Goal: Task Accomplishment & Management: Use online tool/utility

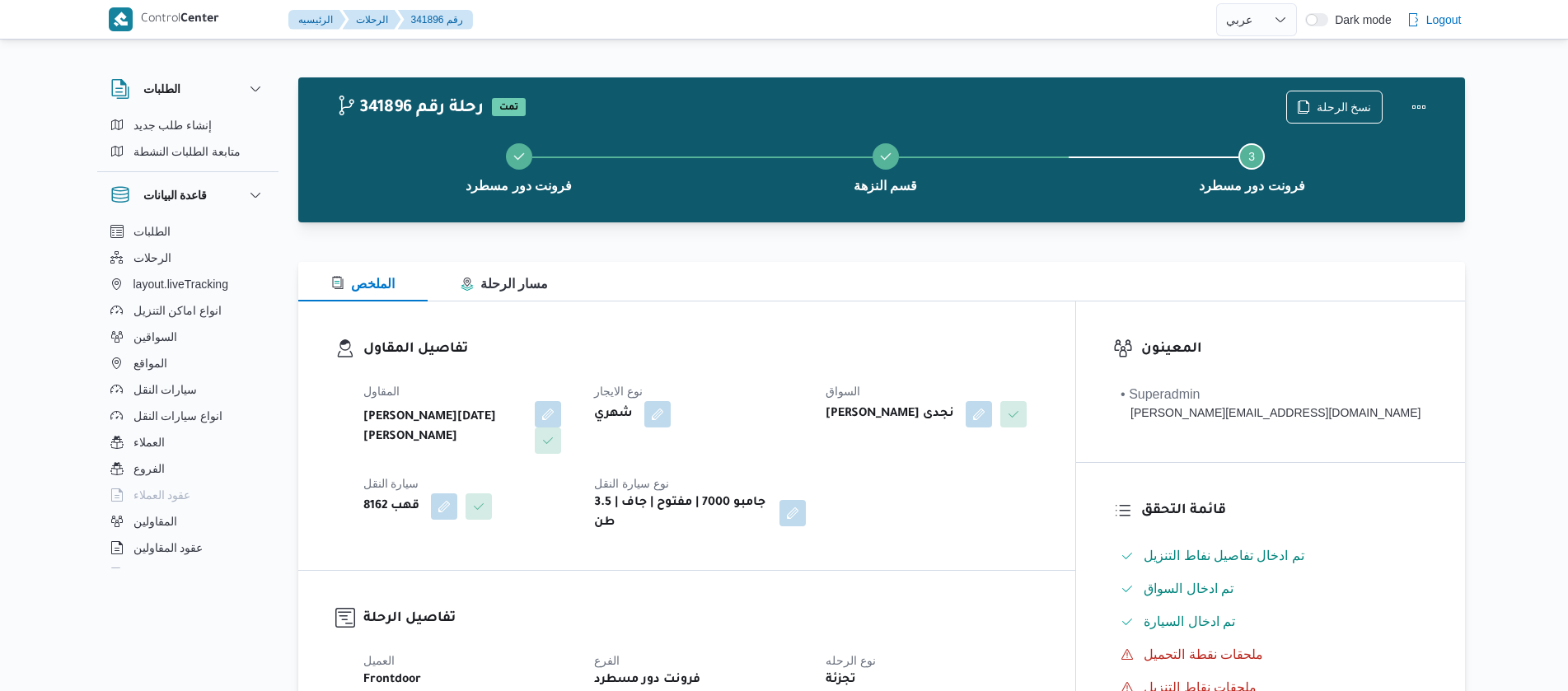
select select "ar"
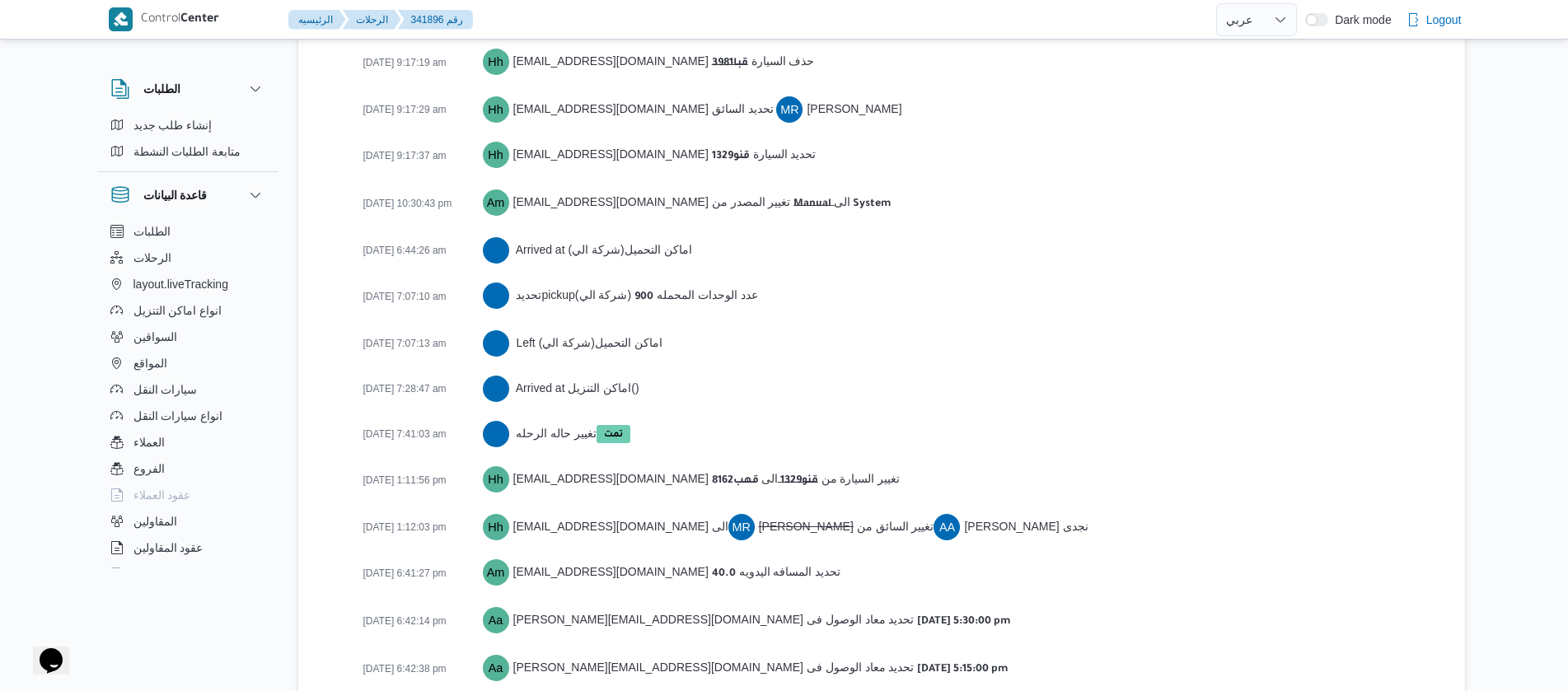
scroll to position [2862, 0]
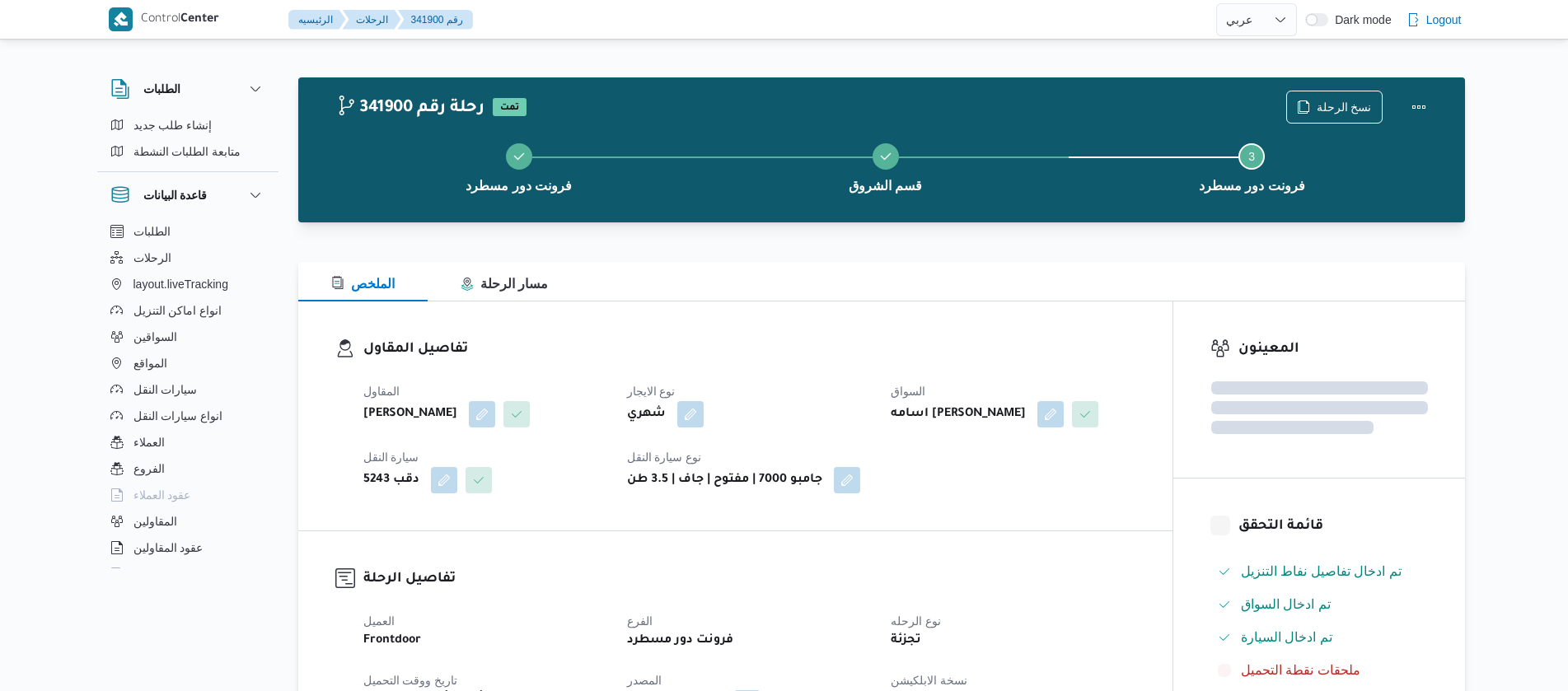
select select "ar"
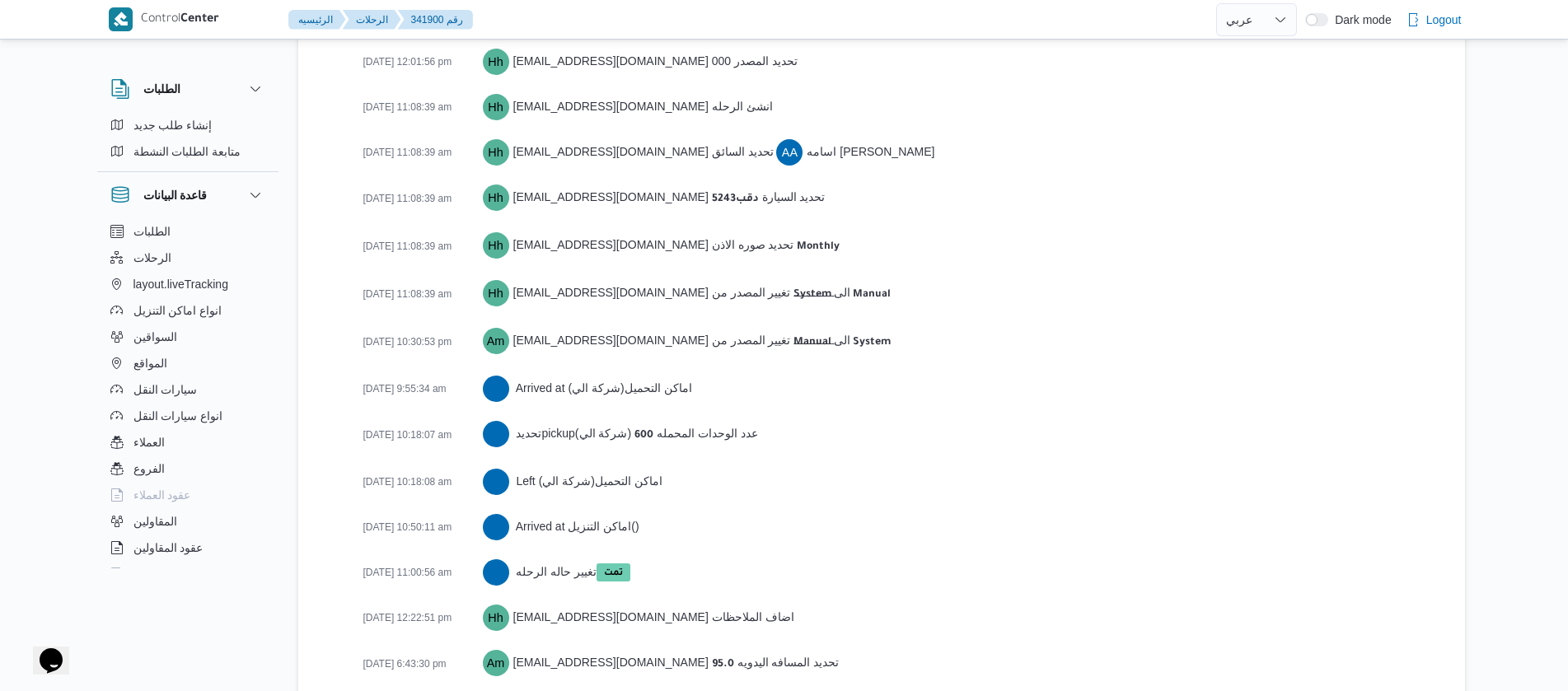
scroll to position [2652, 0]
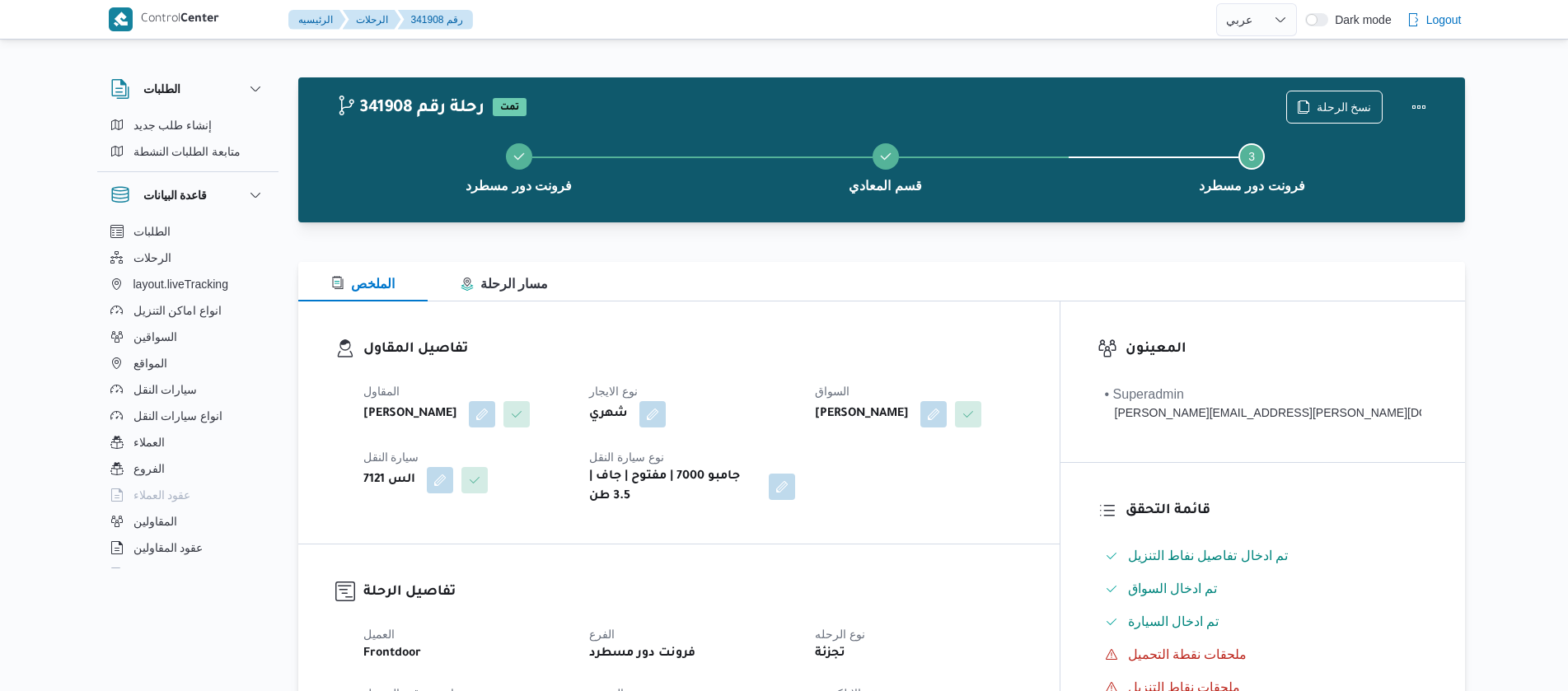
select select "ar"
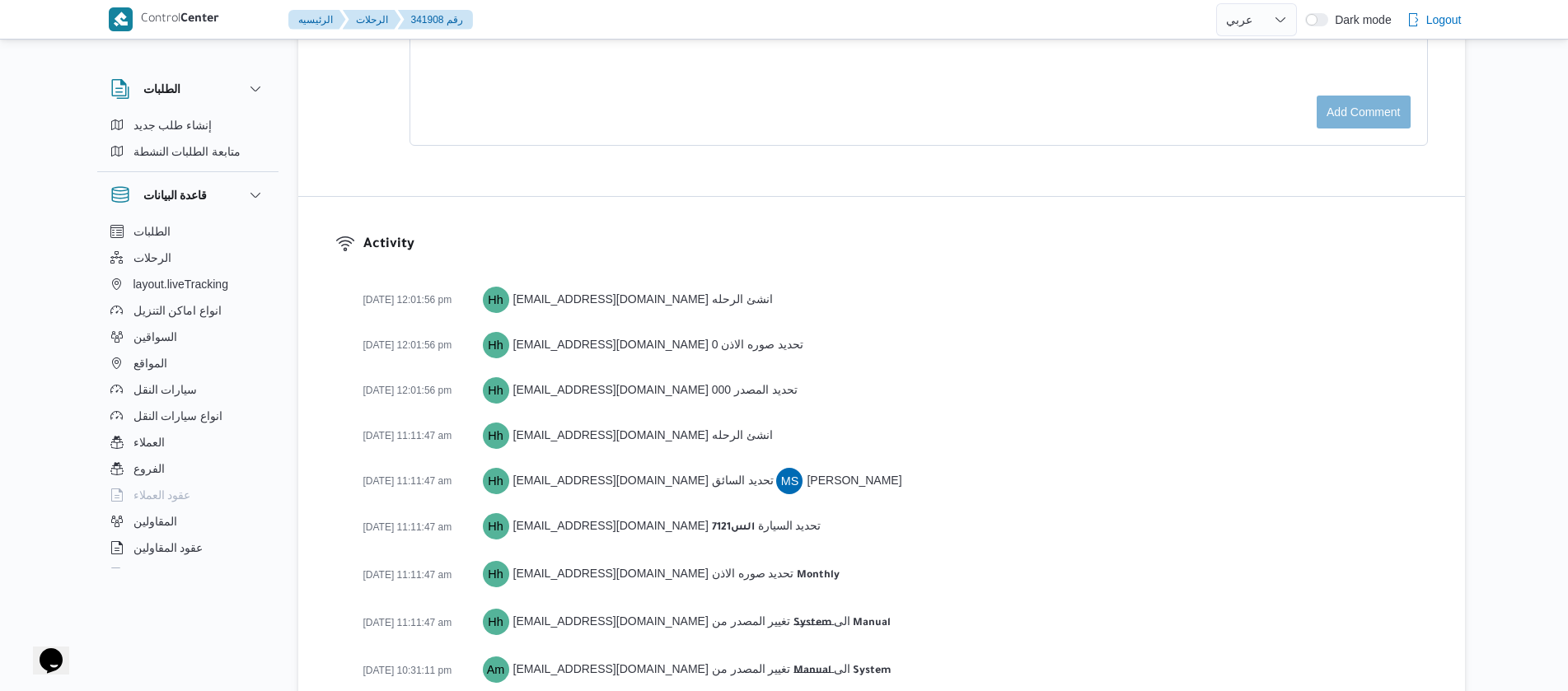
scroll to position [2816, 0]
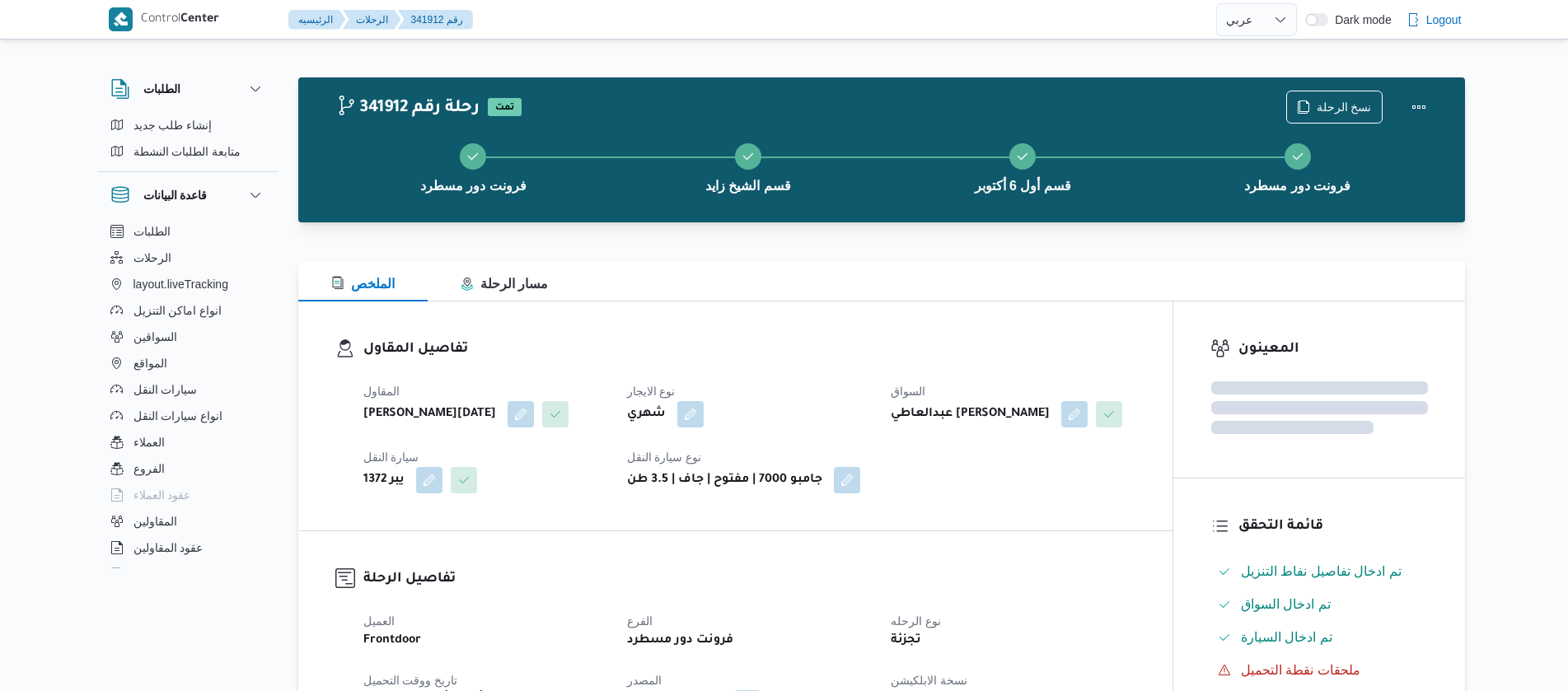
select select "ar"
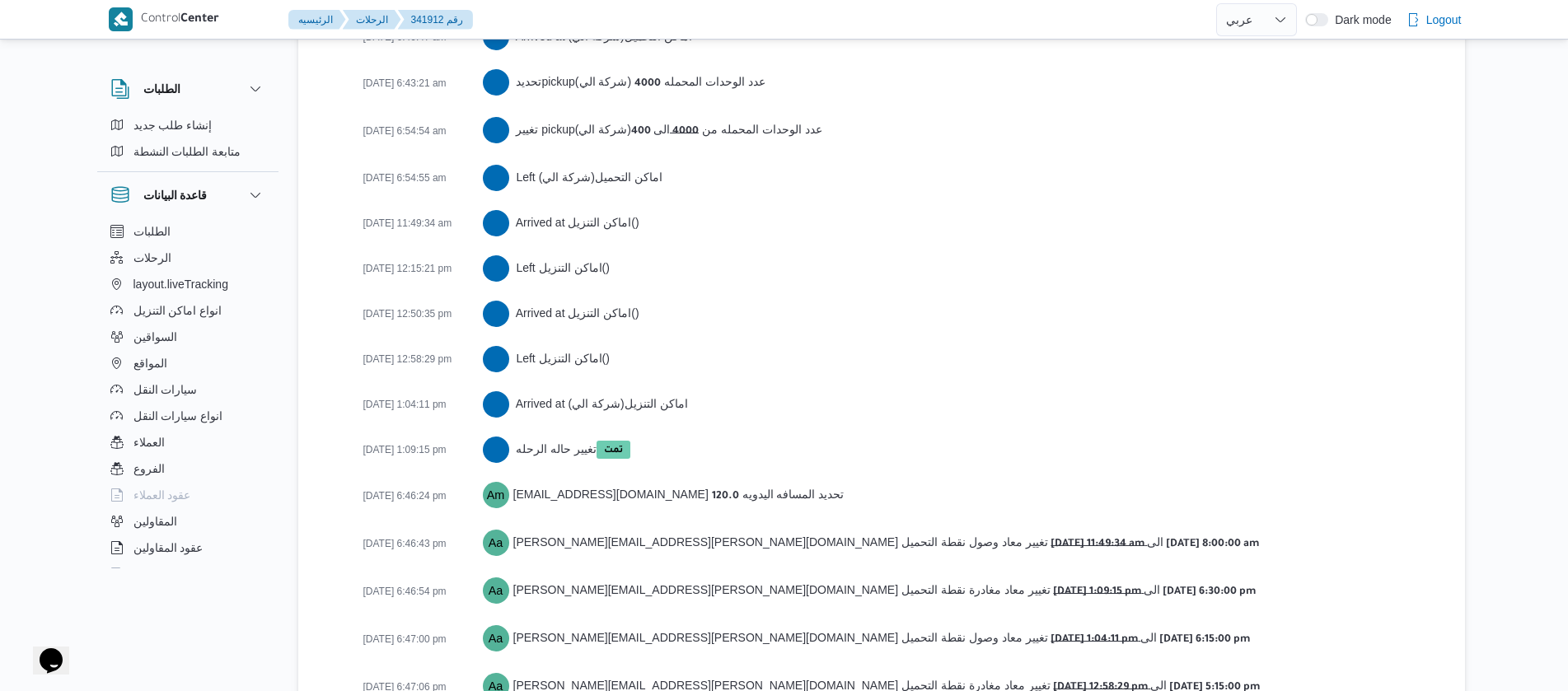
scroll to position [3089, 0]
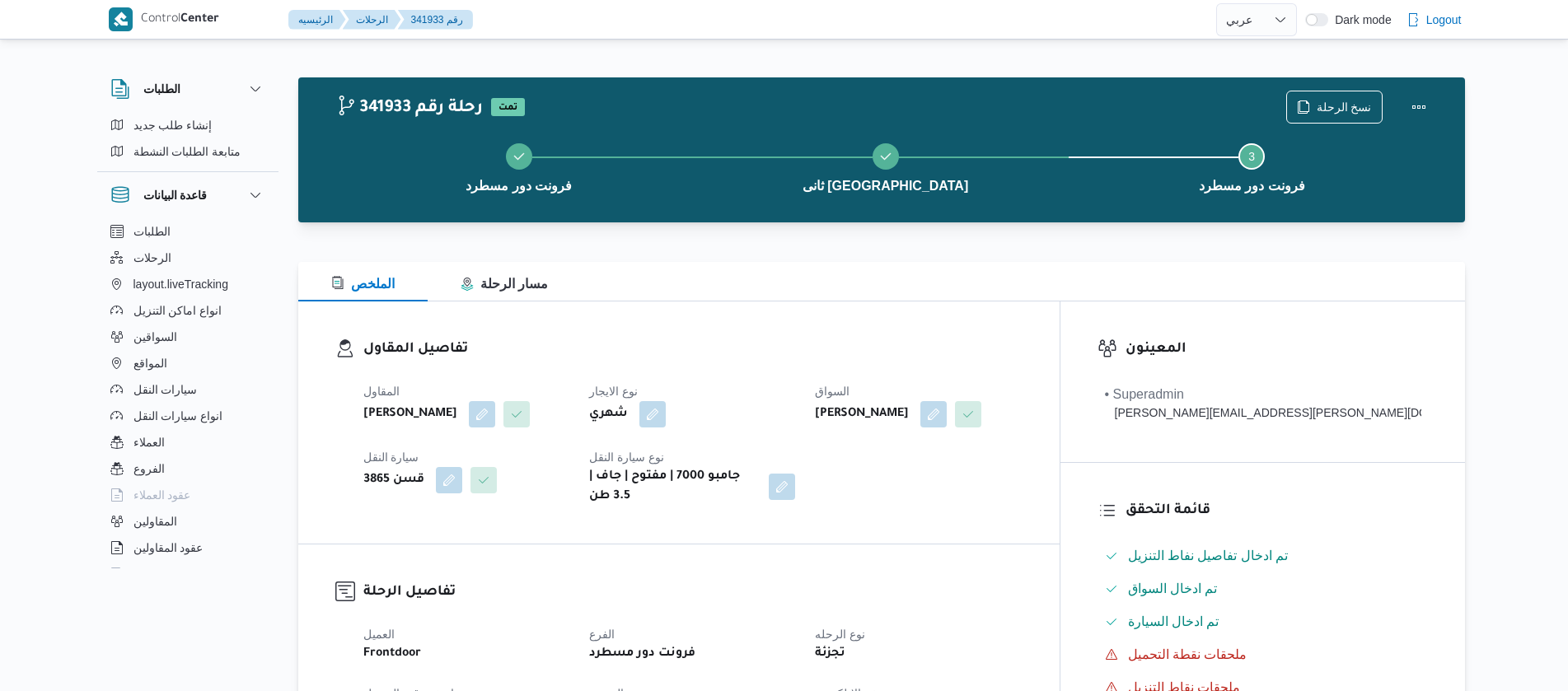
select select "ar"
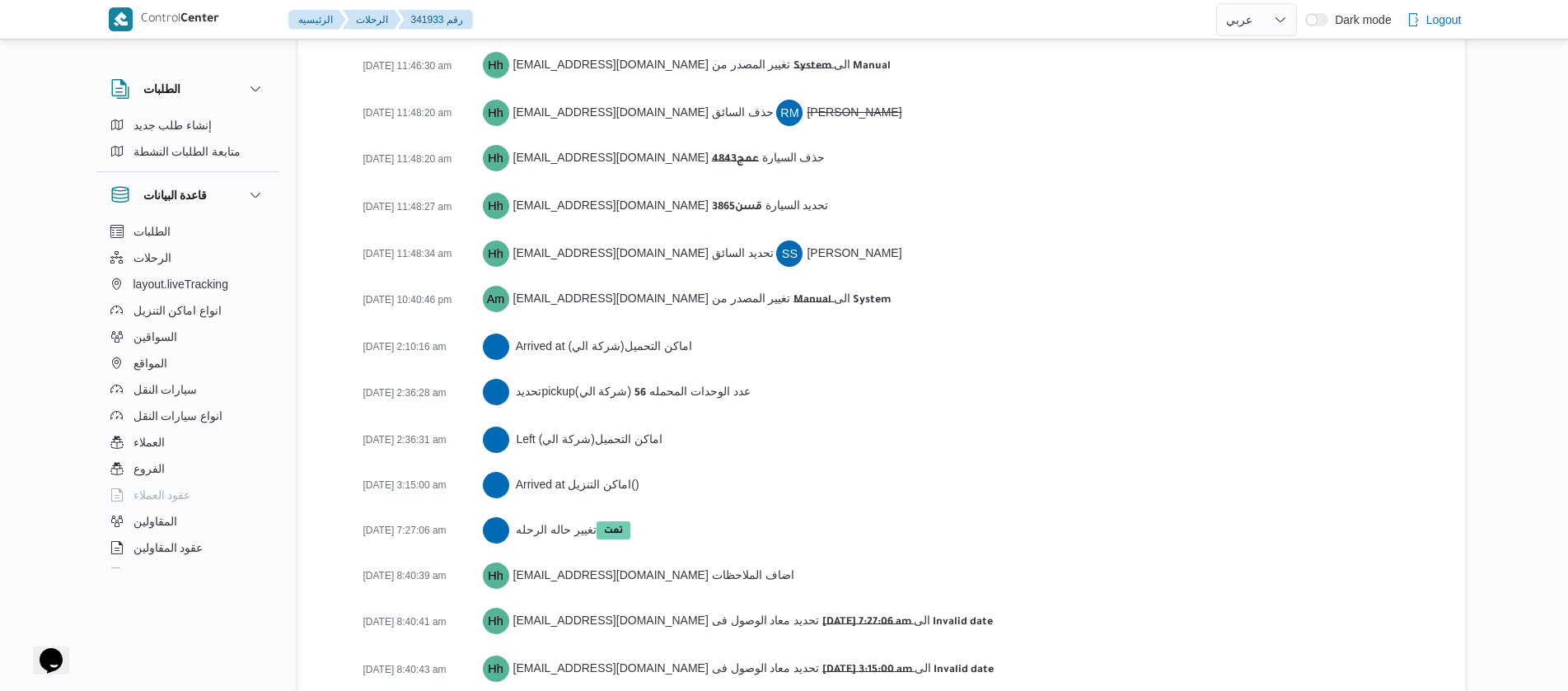
scroll to position [2649, 0]
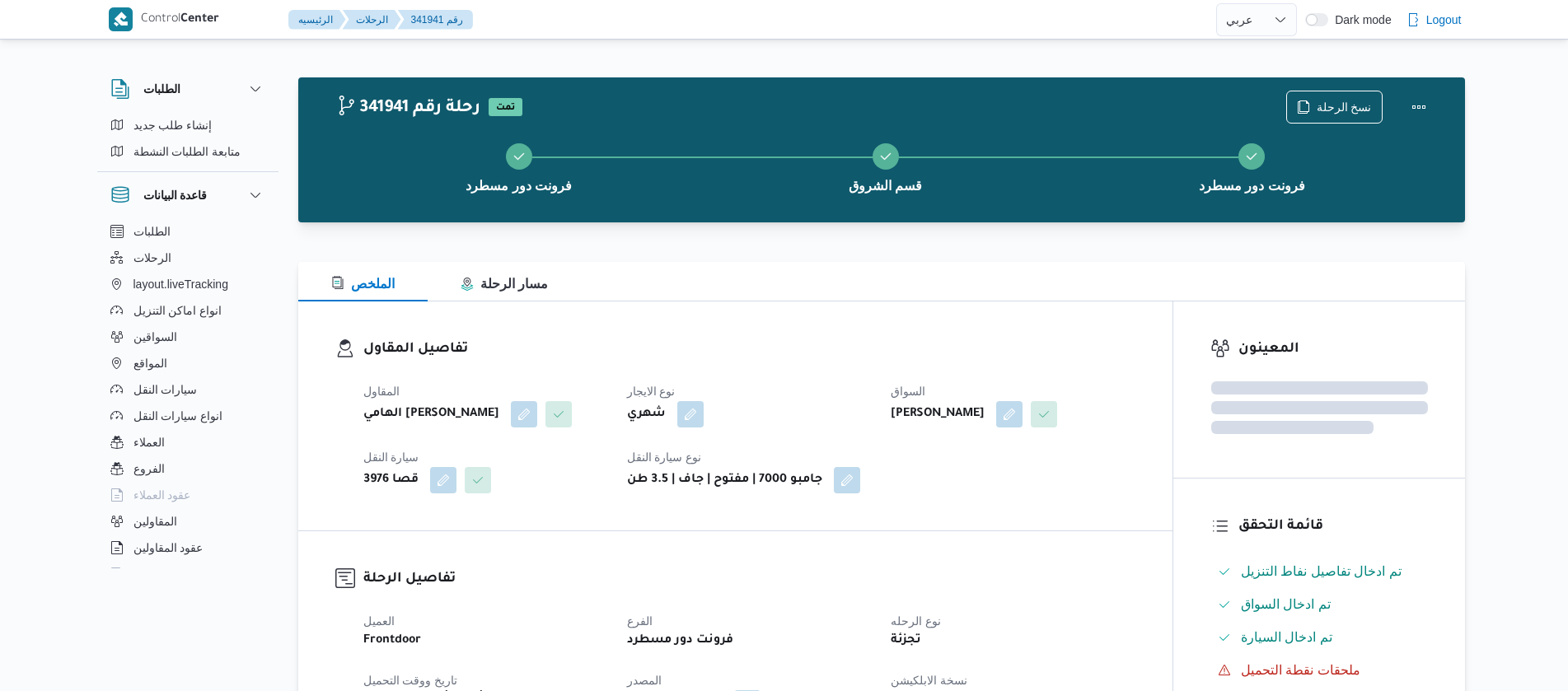
select select "ar"
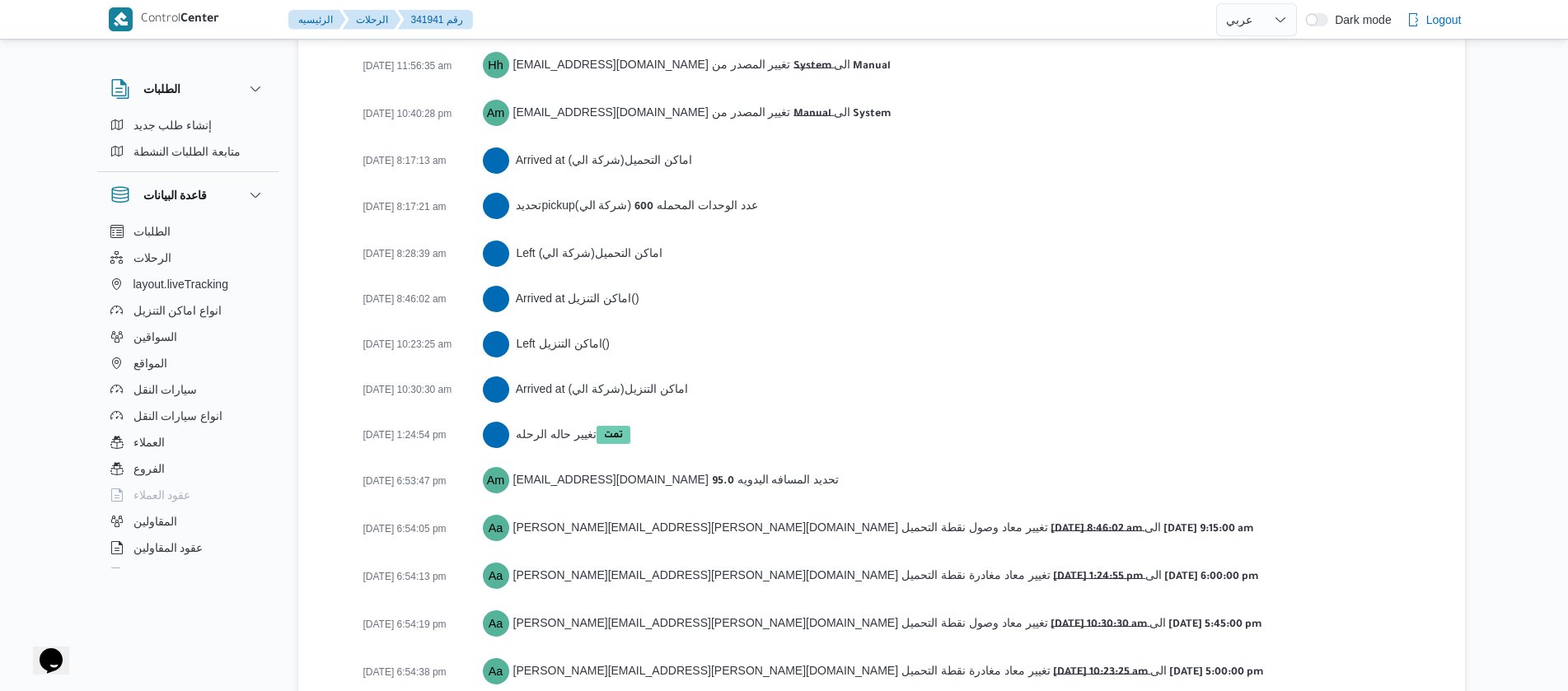
scroll to position [2698, 0]
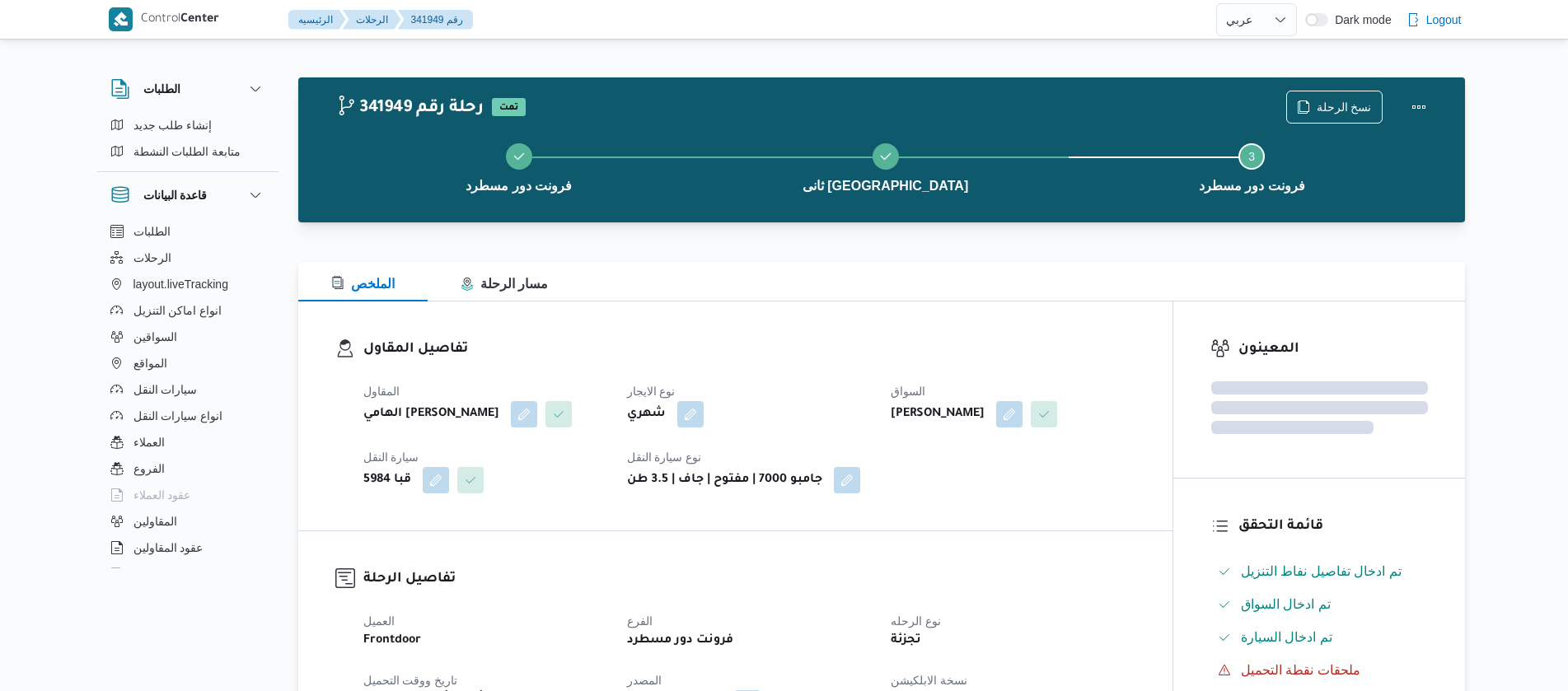
select select "ar"
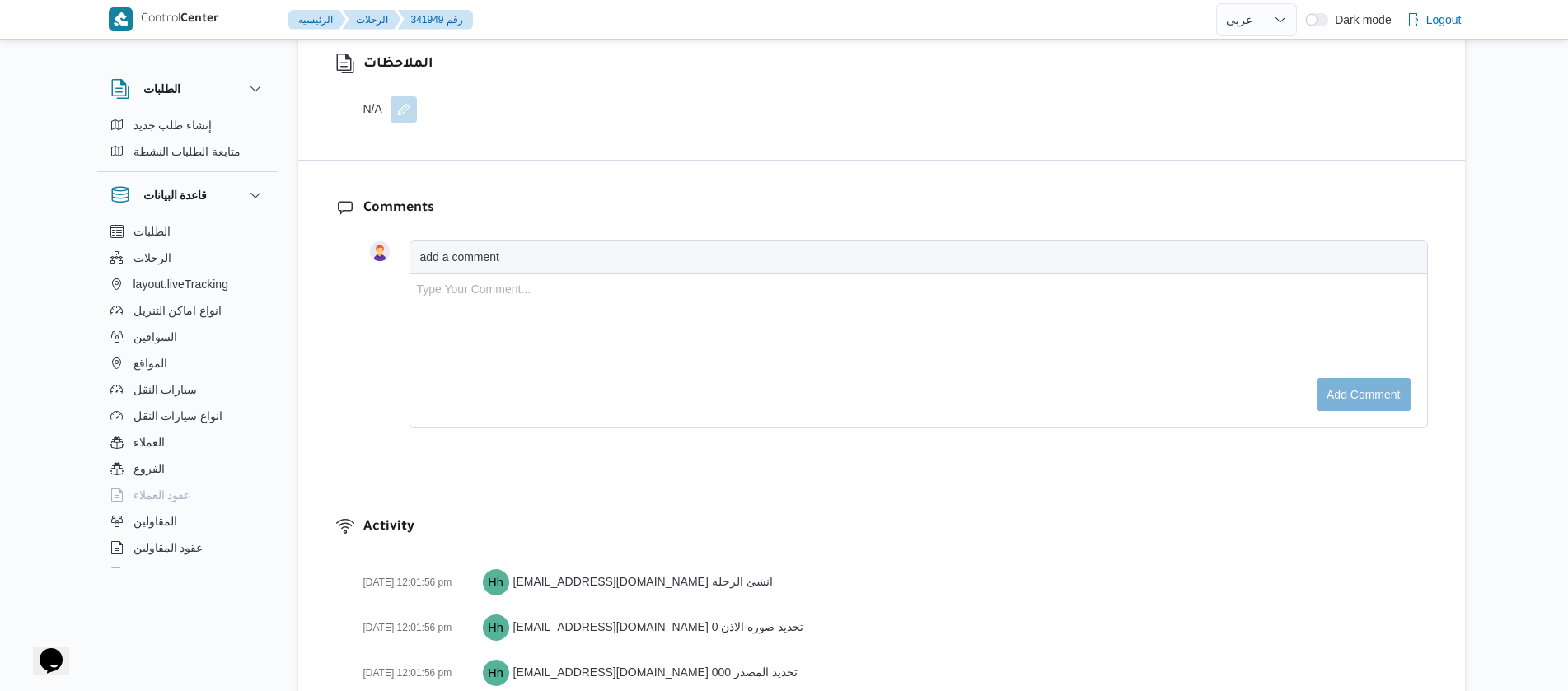
scroll to position [2595, 0]
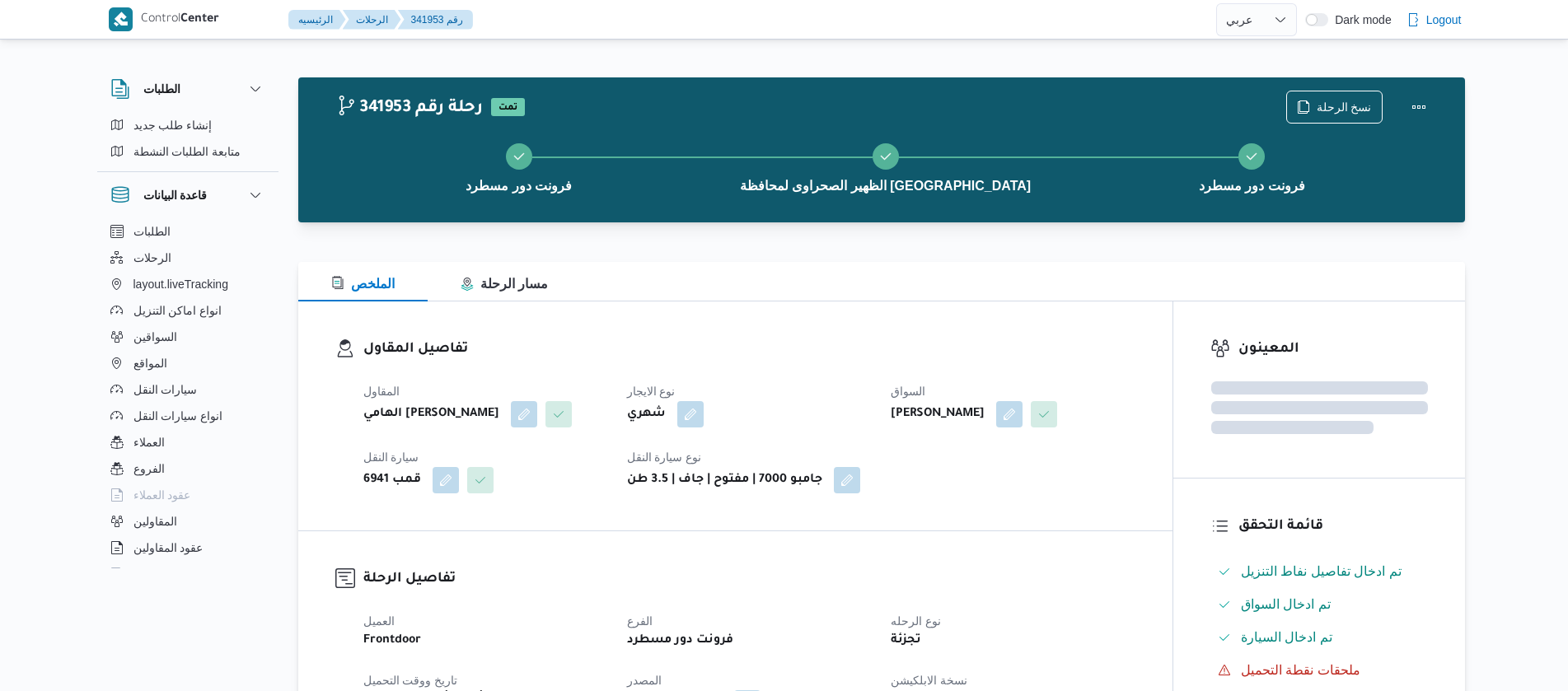
select select "ar"
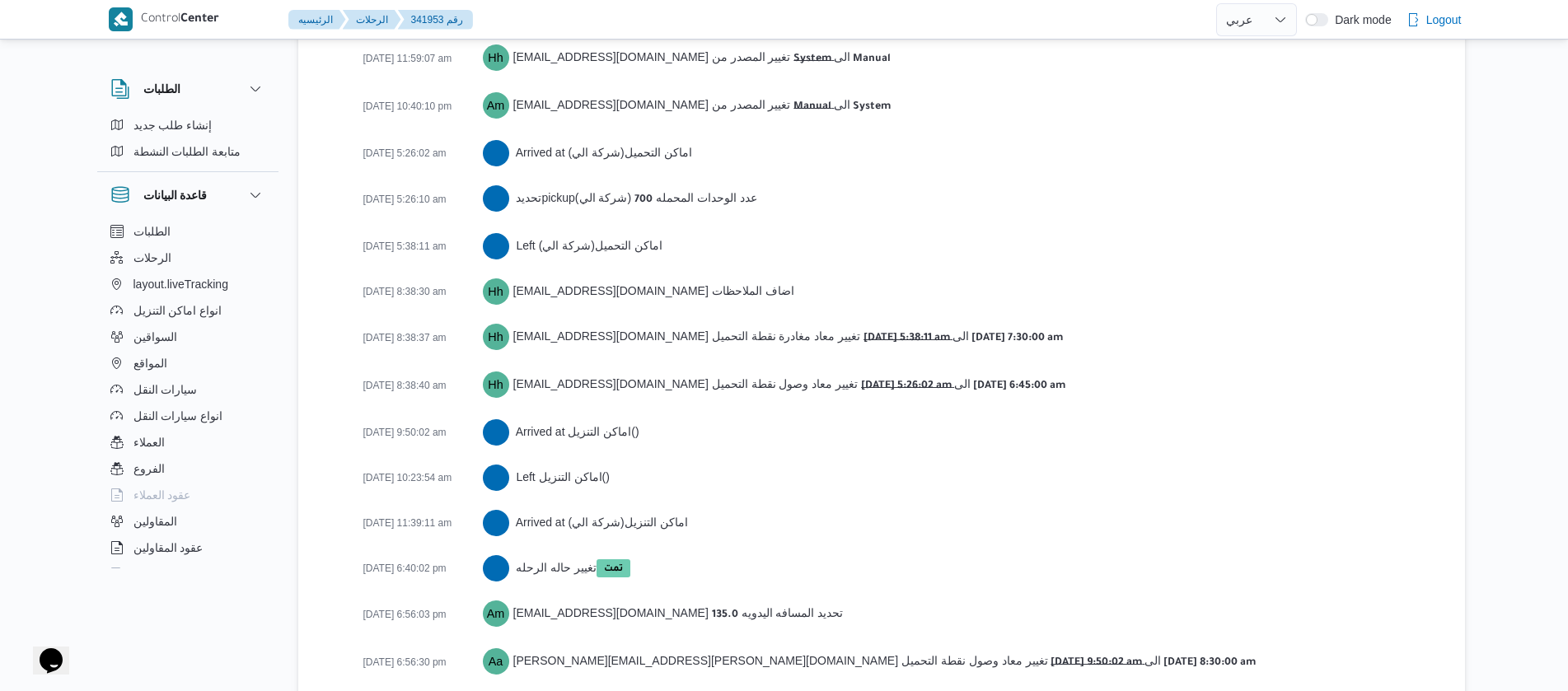
scroll to position [2789, 0]
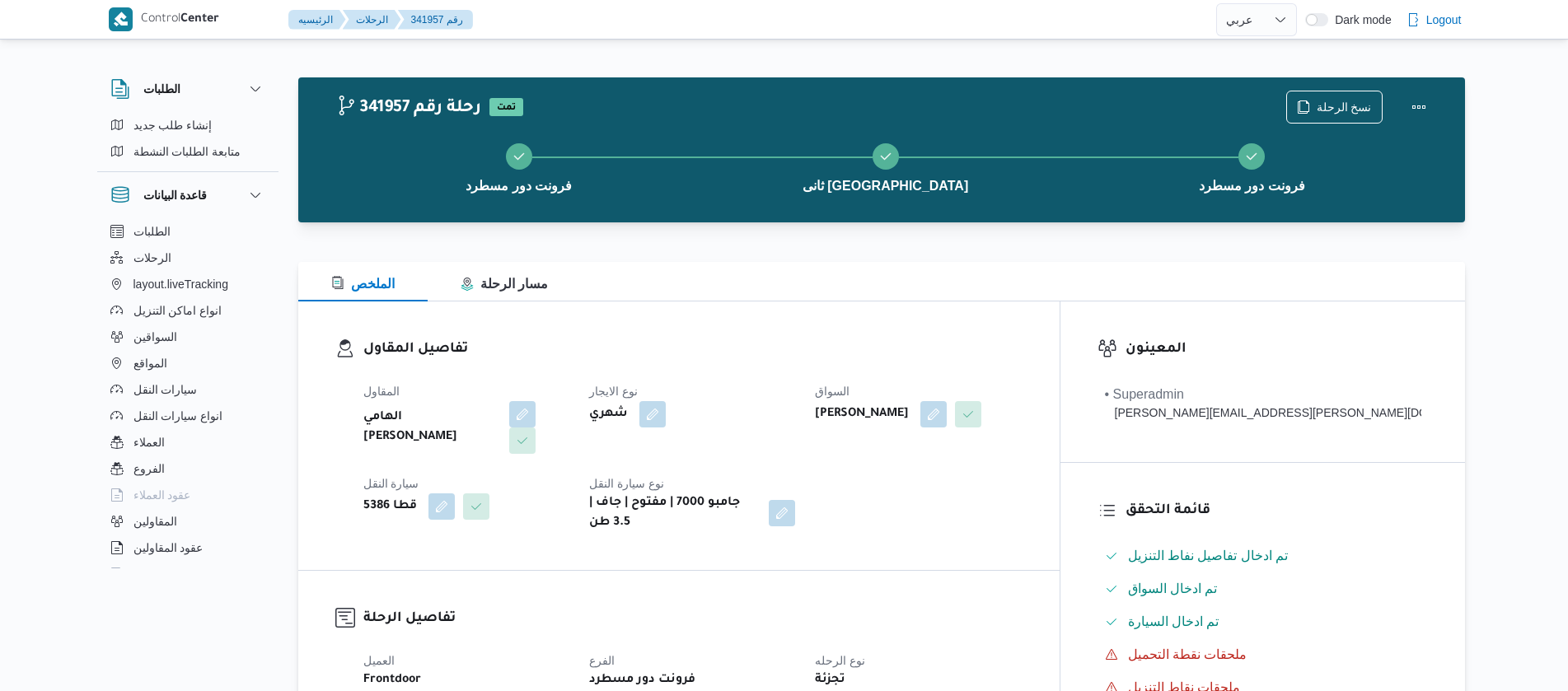
select select "ar"
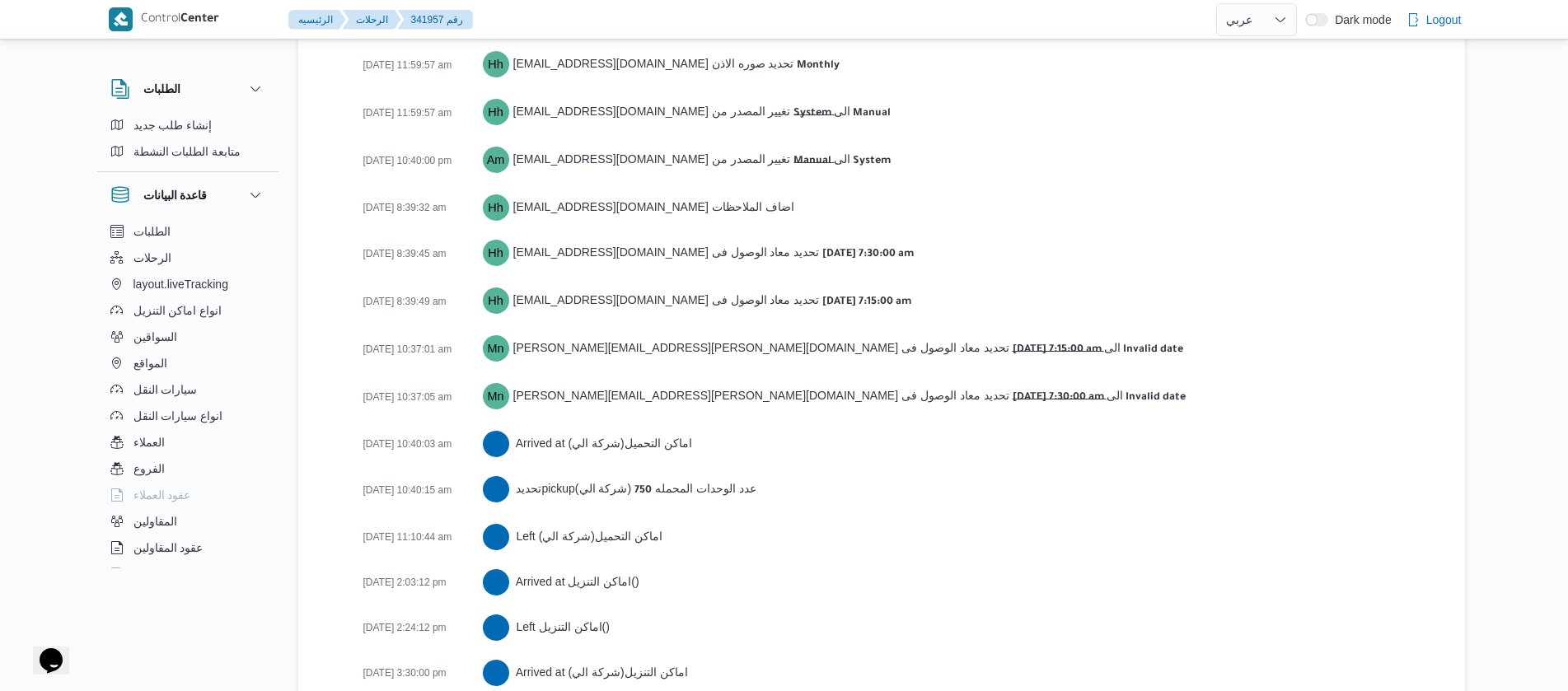
scroll to position [2965, 0]
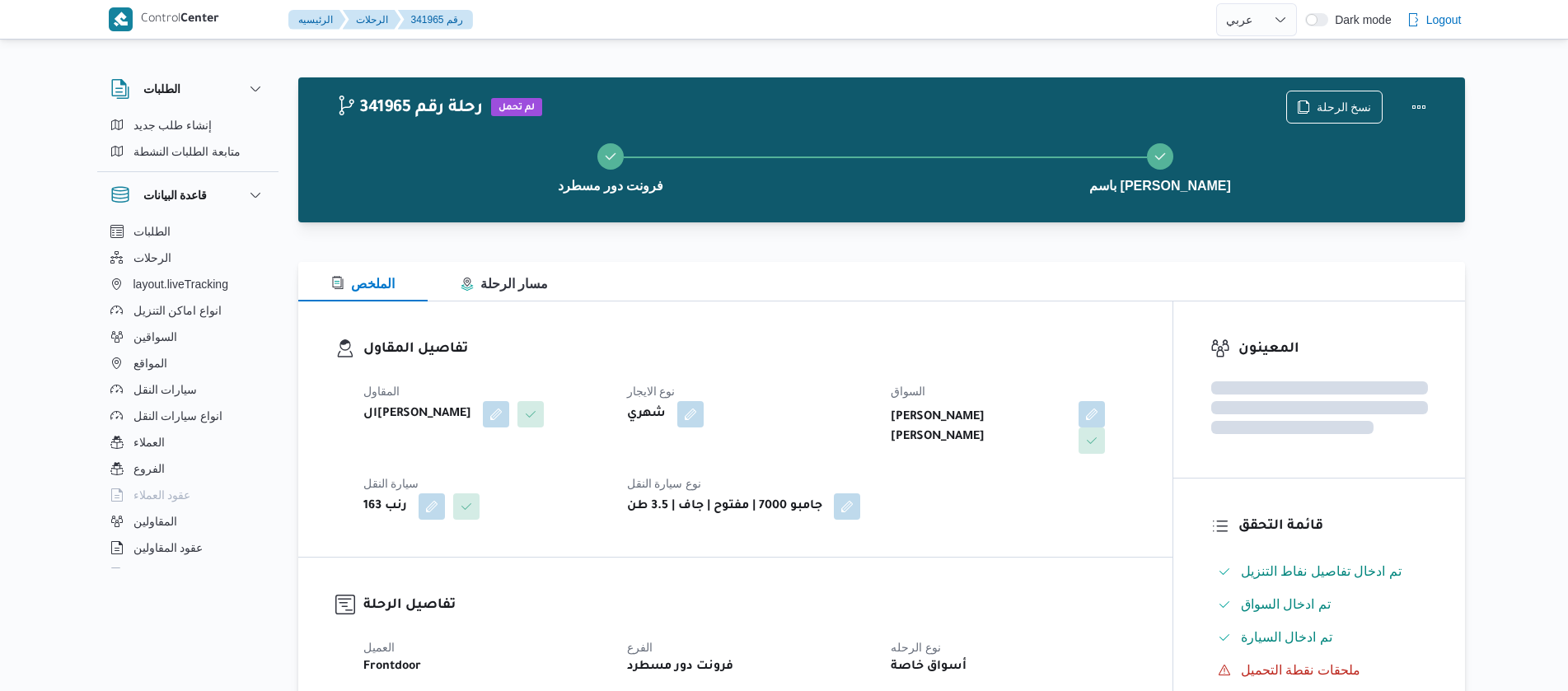
select select "ar"
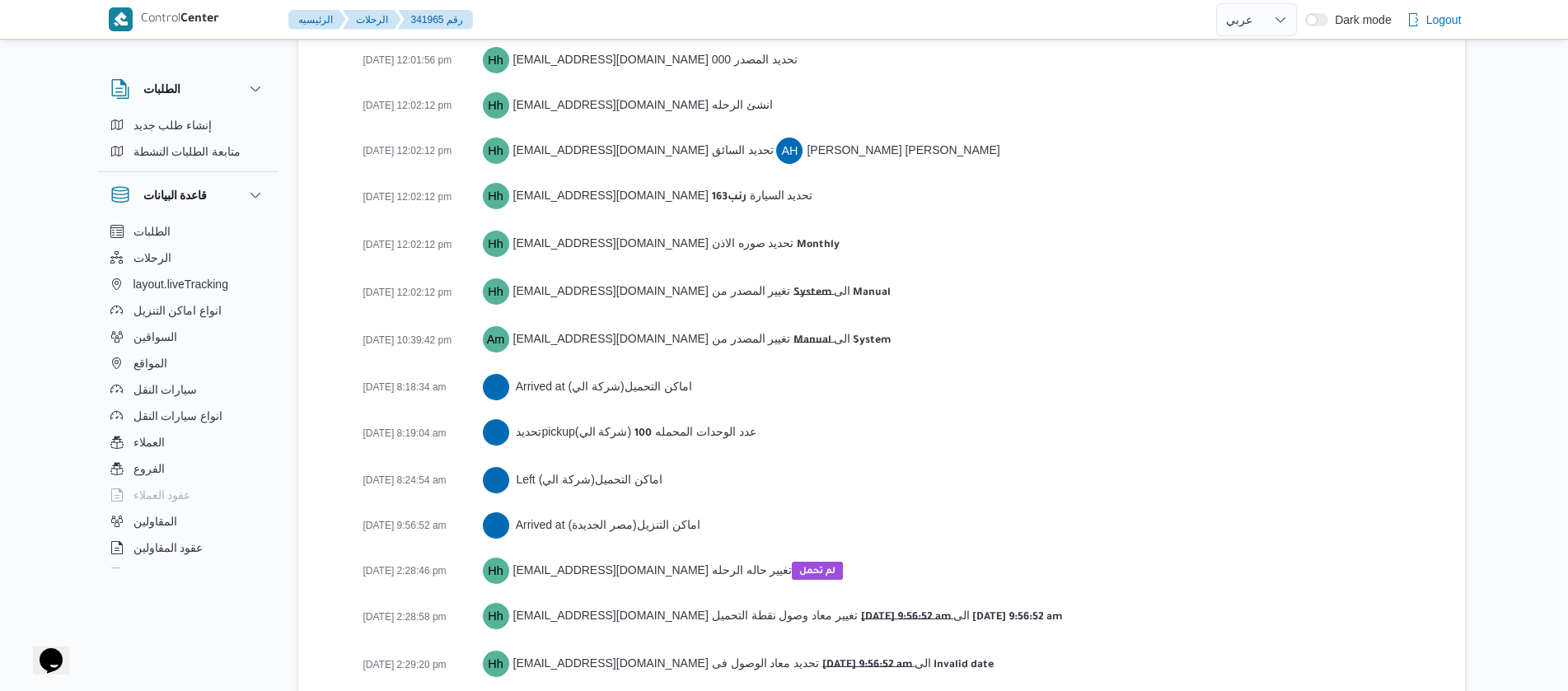
scroll to position [2497, 0]
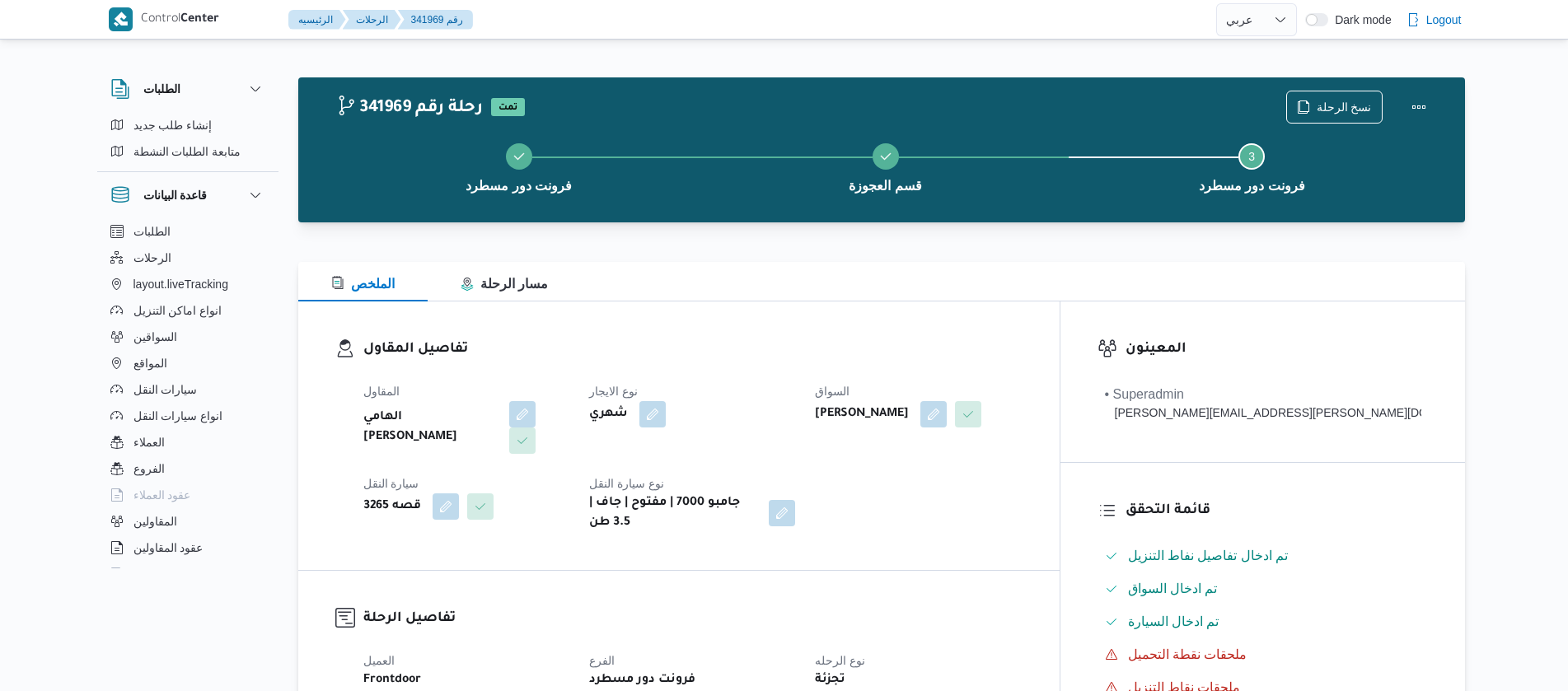
select select "ar"
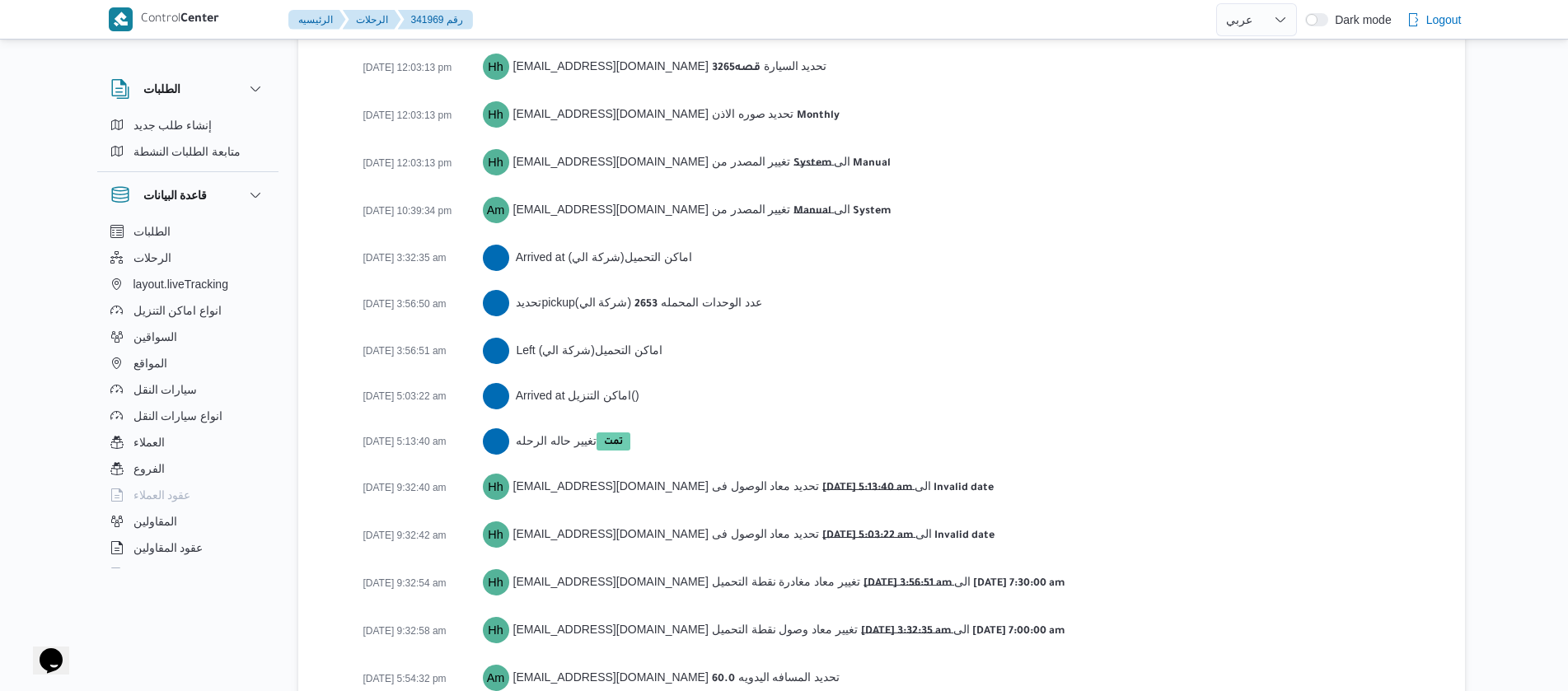
scroll to position [2570, 0]
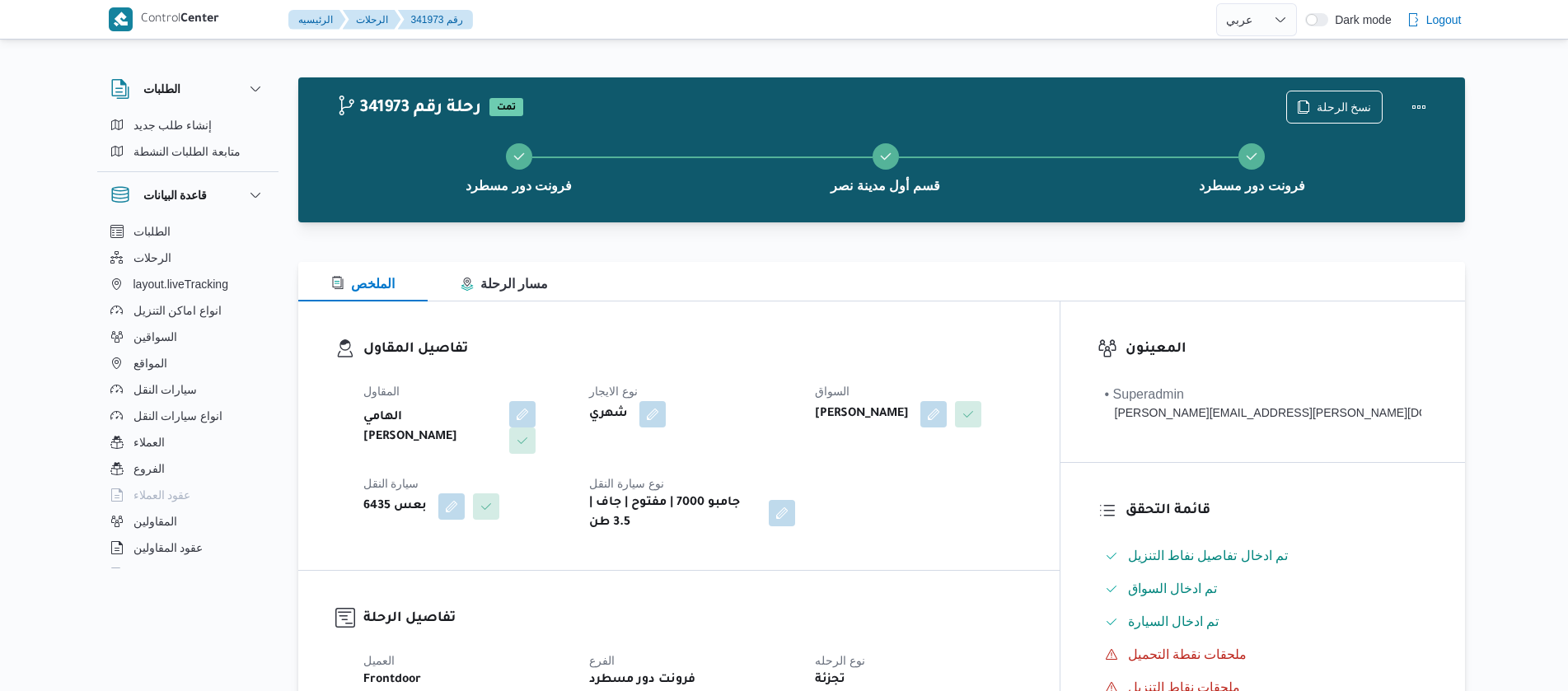
select select "ar"
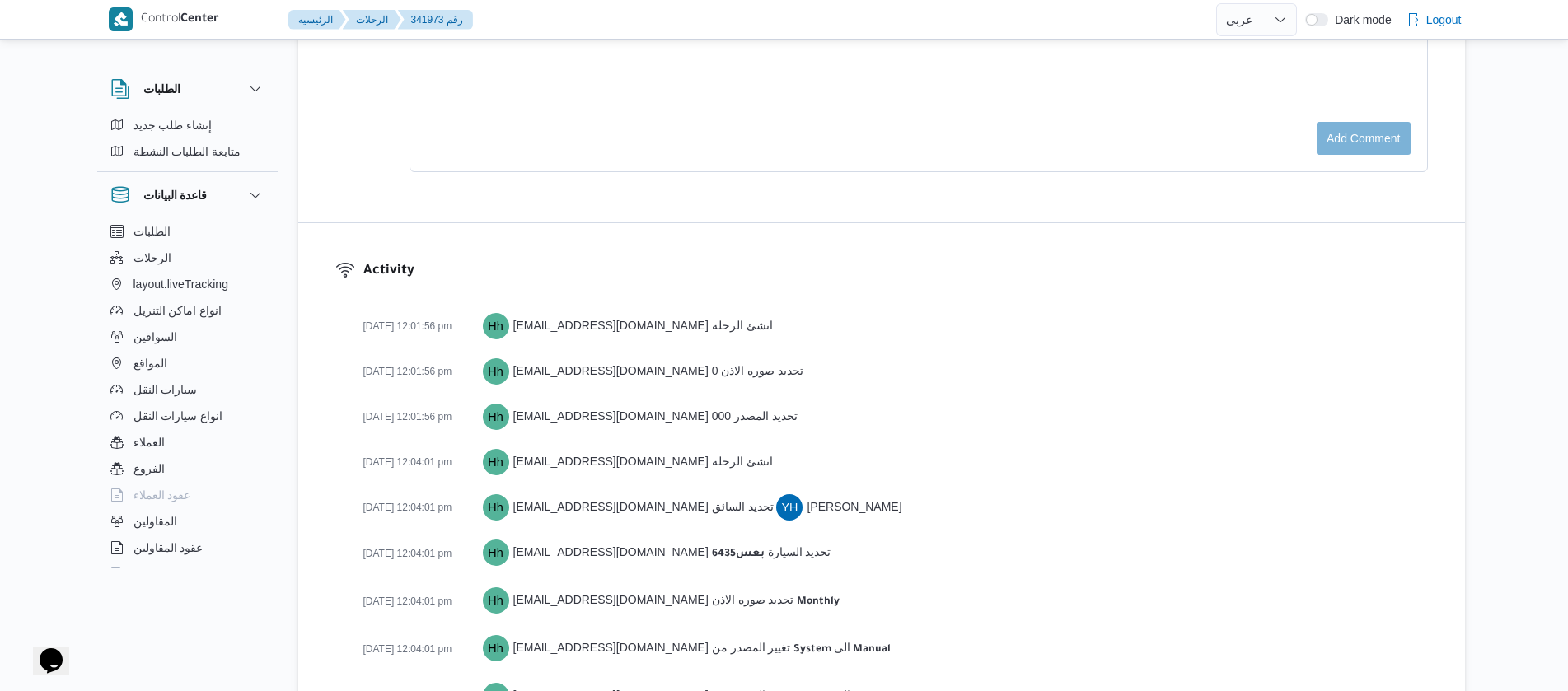
scroll to position [2698, 0]
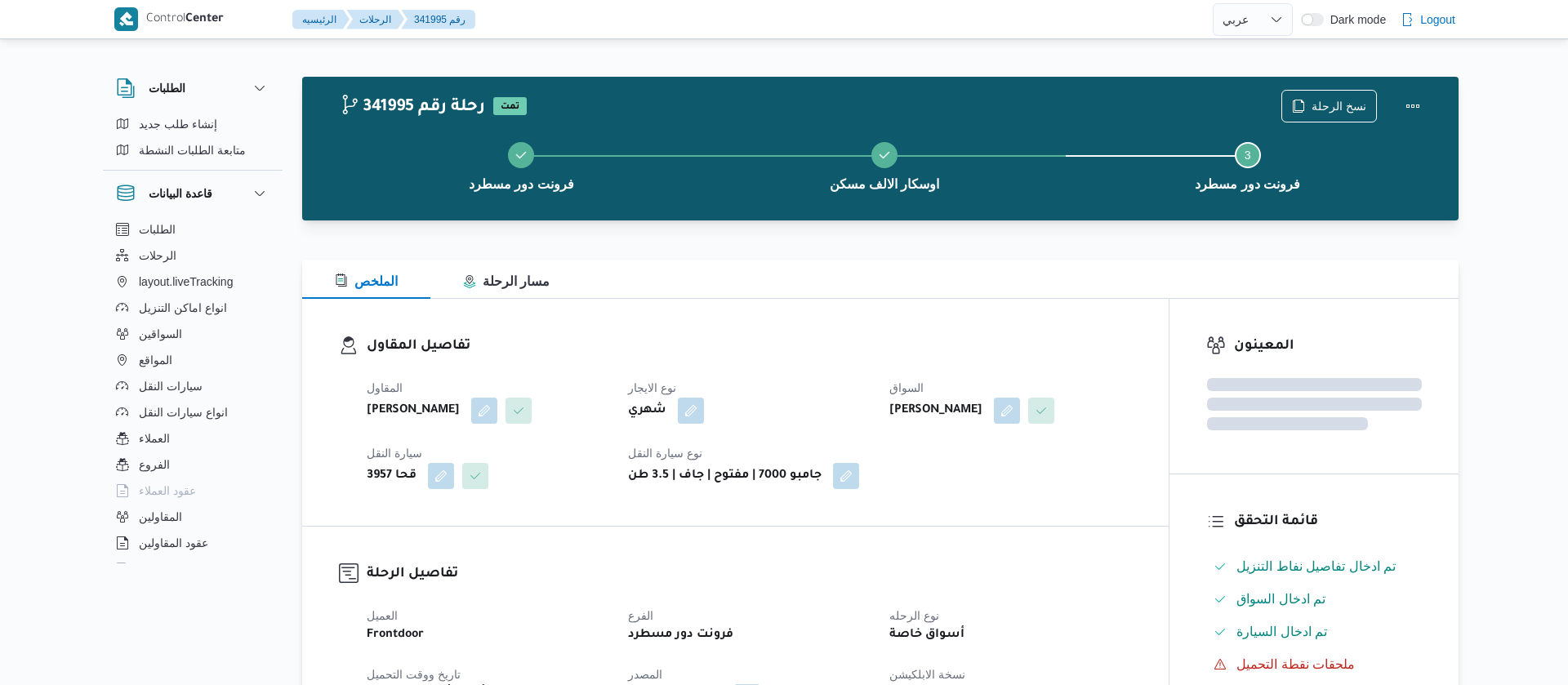
select select "ar"
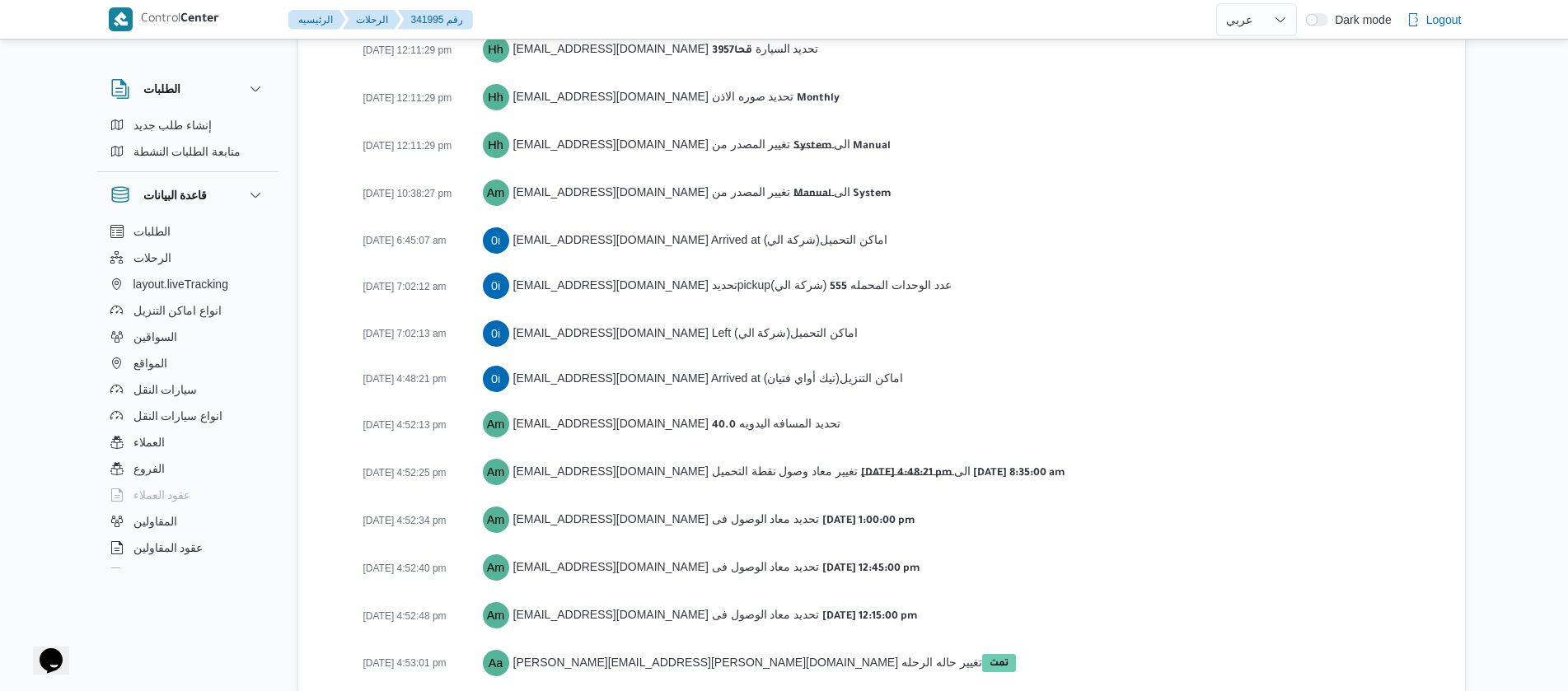
scroll to position [2607, 0]
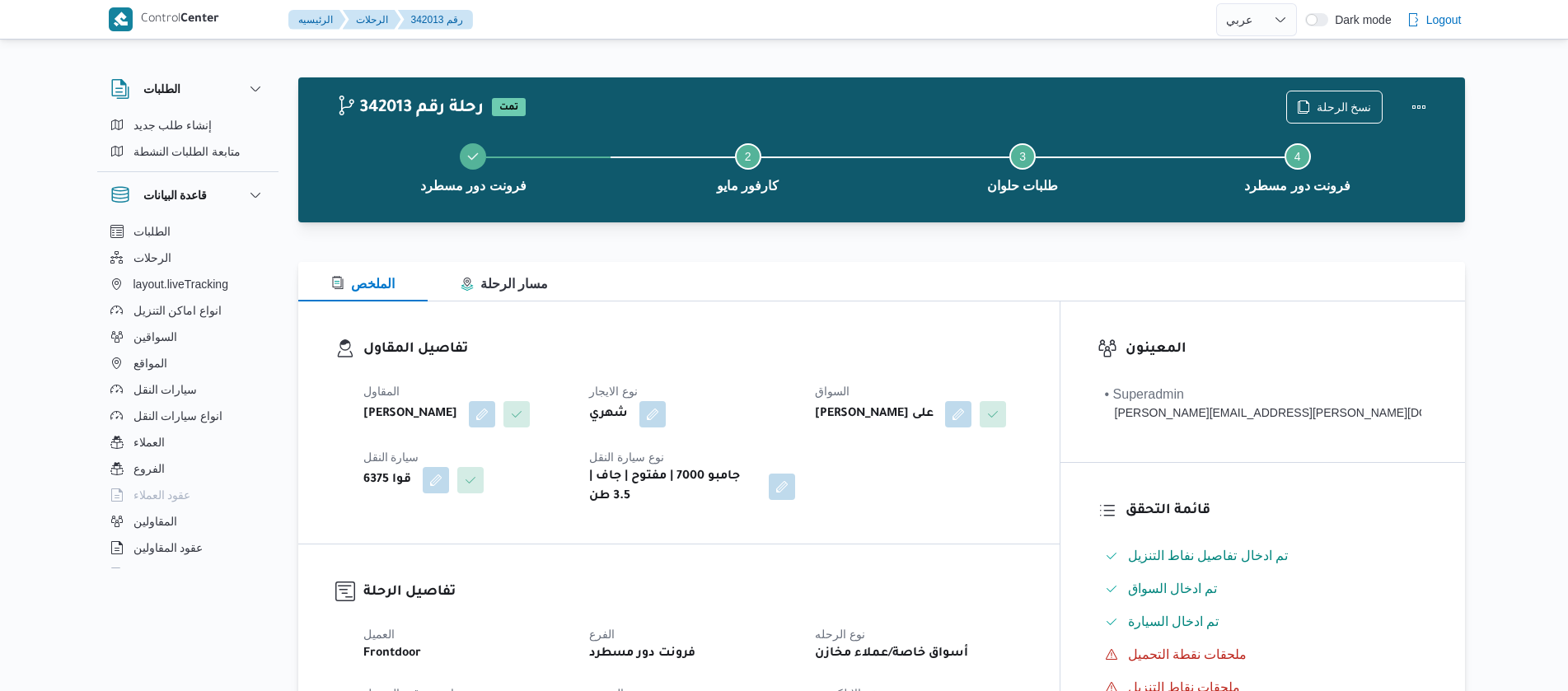
select select "ar"
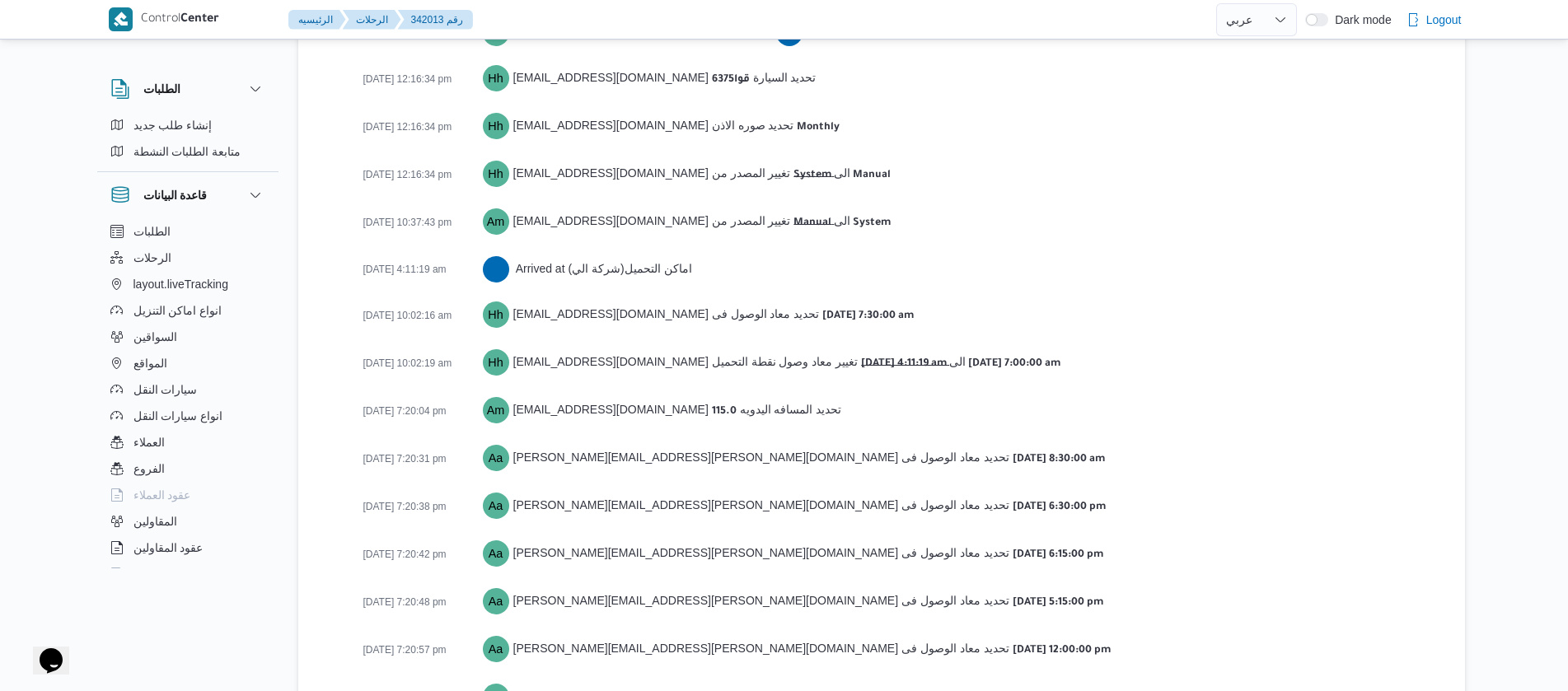
scroll to position [2723, 0]
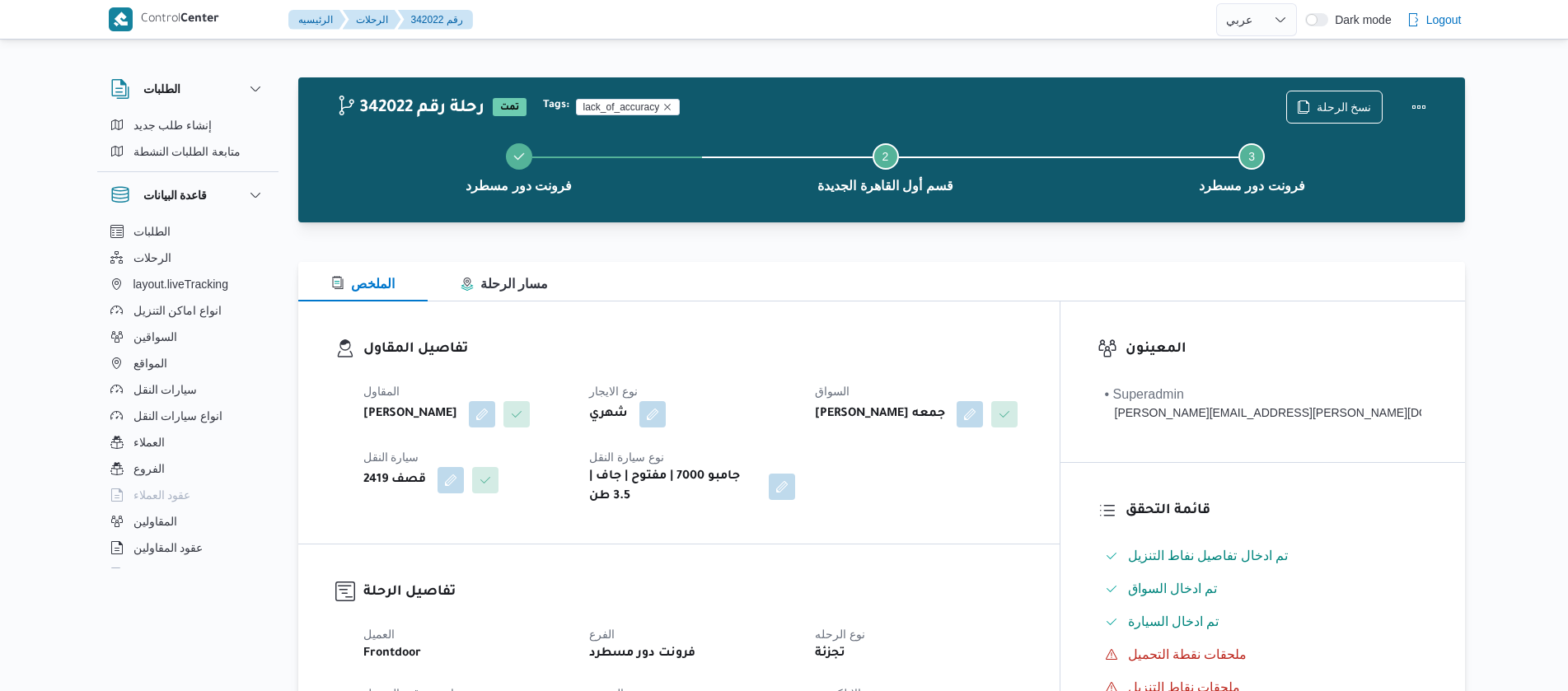
select select "ar"
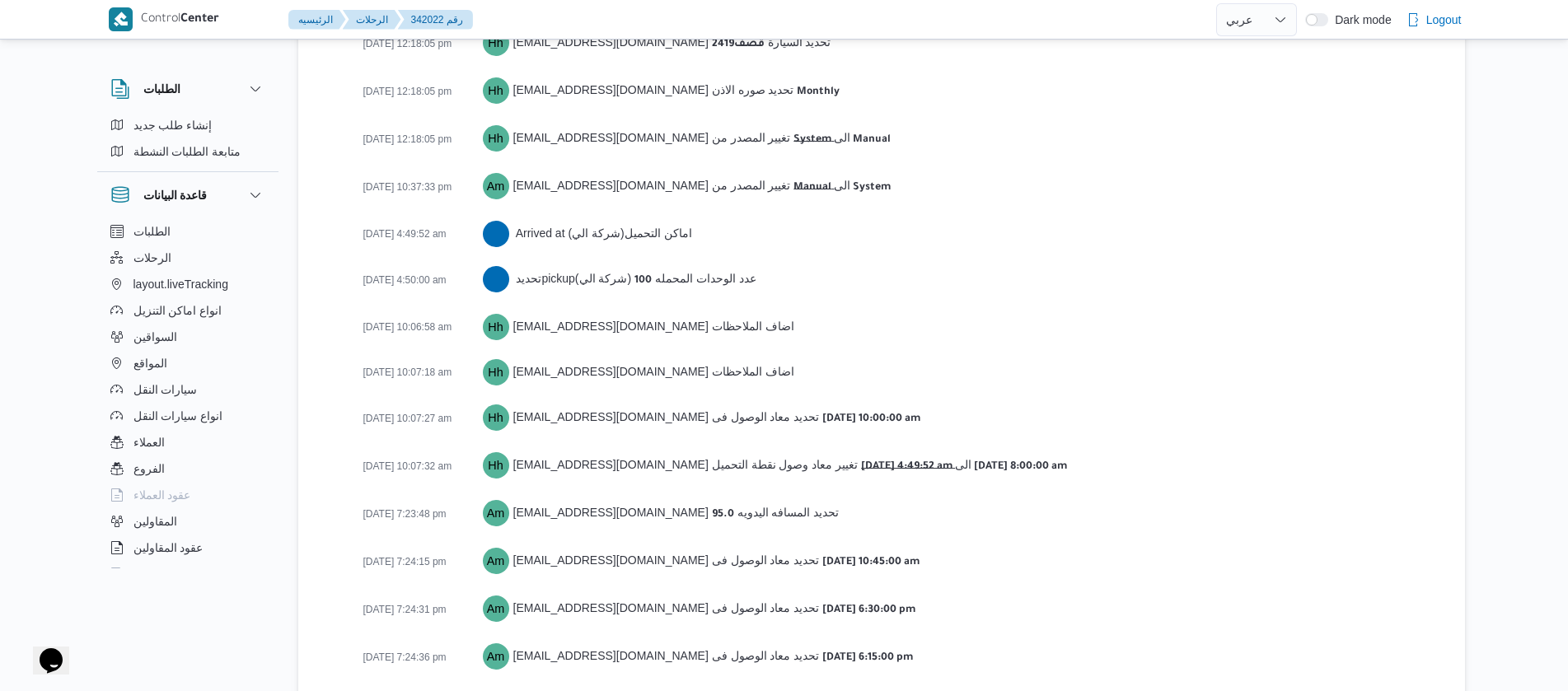
scroll to position [2771, 0]
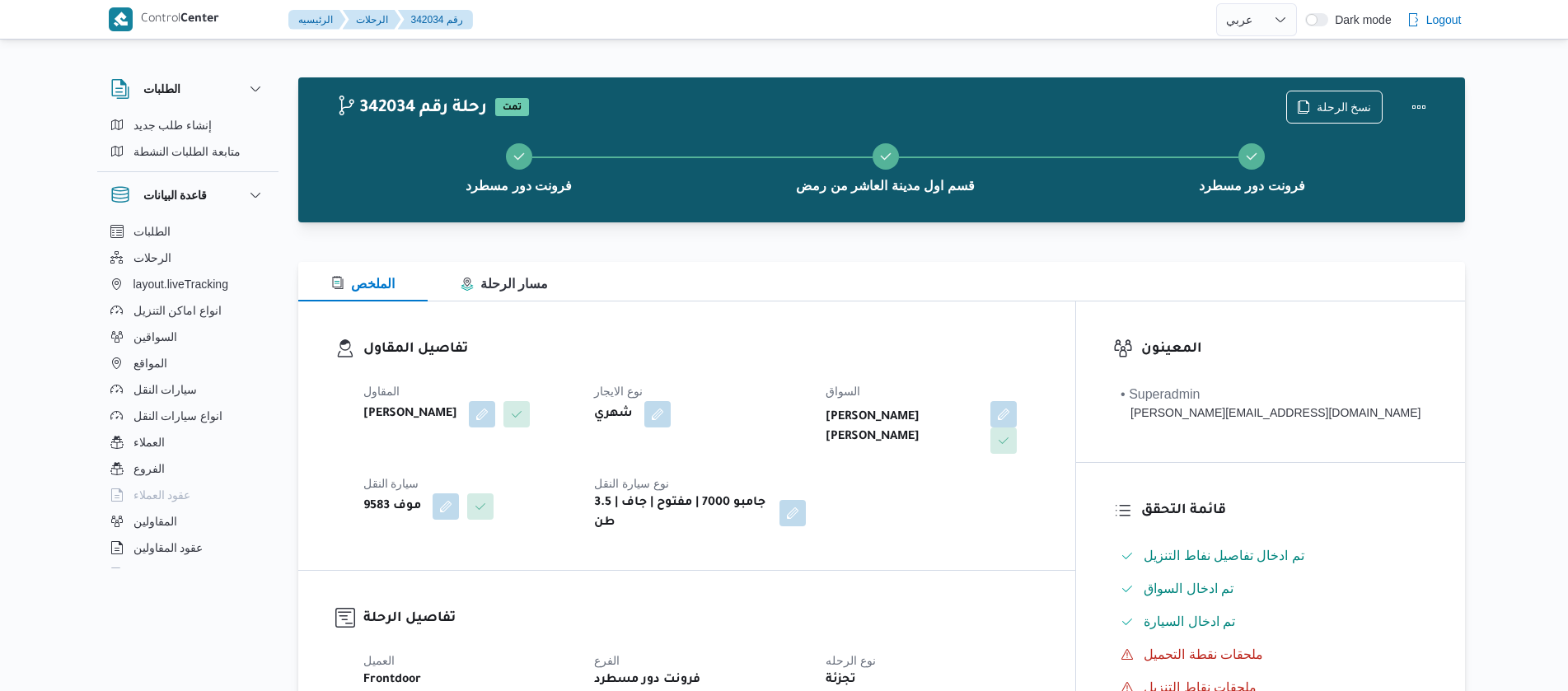
select select "ar"
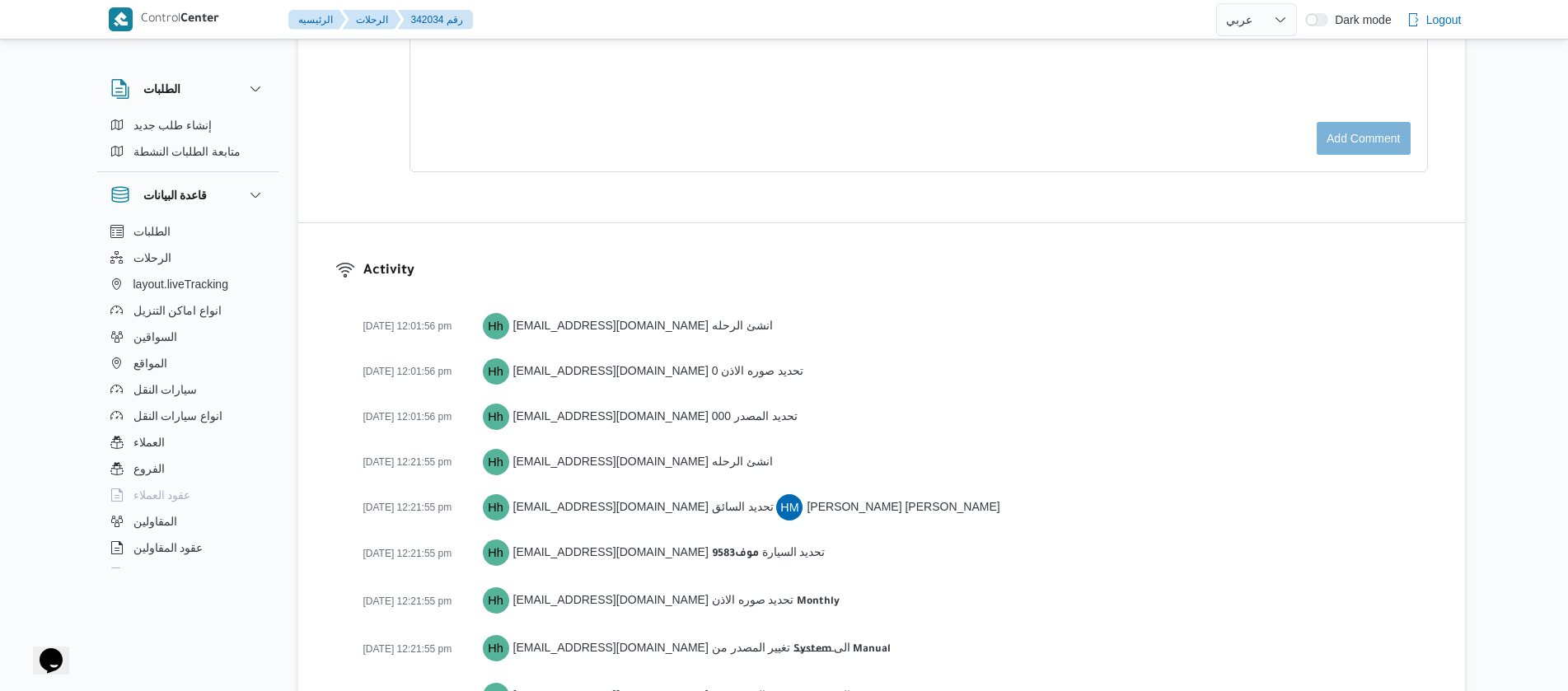
scroll to position [2724, 0]
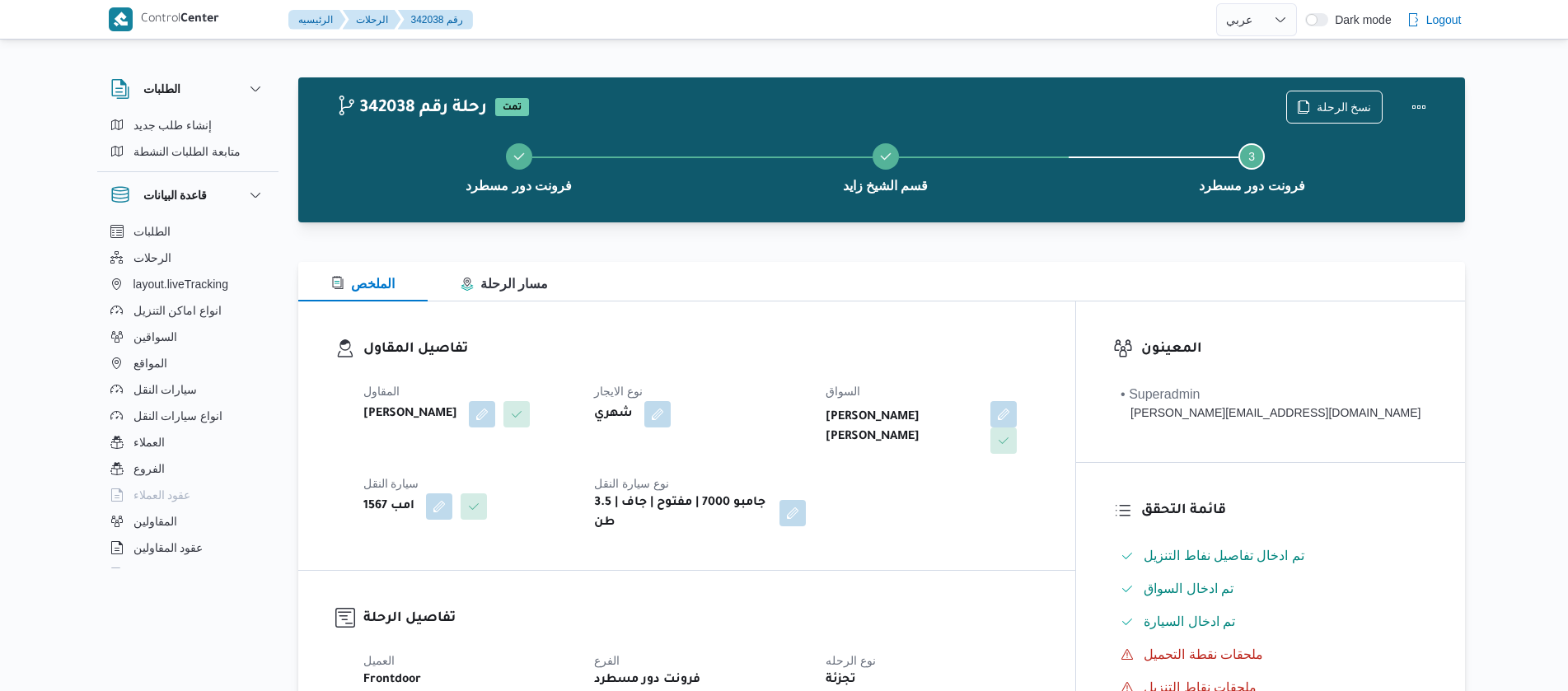
select select "ar"
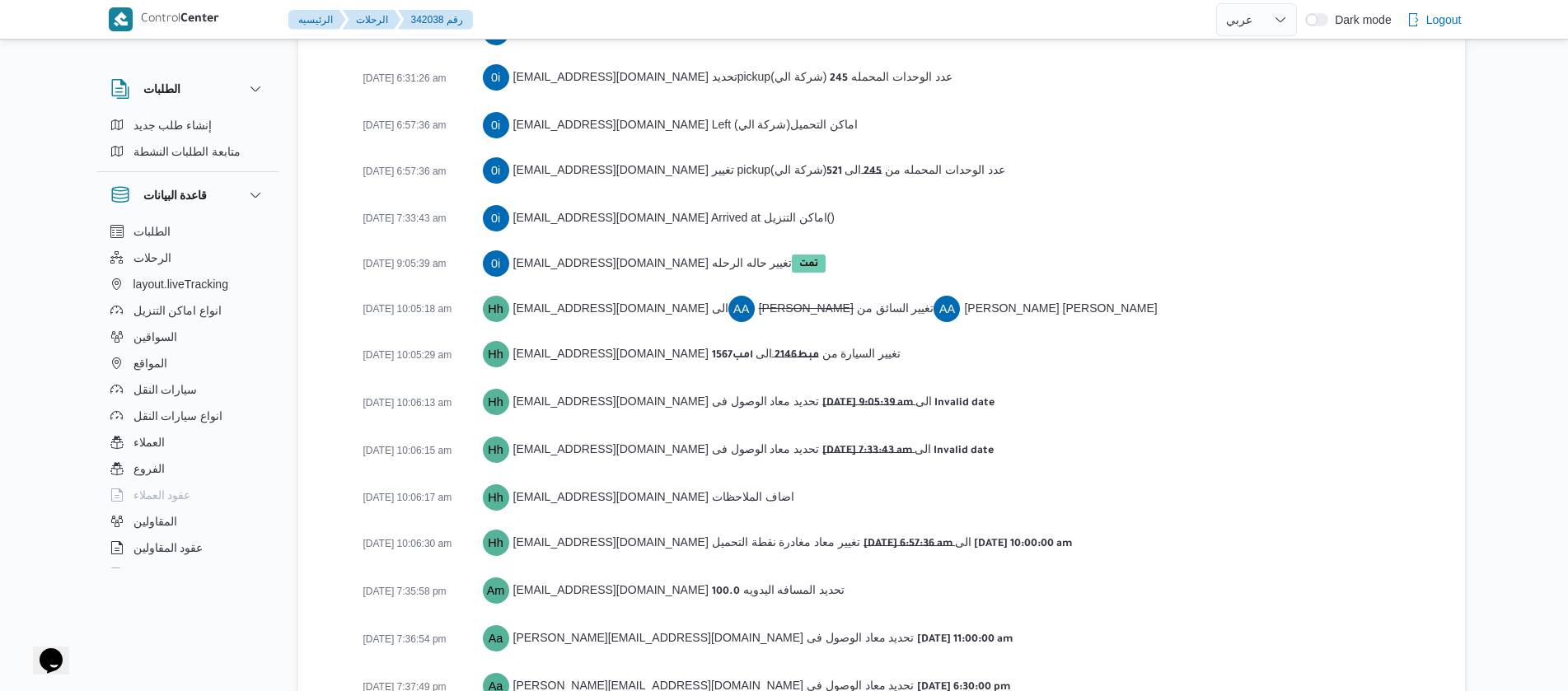
scroll to position [2708, 0]
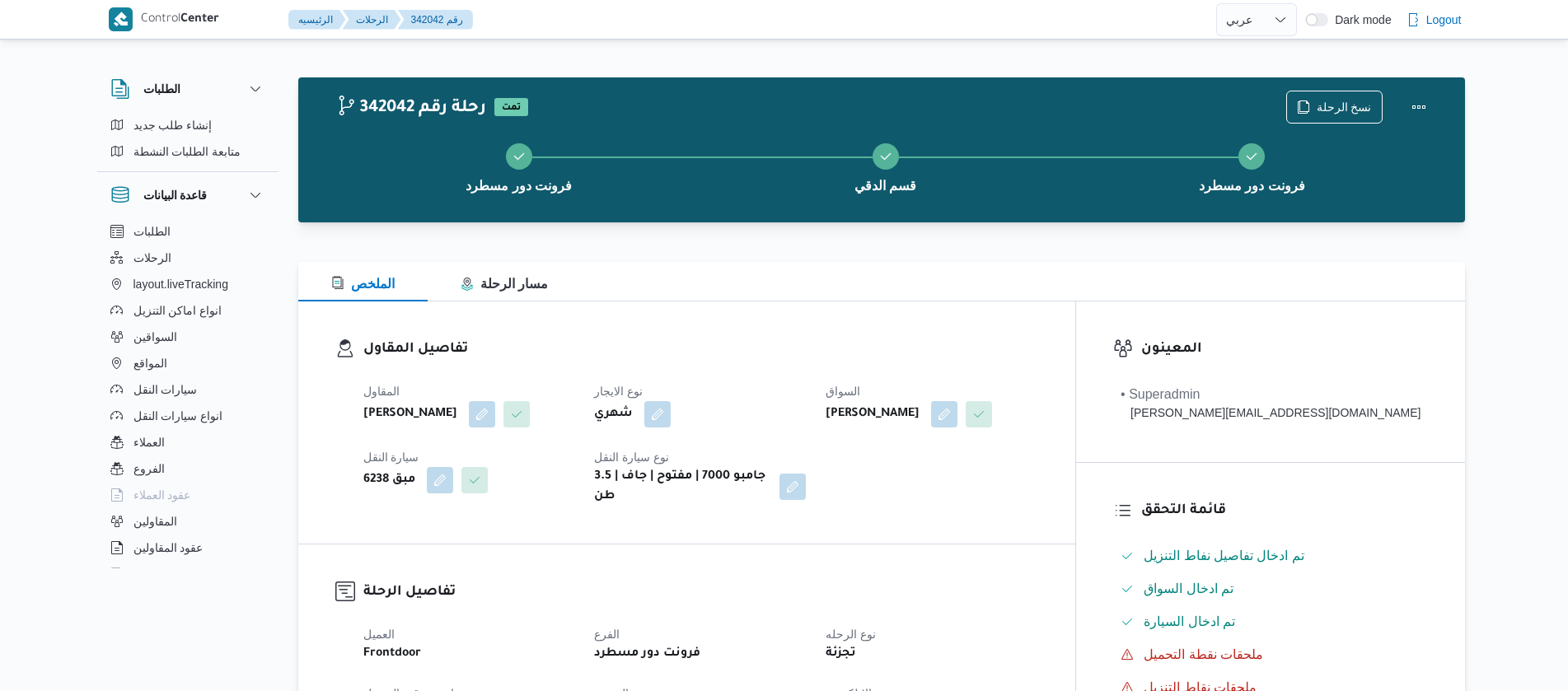
select select "ar"
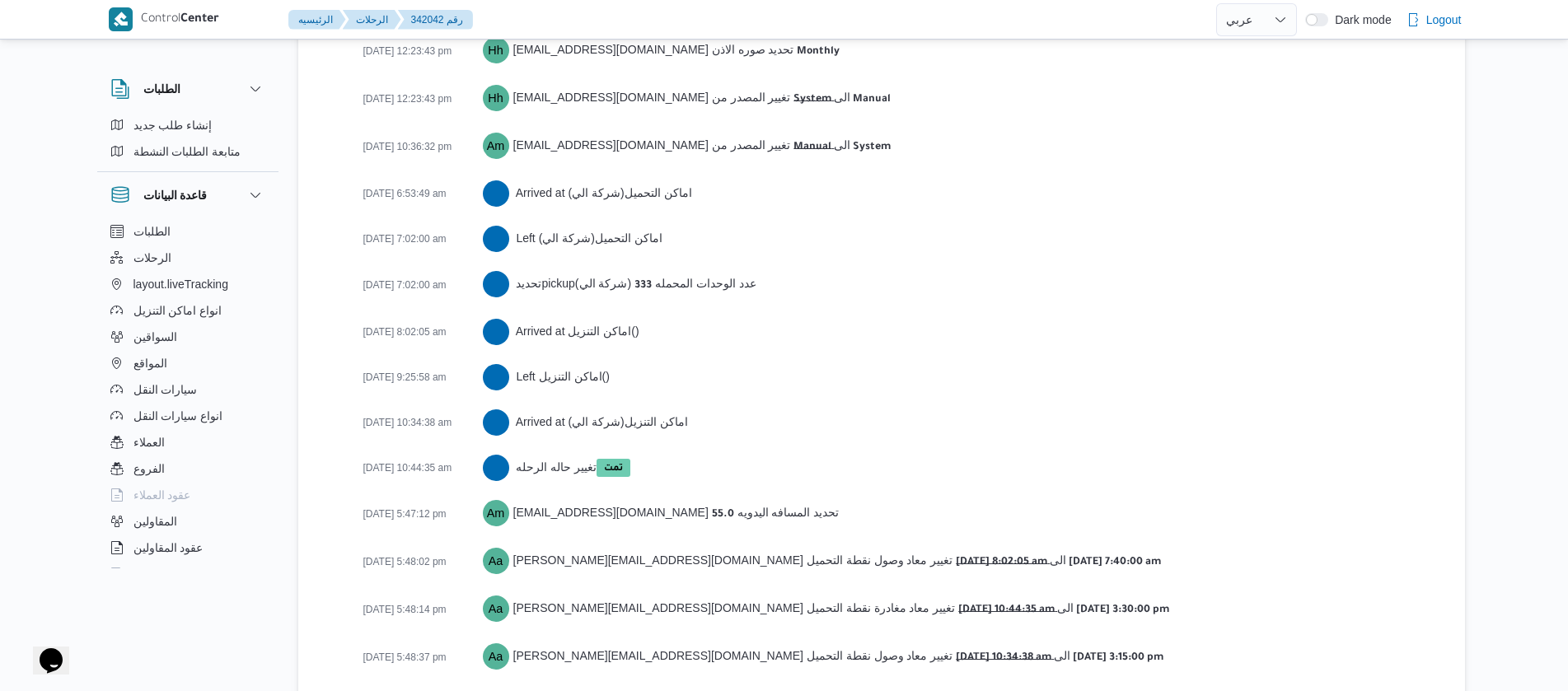
scroll to position [2724, 0]
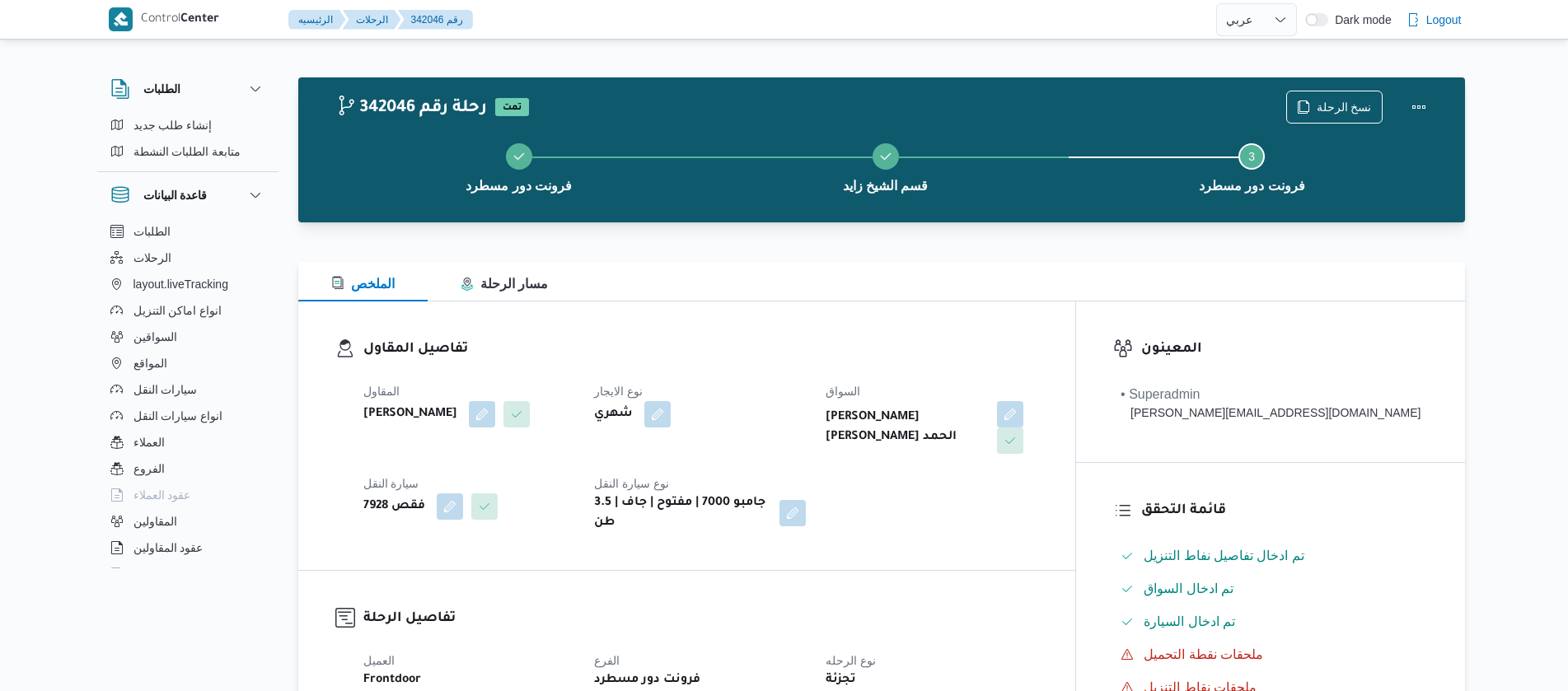
select select "ar"
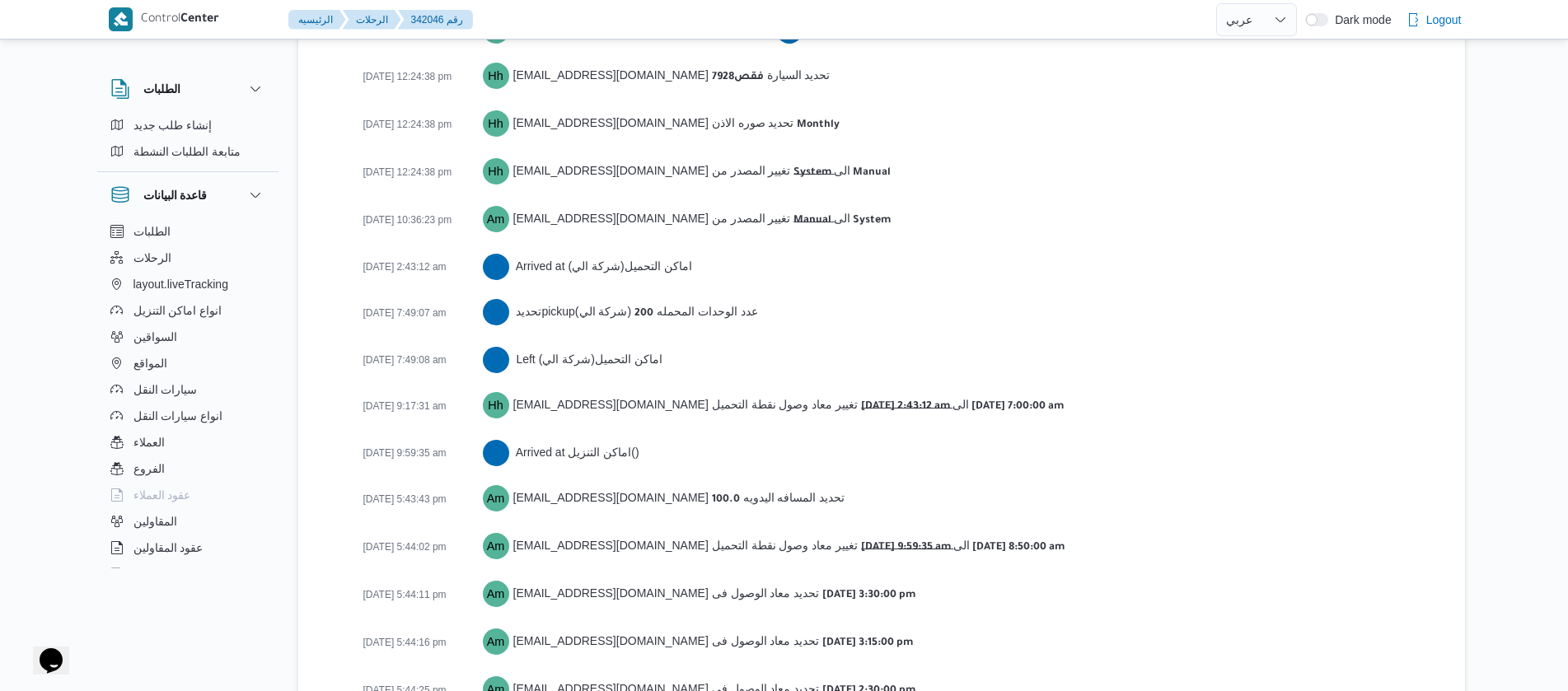
scroll to position [2679, 0]
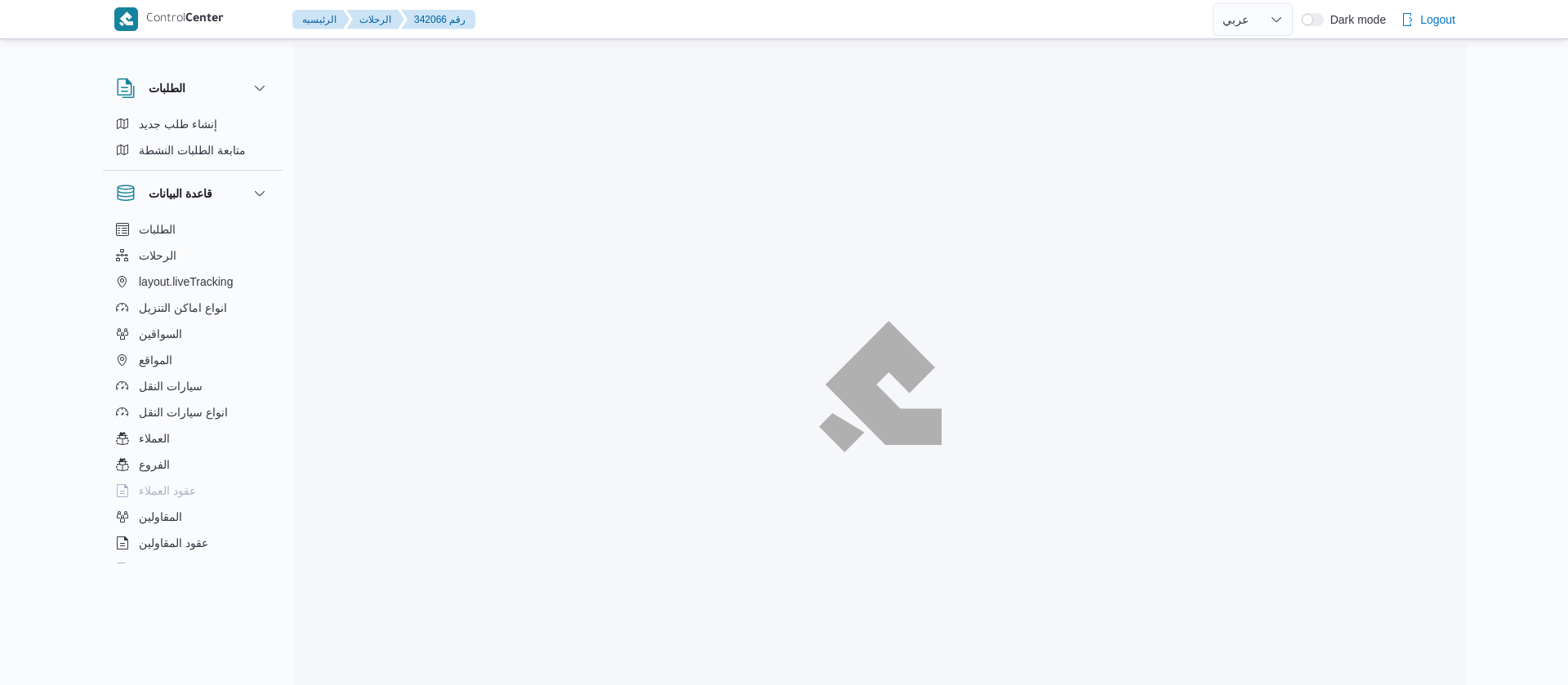
select select "ar"
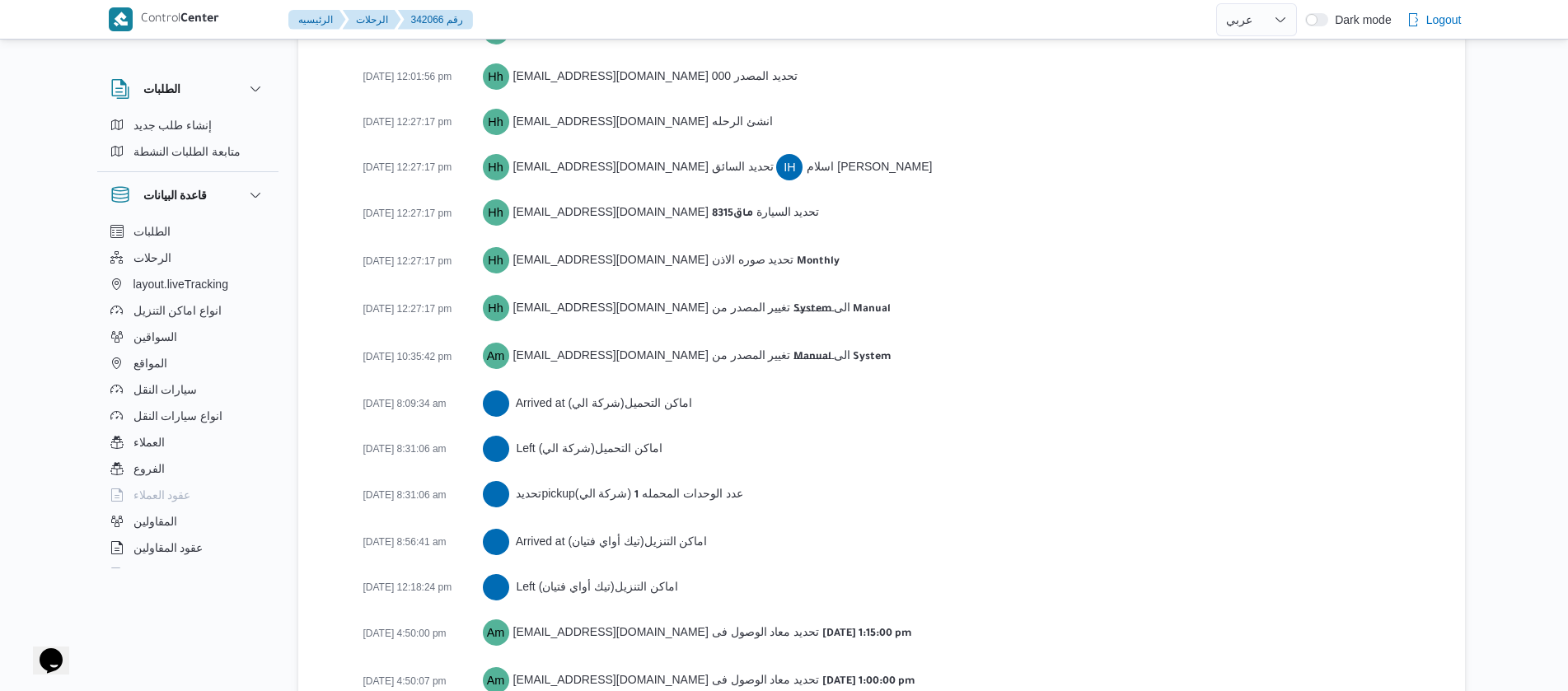
scroll to position [2586, 0]
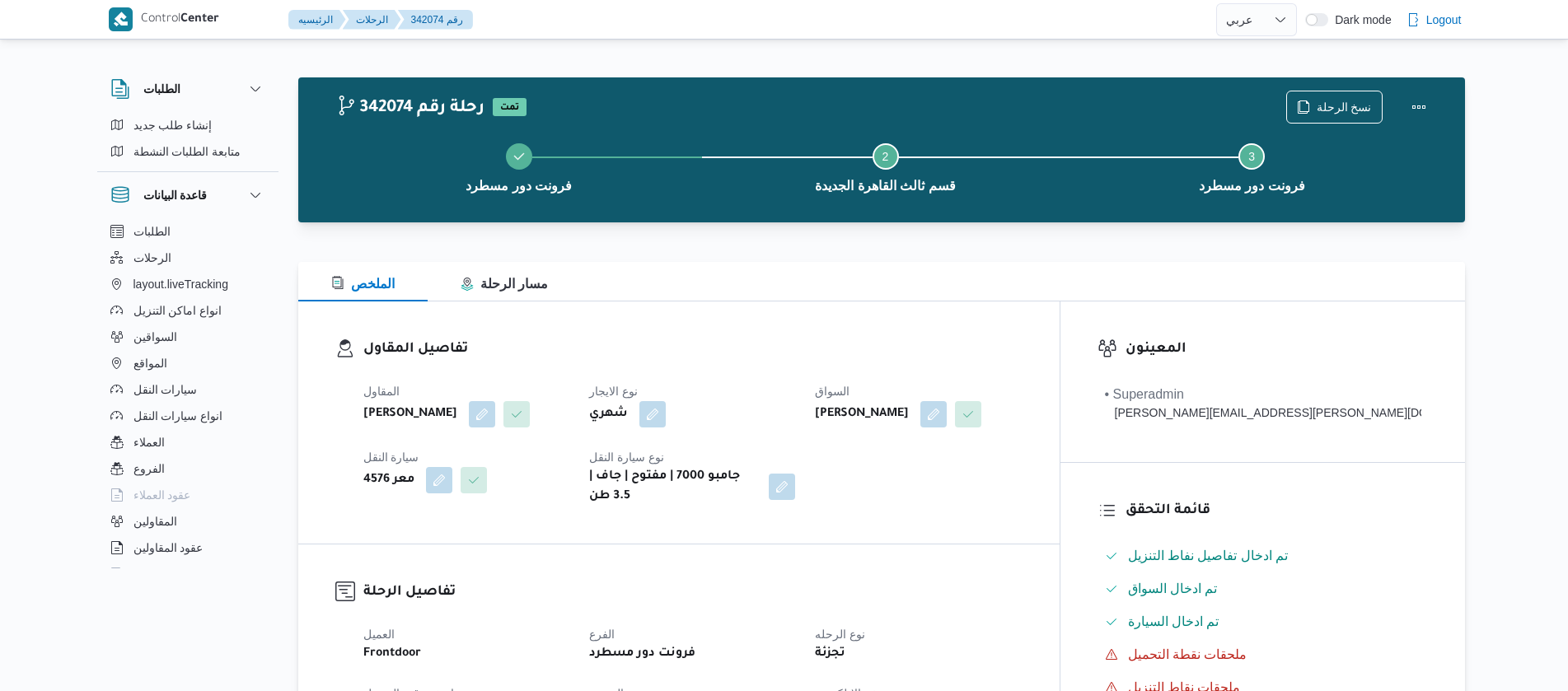
select select "ar"
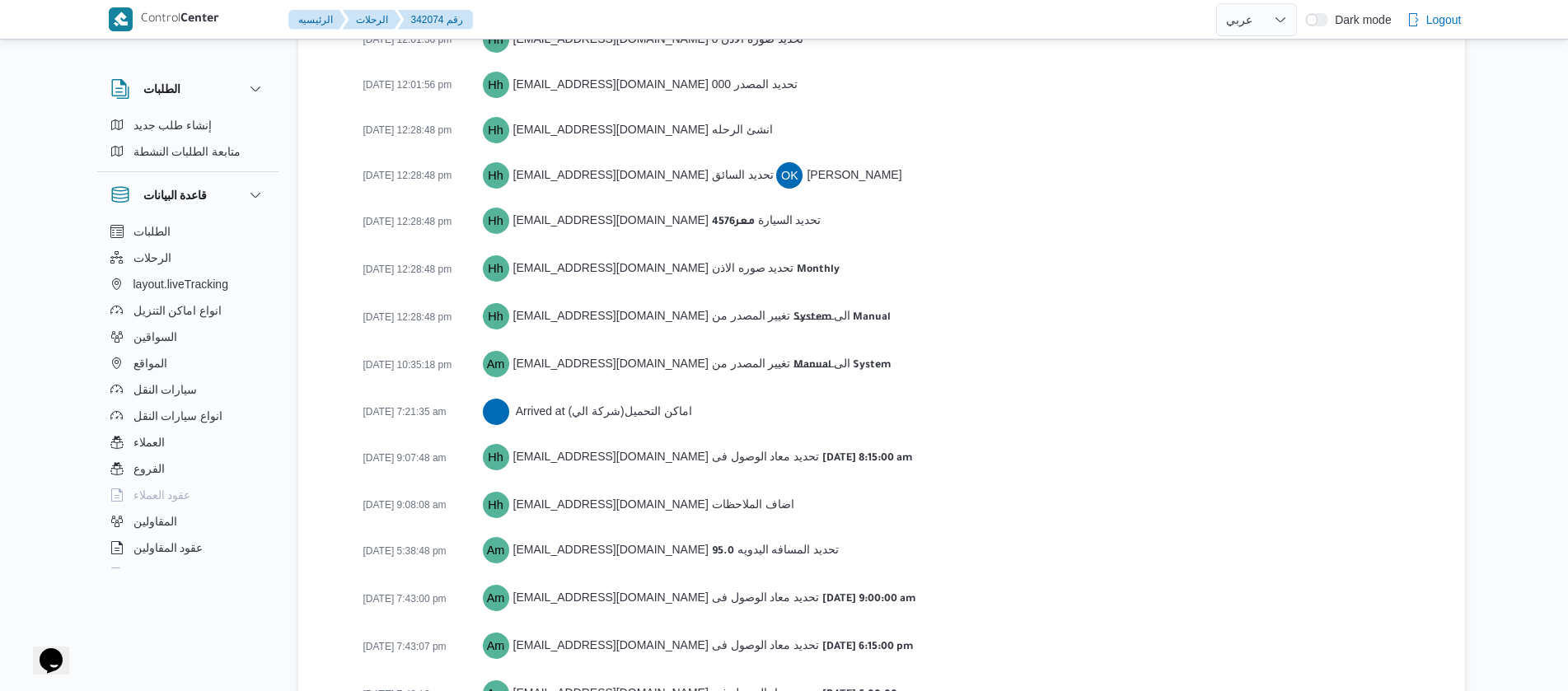
scroll to position [2587, 0]
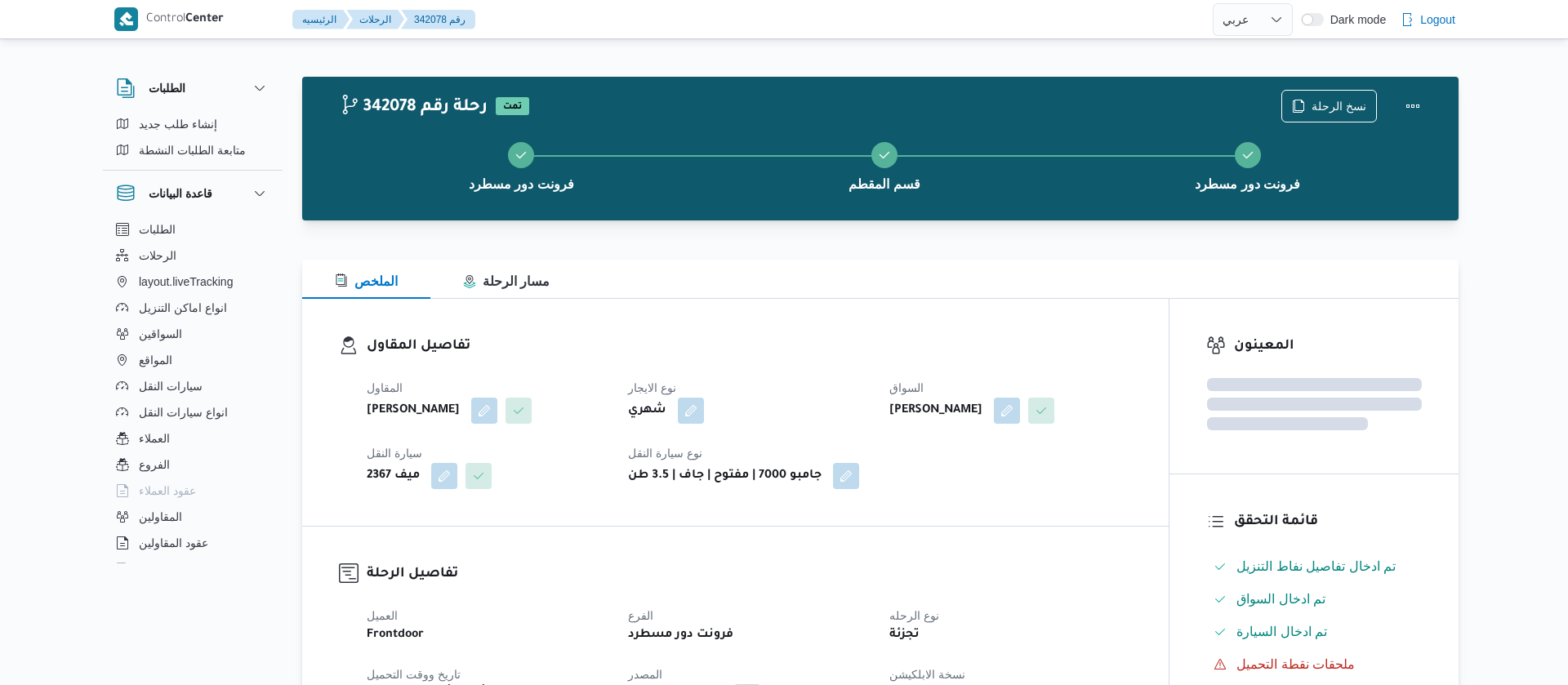
select select "ar"
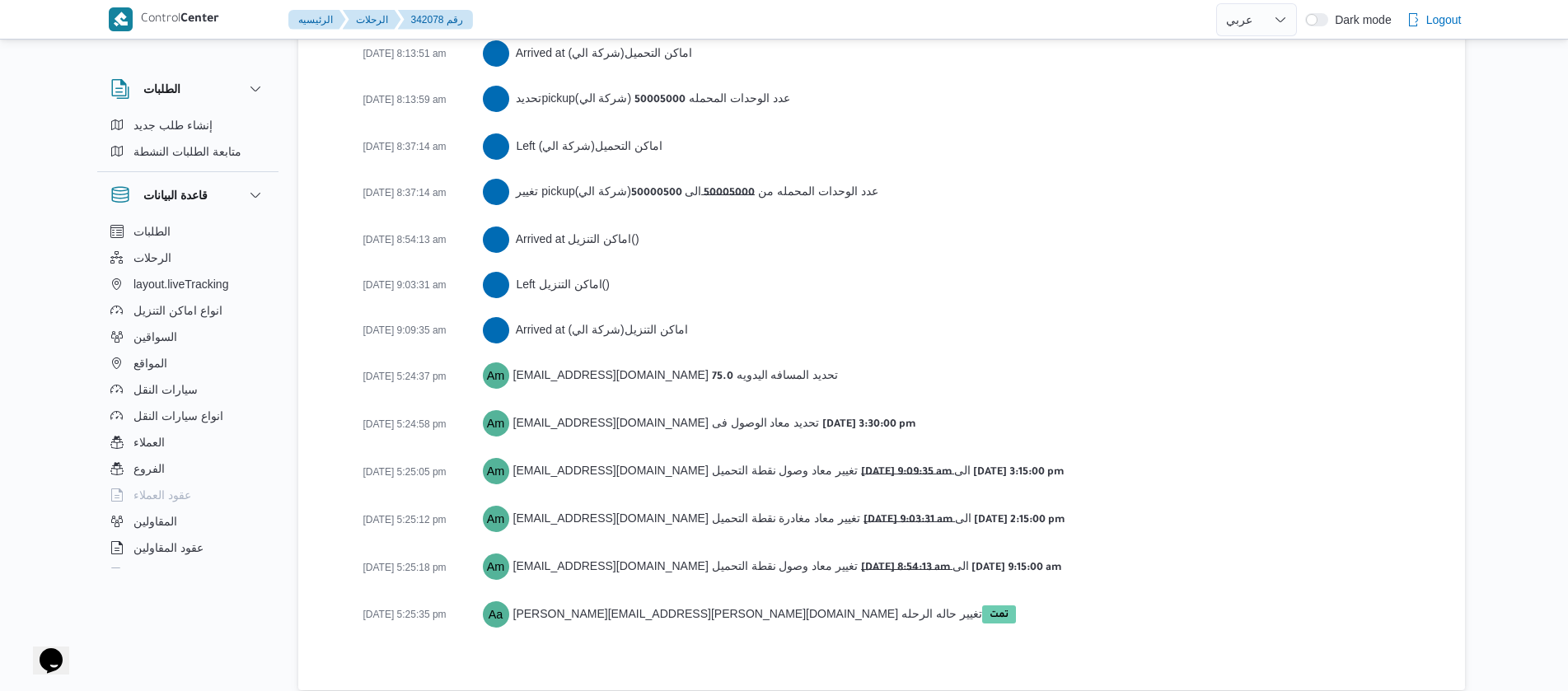
scroll to position [2770, 0]
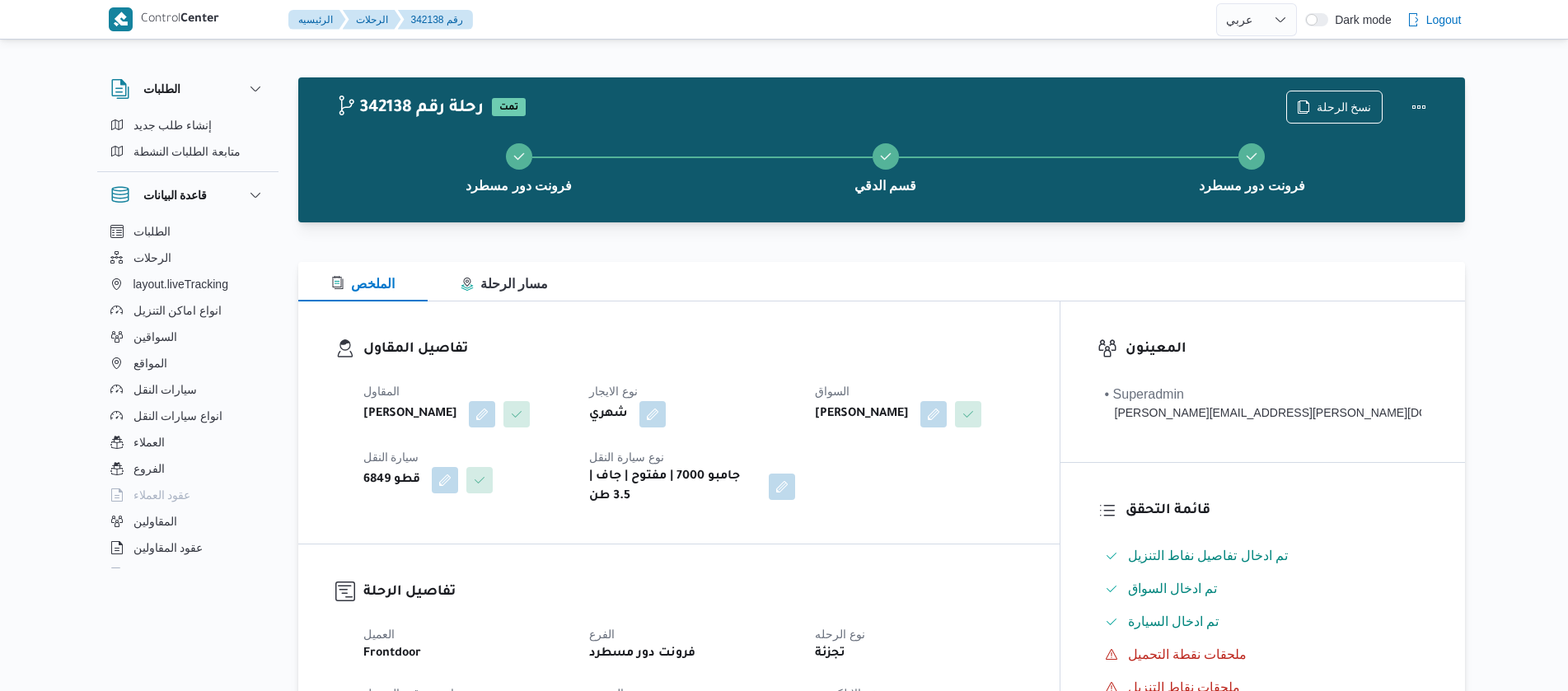
select select "ar"
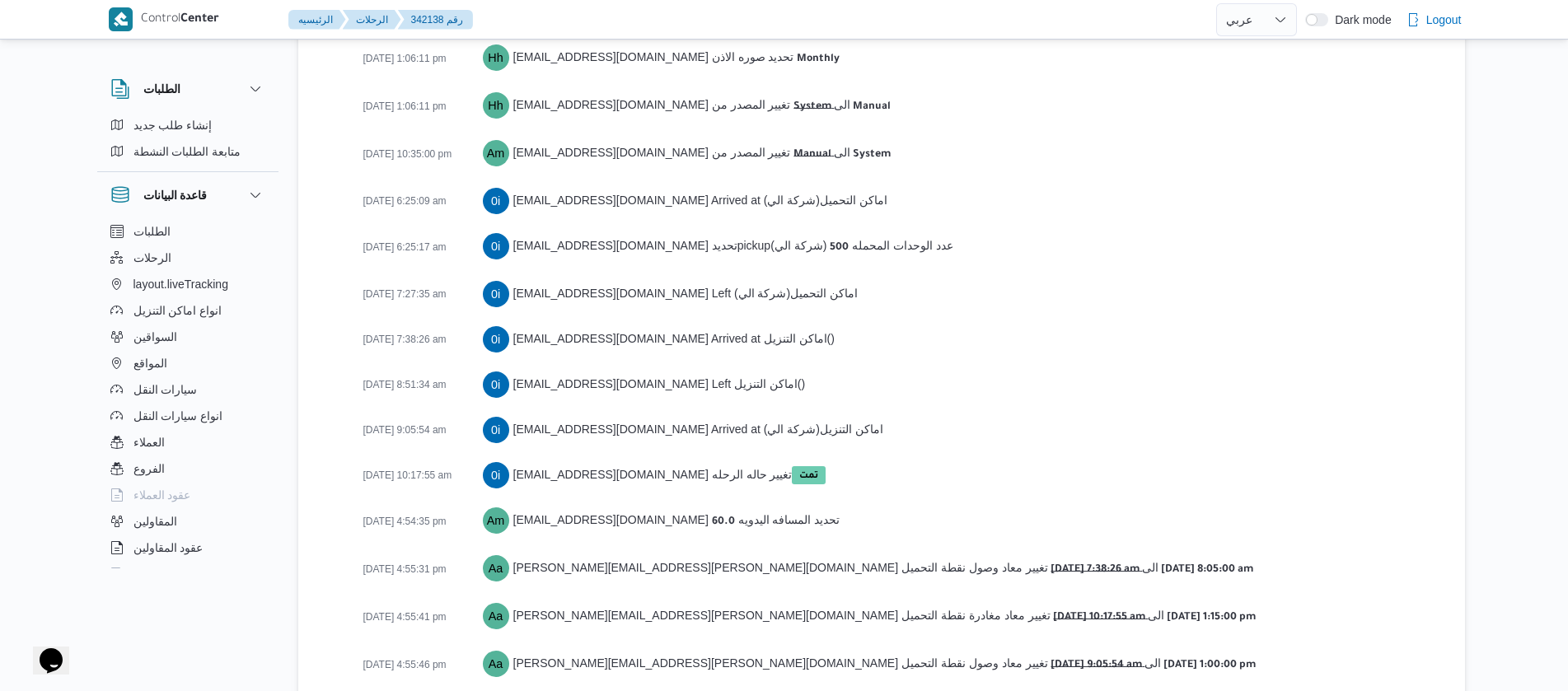
scroll to position [2698, 0]
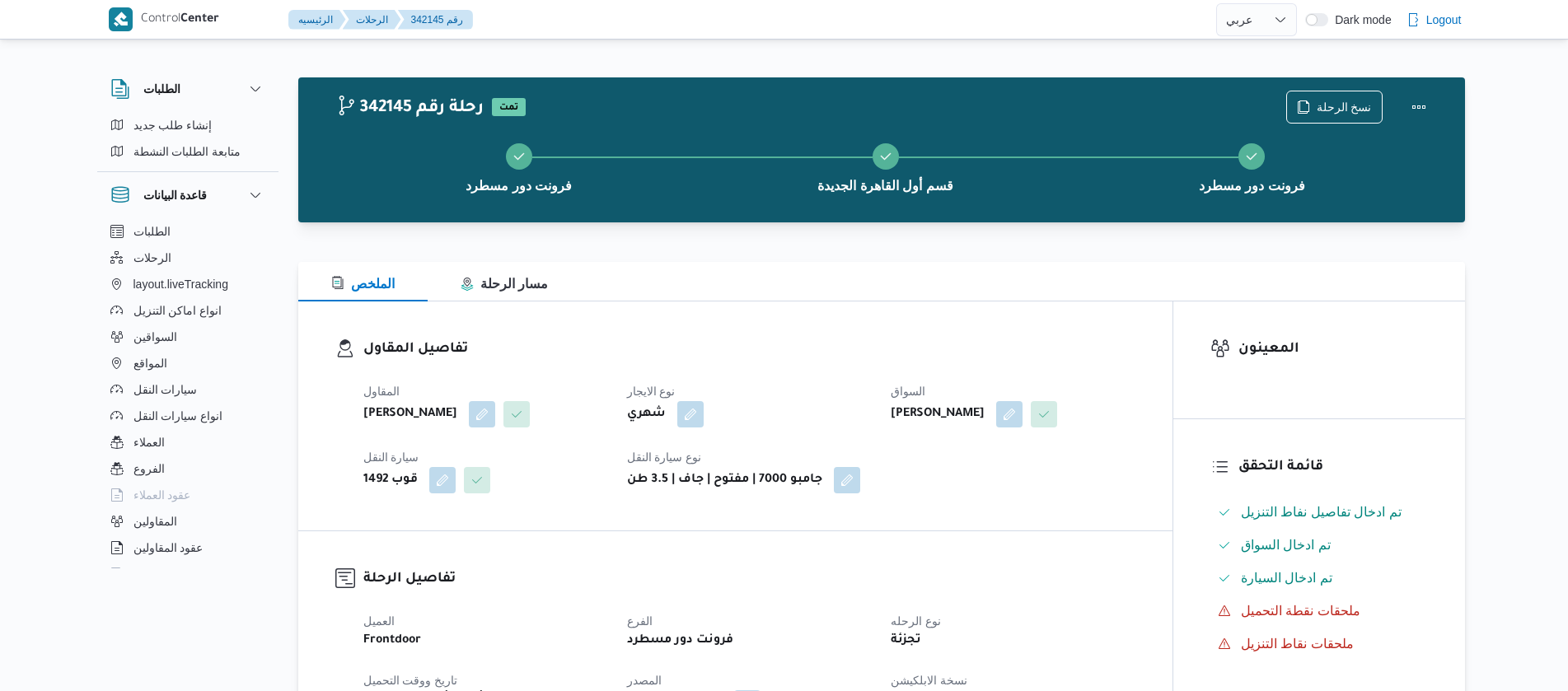
select select "ar"
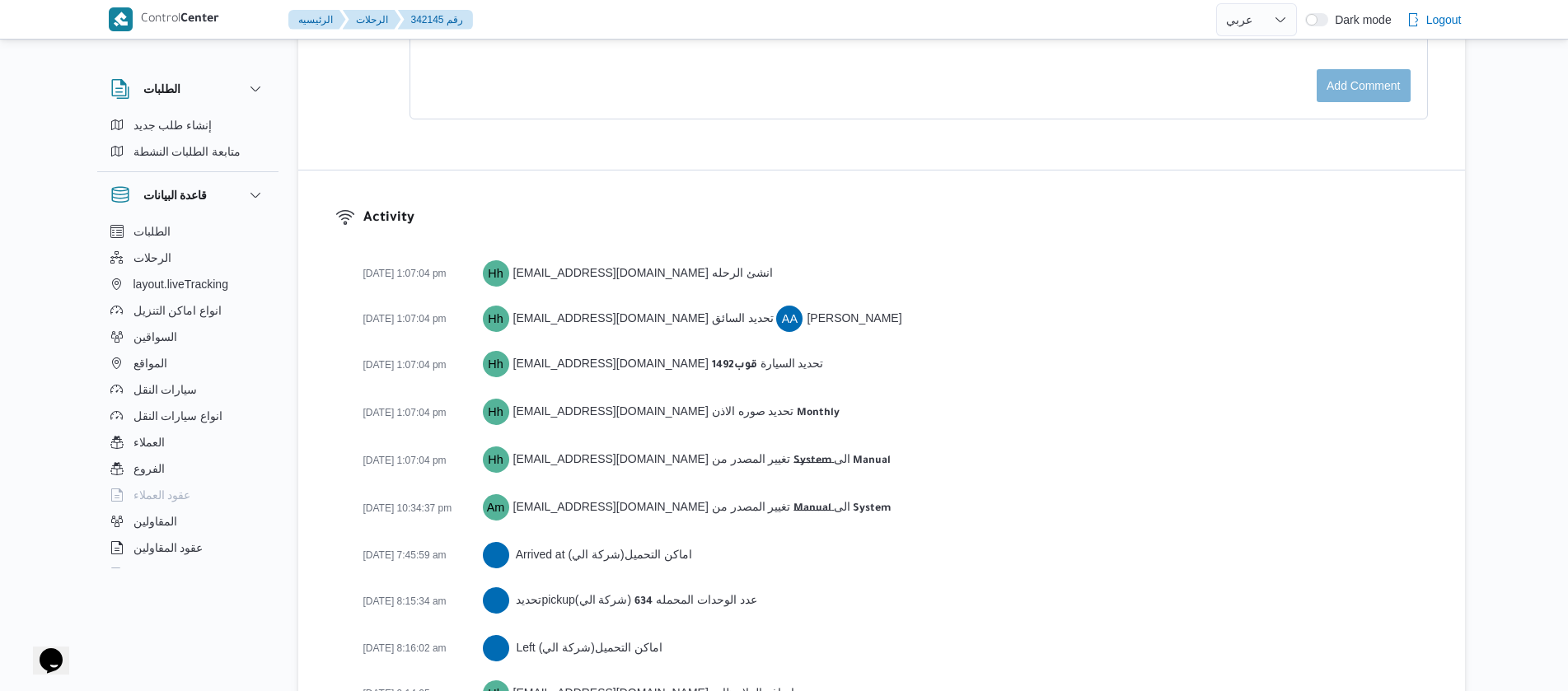
scroll to position [2561, 0]
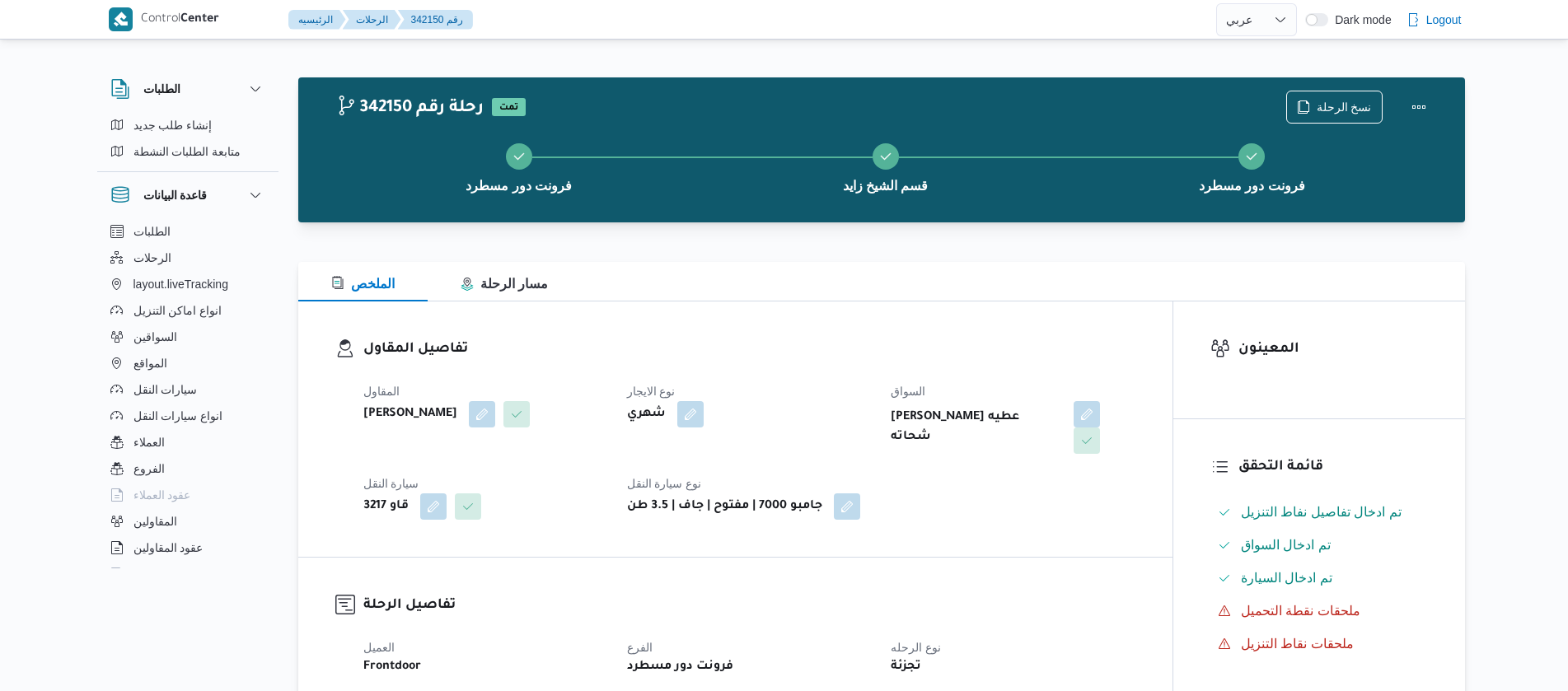
select select "ar"
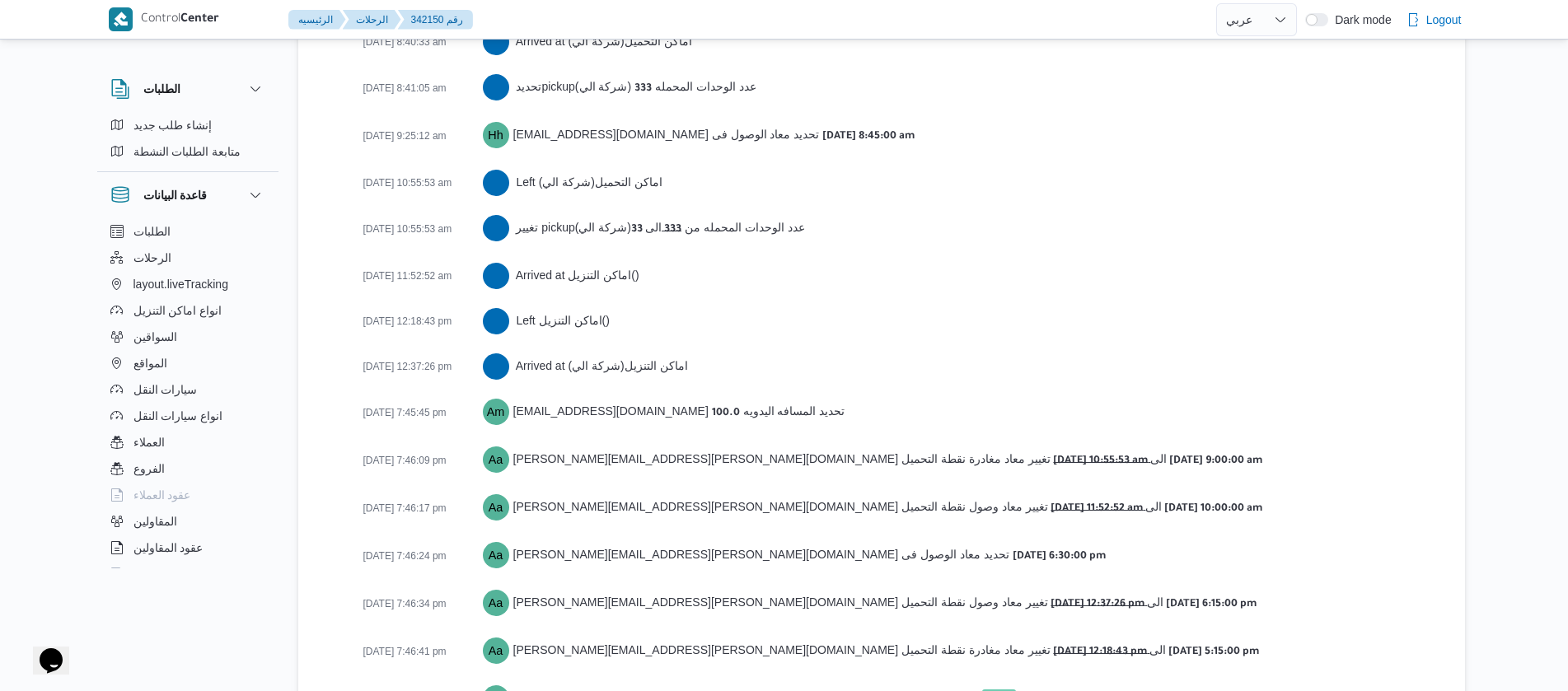
scroll to position [2699, 0]
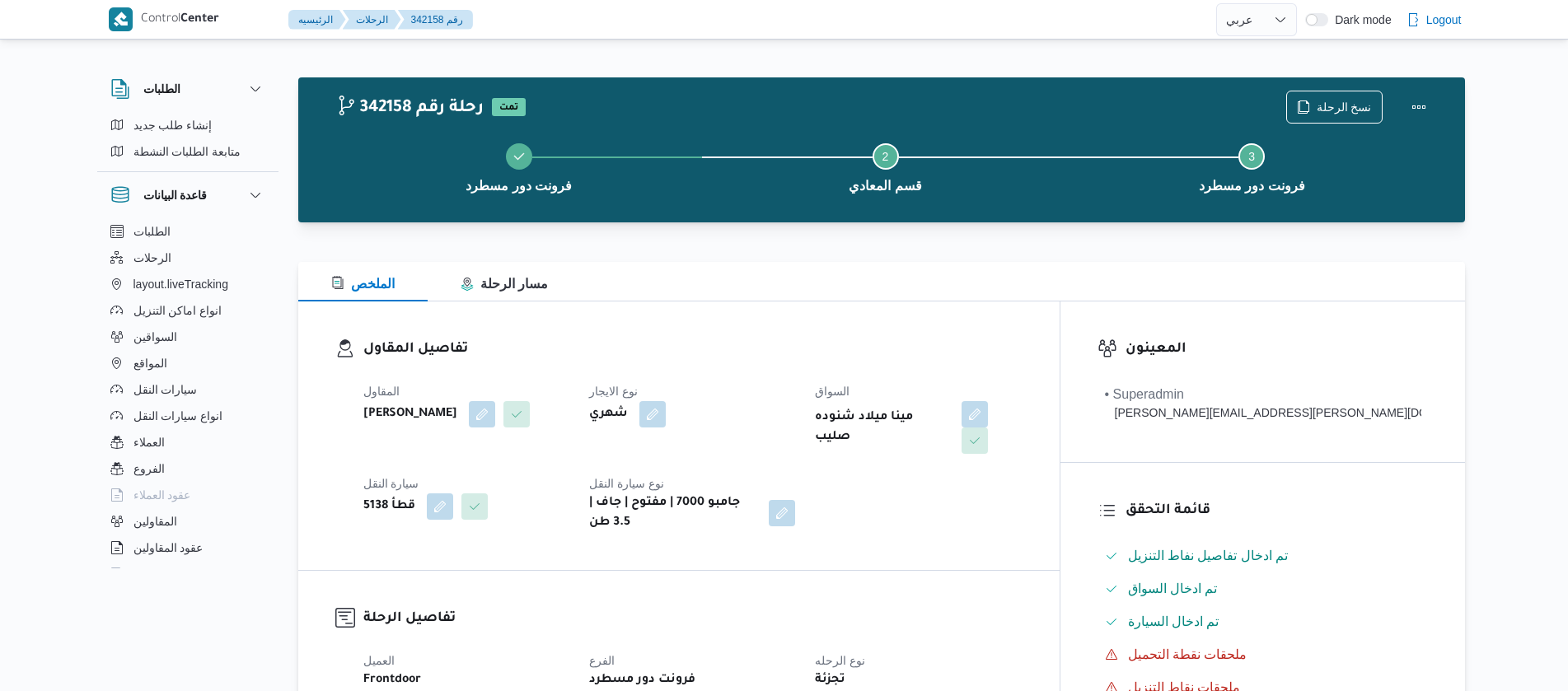
select select "ar"
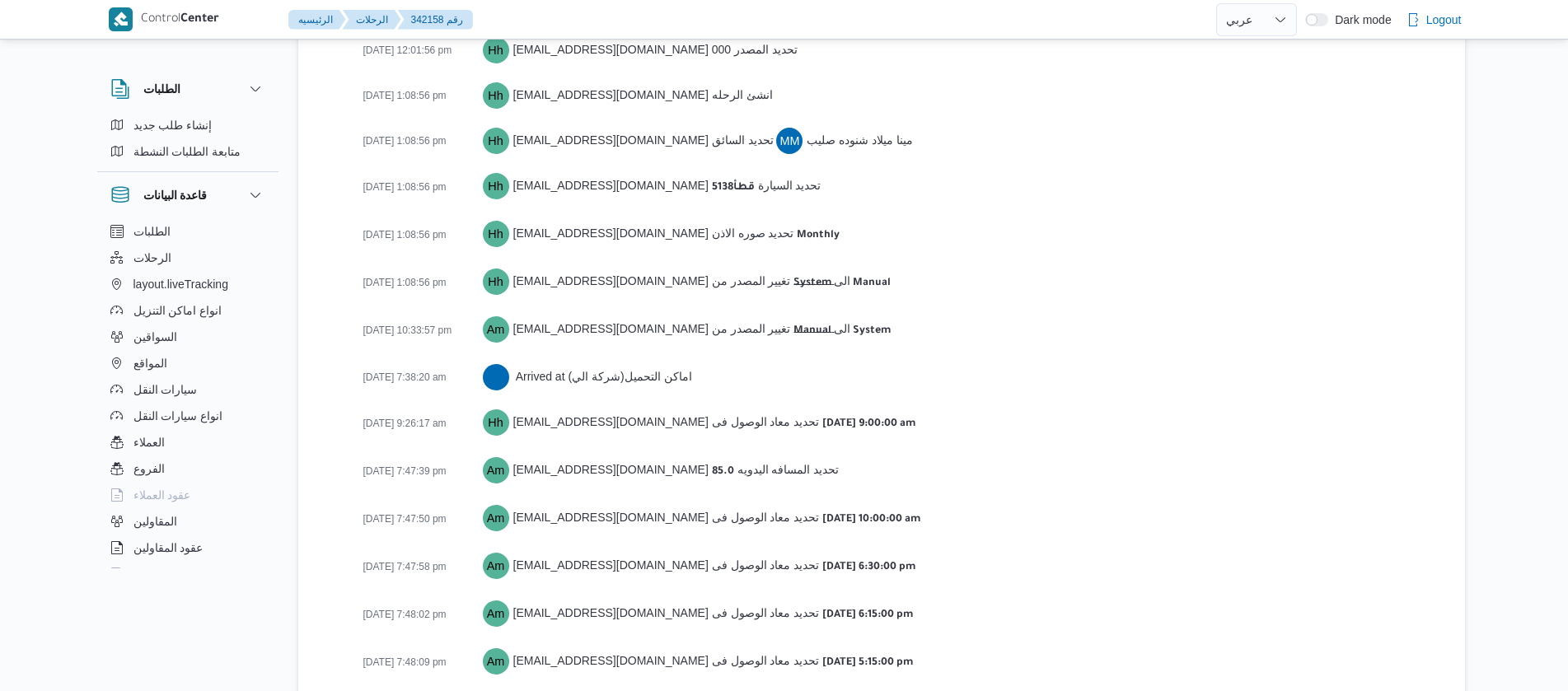
scroll to position [2515, 0]
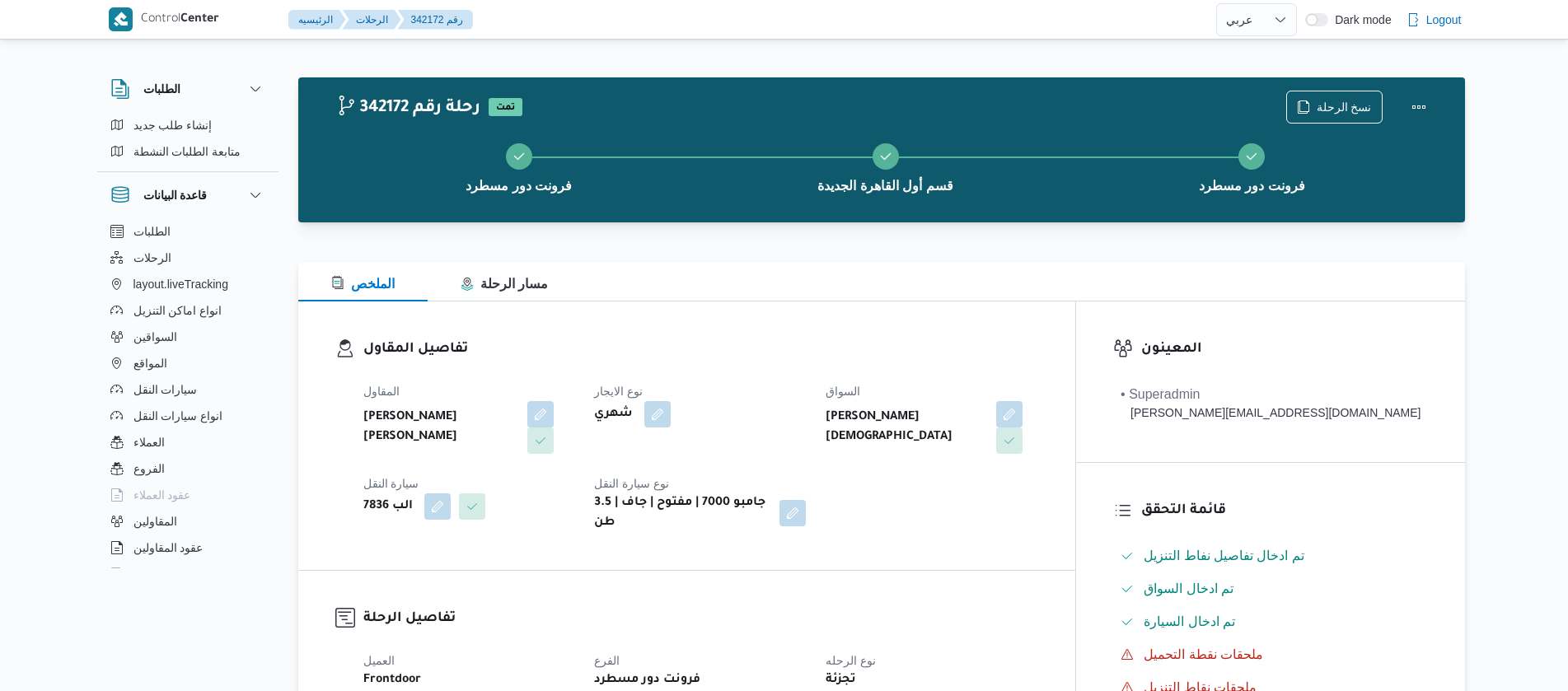
select select "ar"
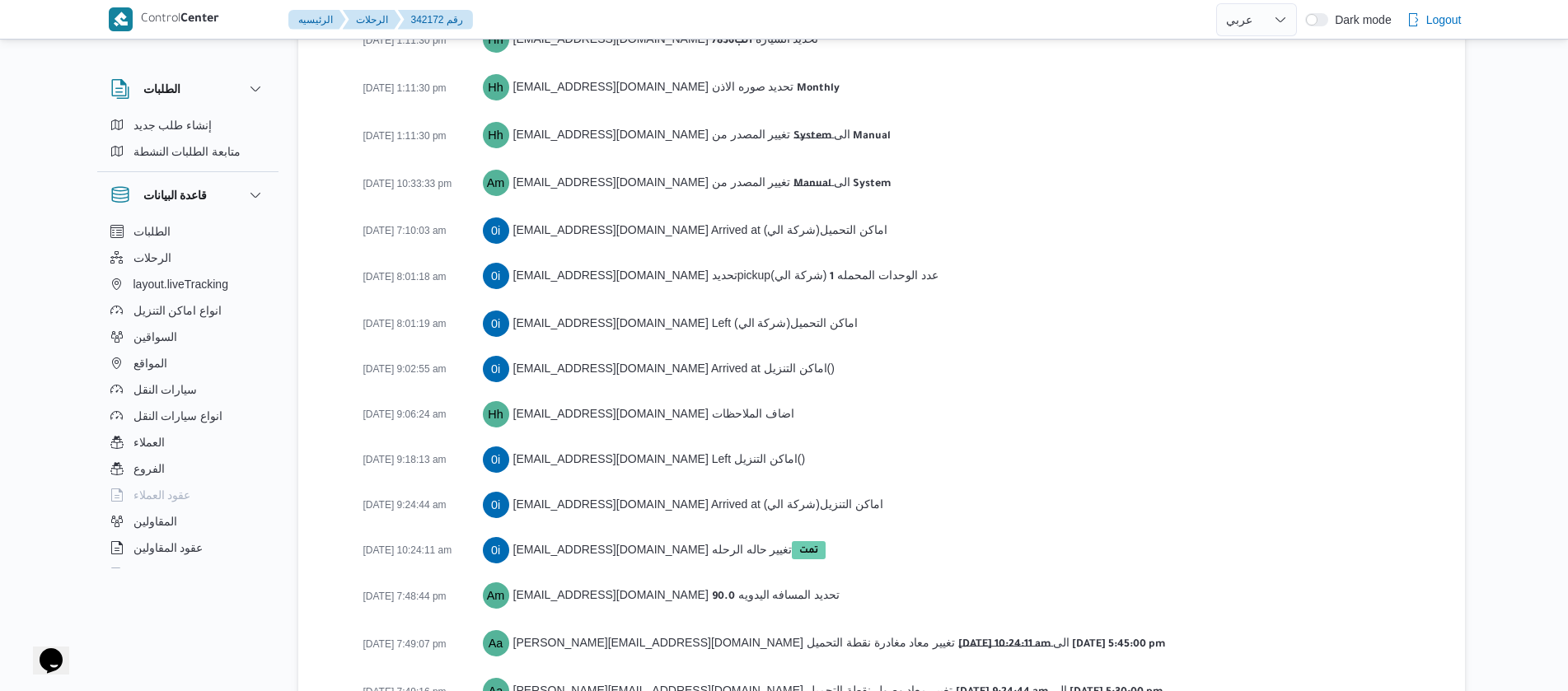
scroll to position [2723, 0]
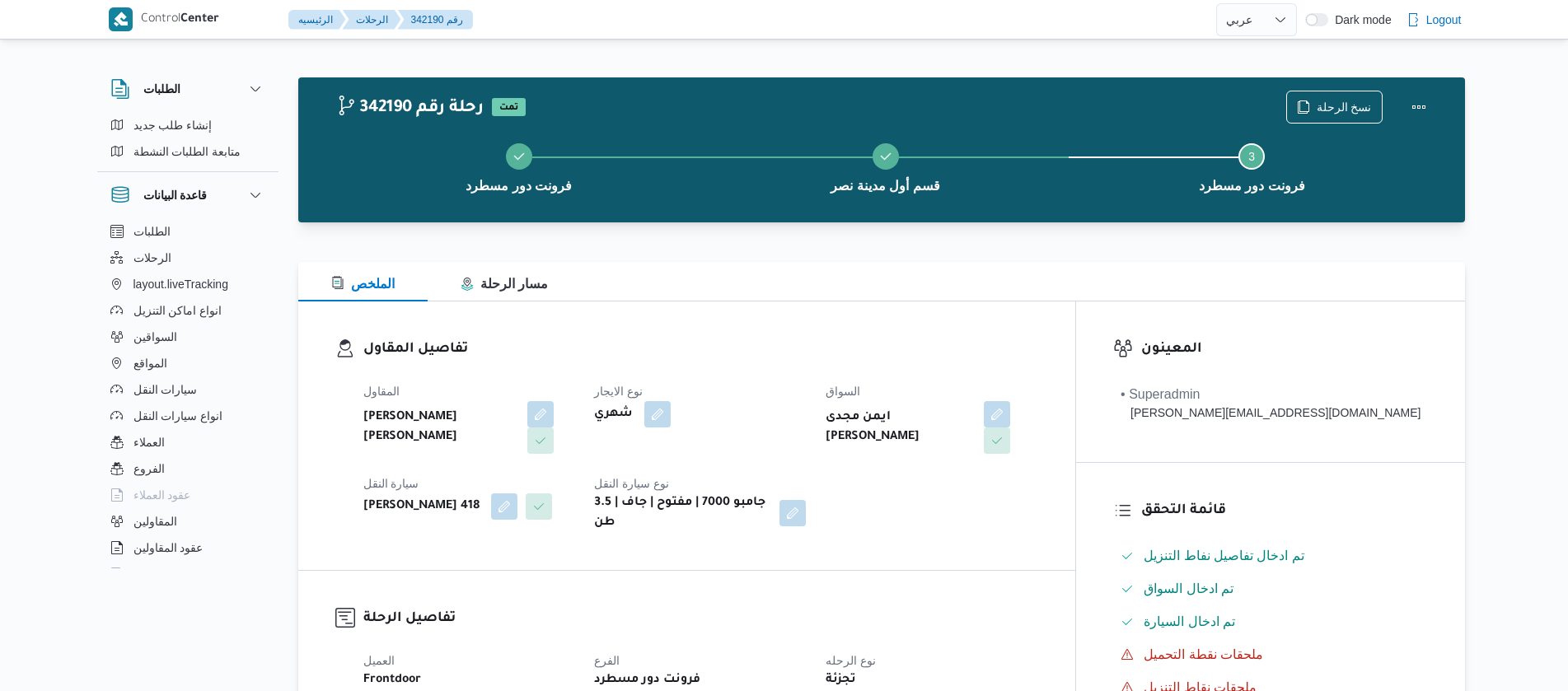
select select "ar"
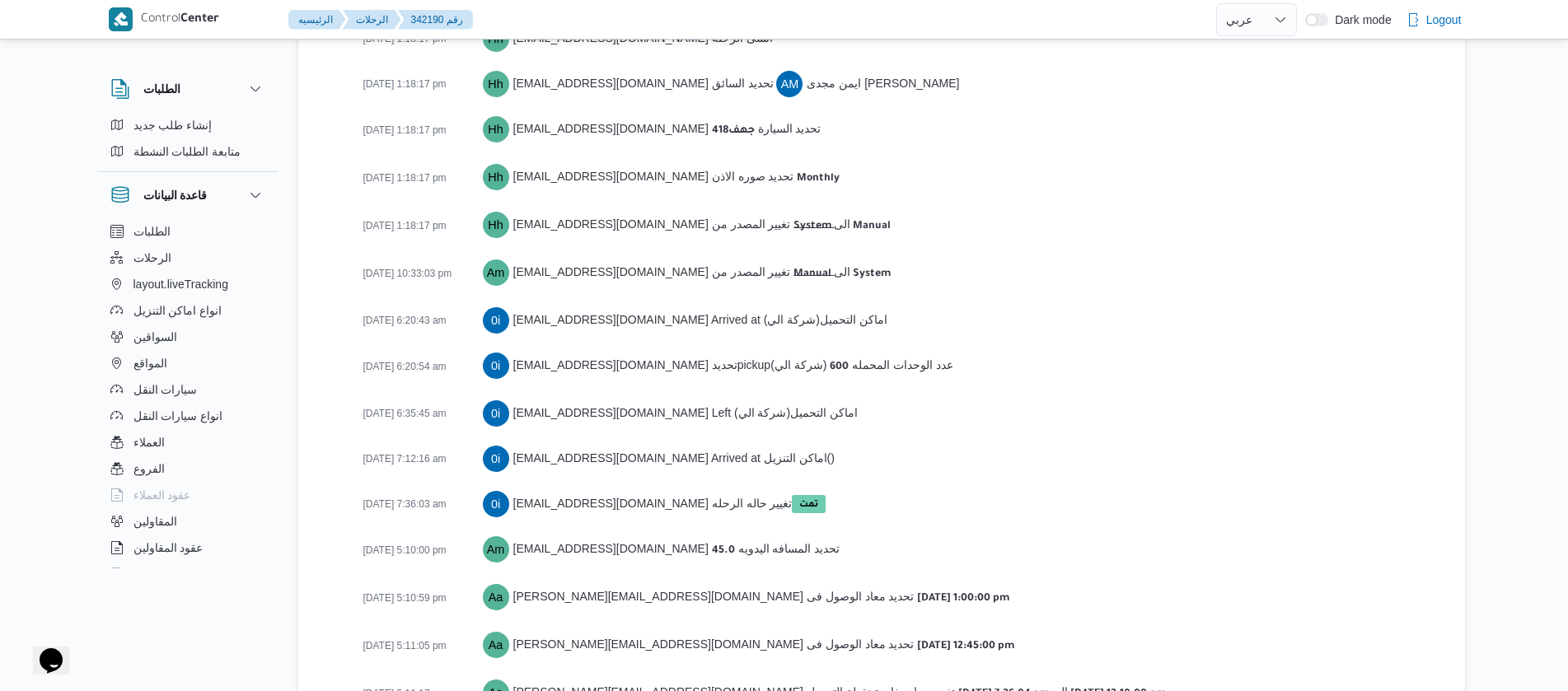
scroll to position [2587, 0]
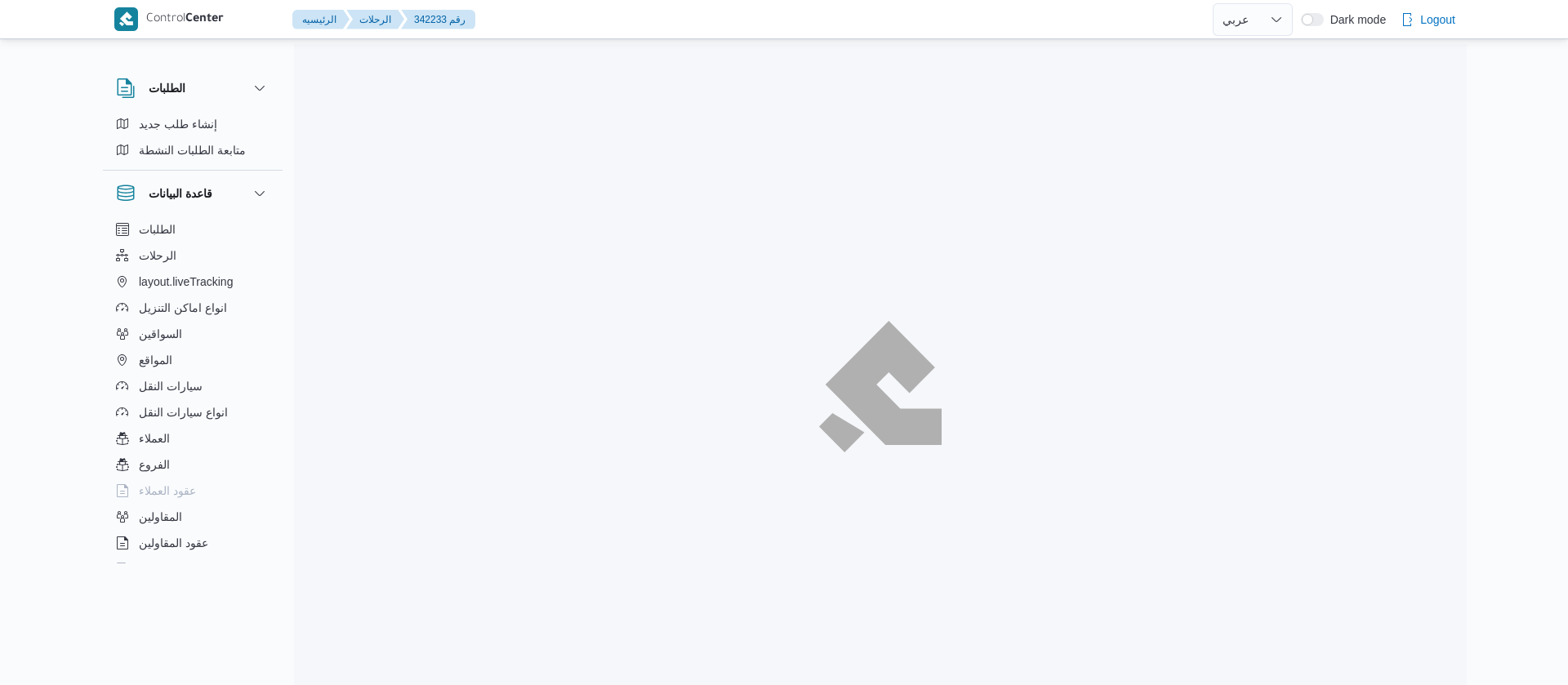
select select "ar"
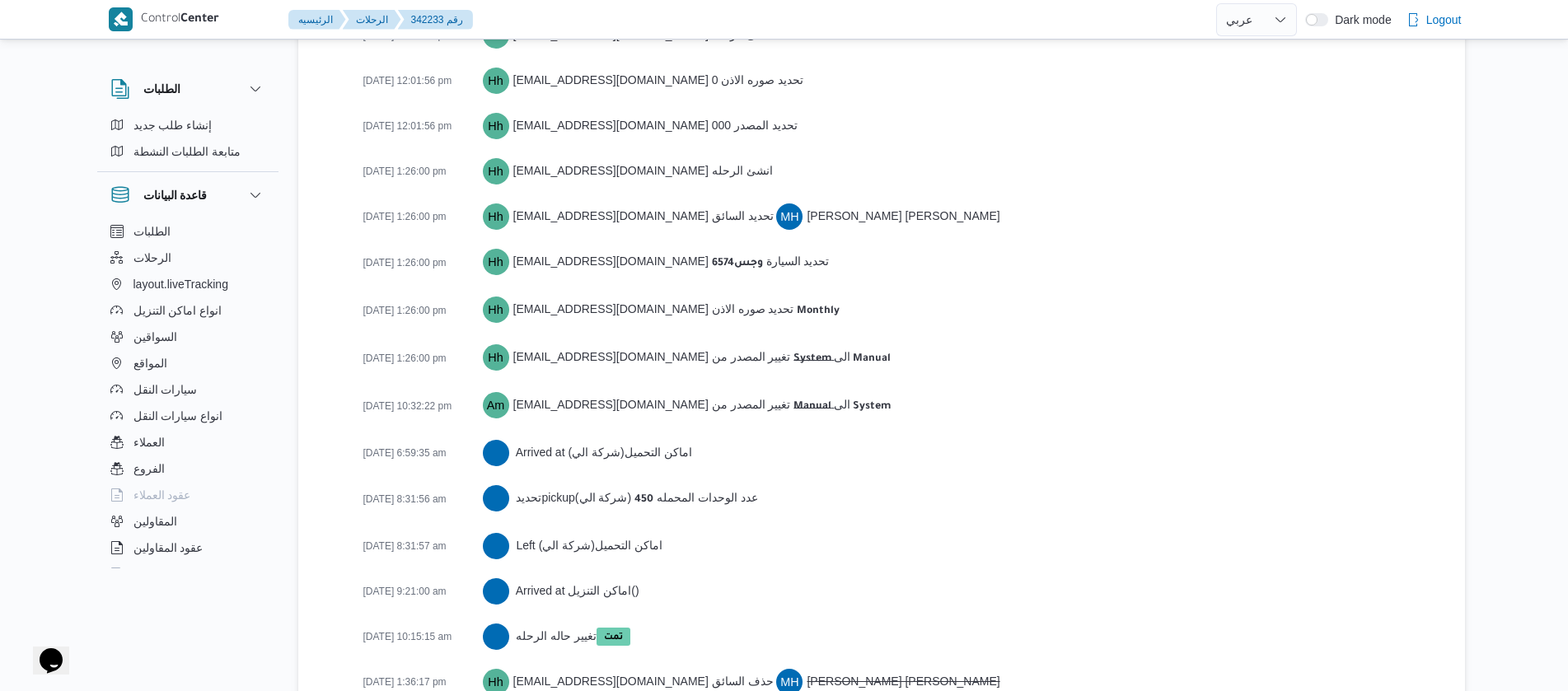
scroll to position [2726, 0]
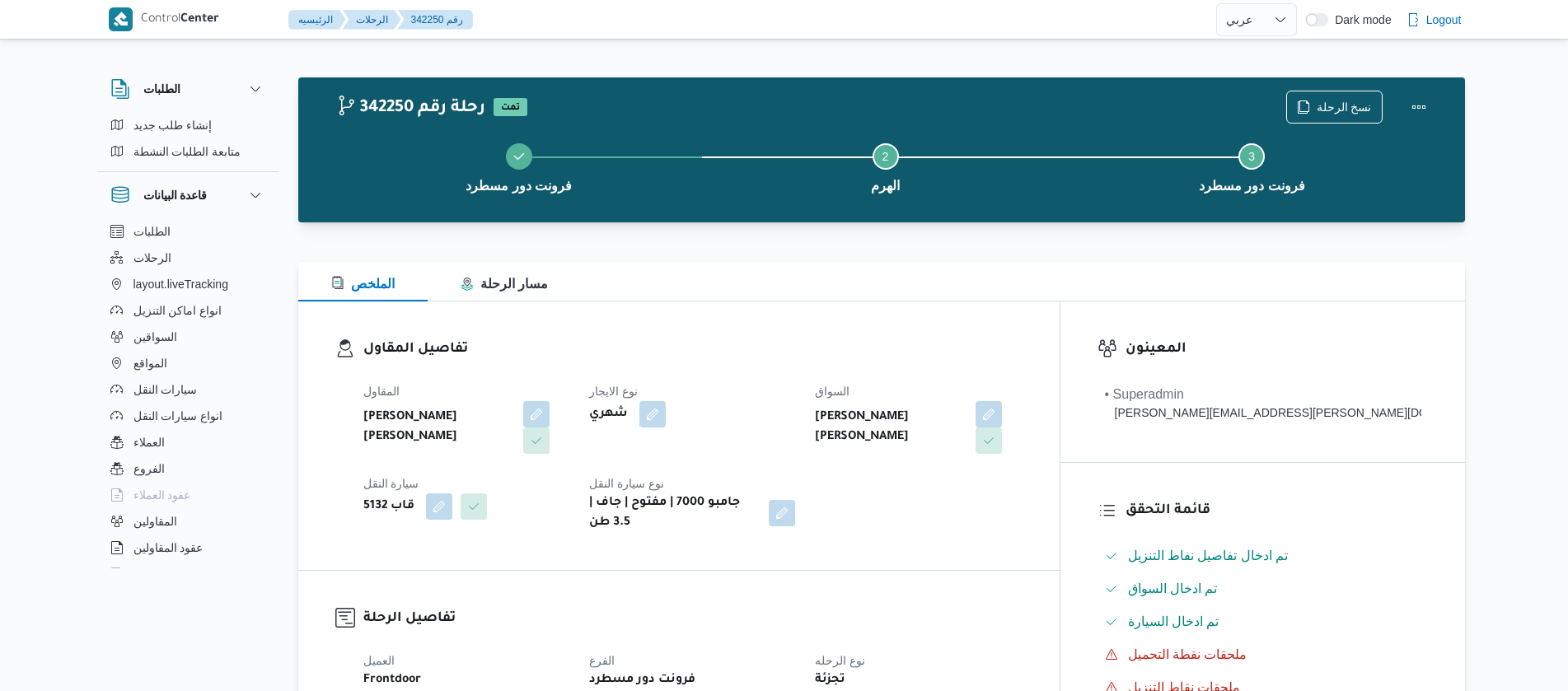
select select "ar"
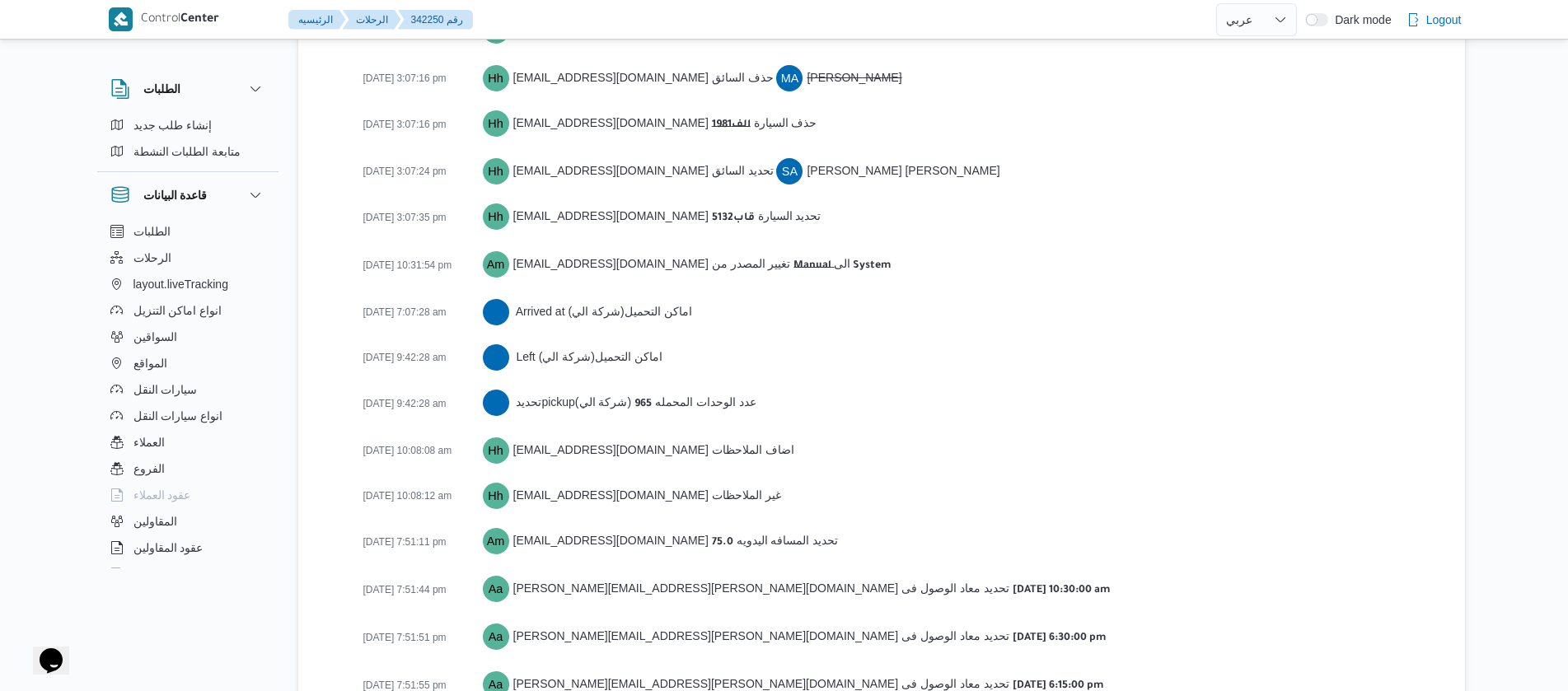
scroll to position [2835, 0]
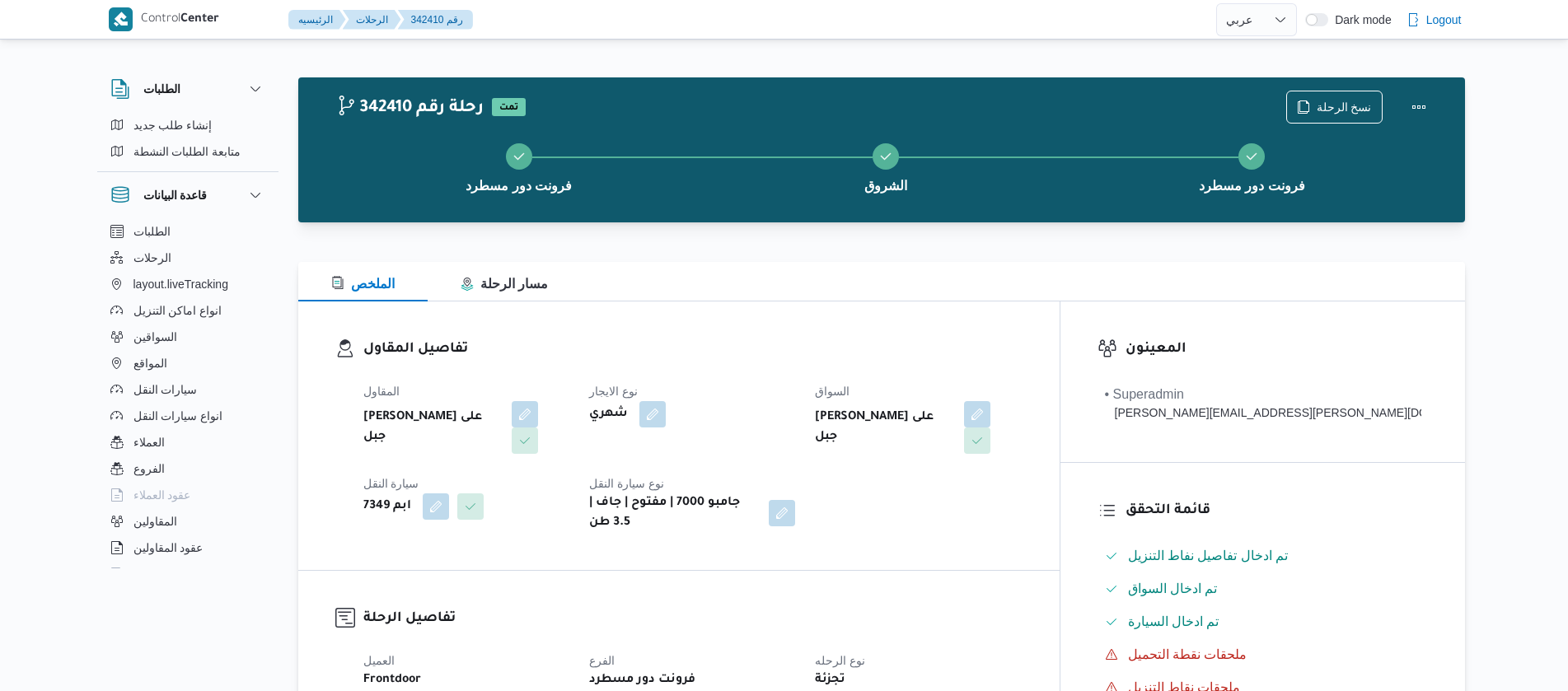
select select "ar"
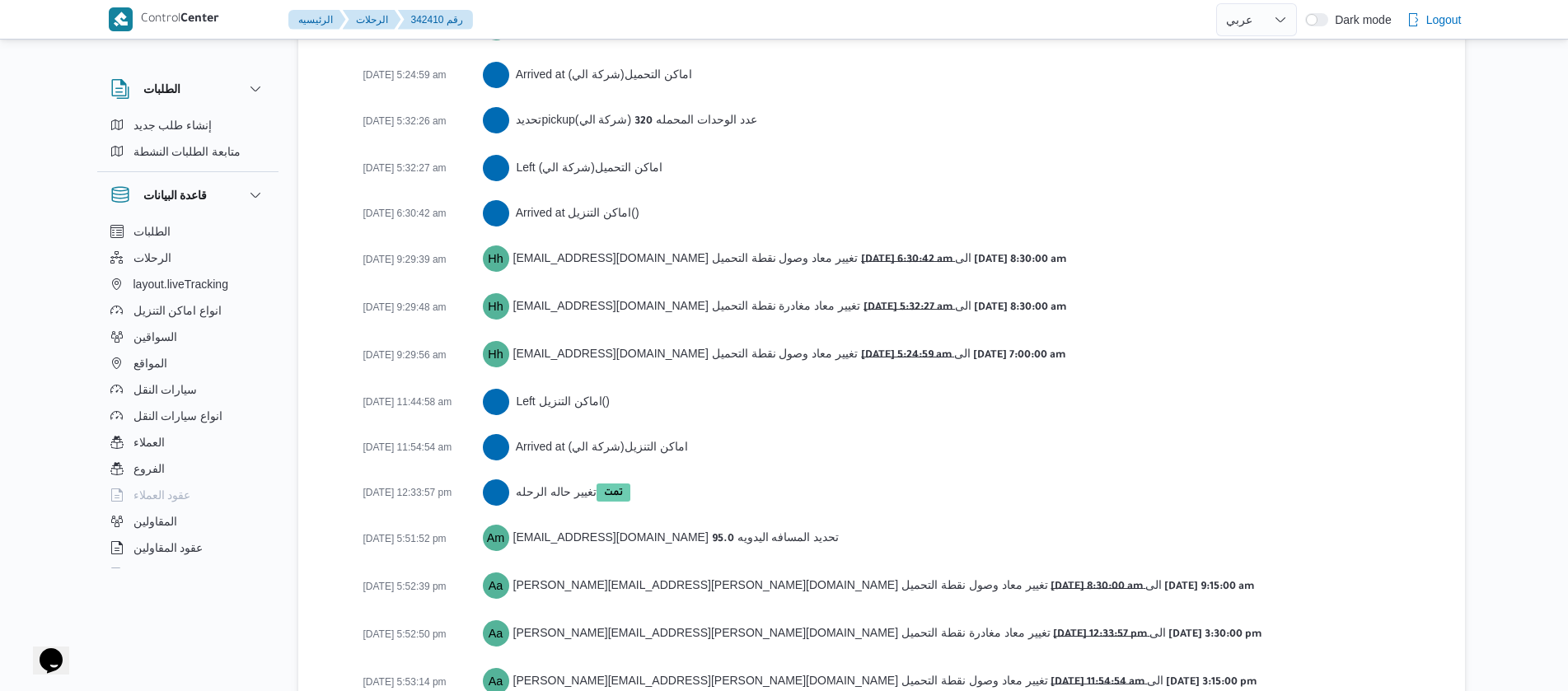
scroll to position [2836, 0]
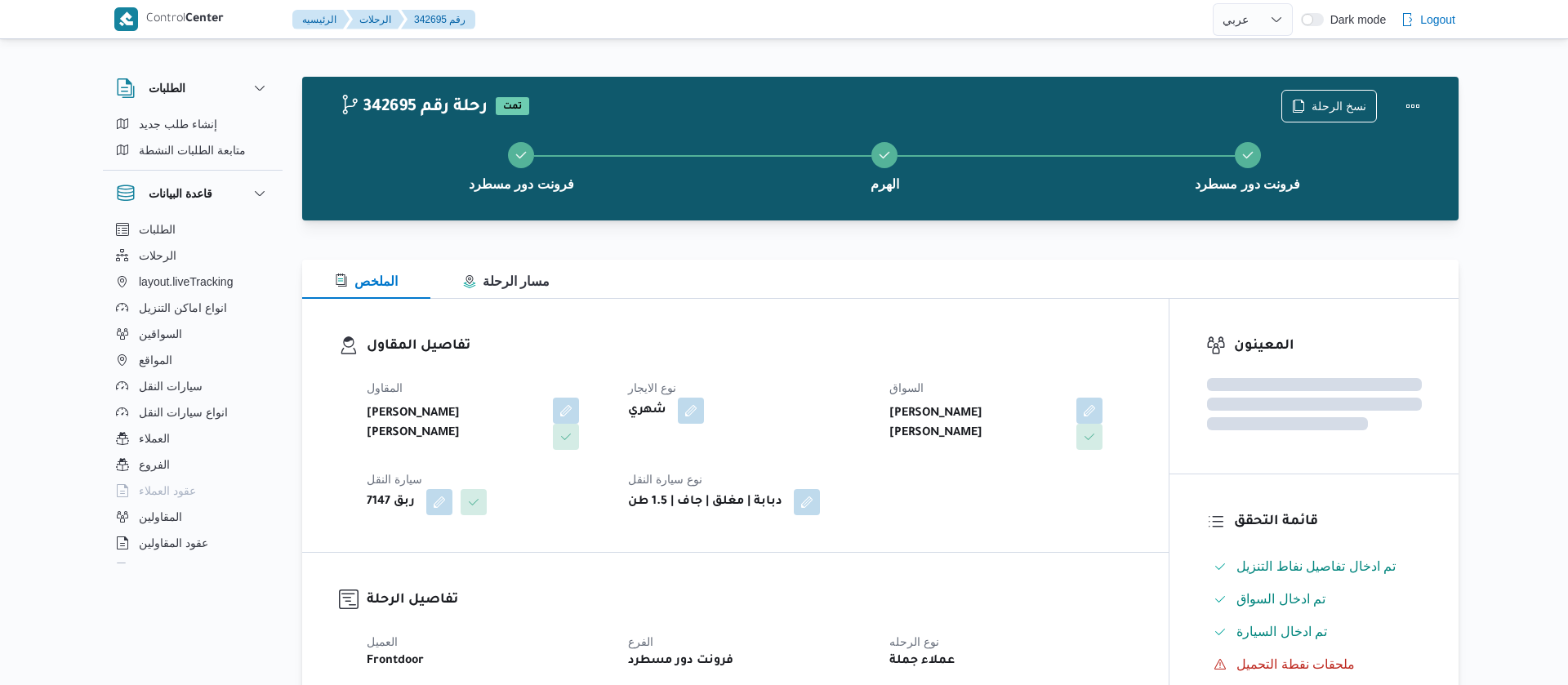
select select "ar"
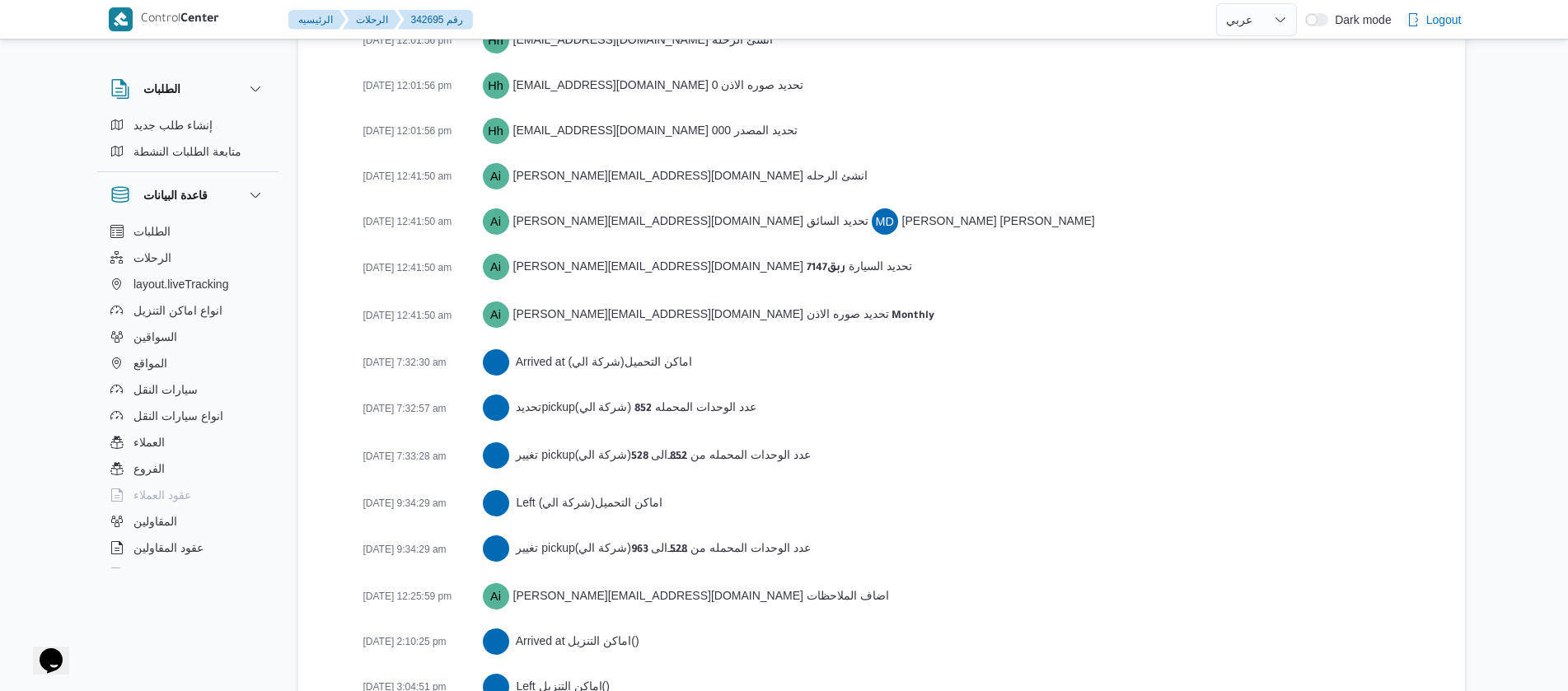
scroll to position [2585, 0]
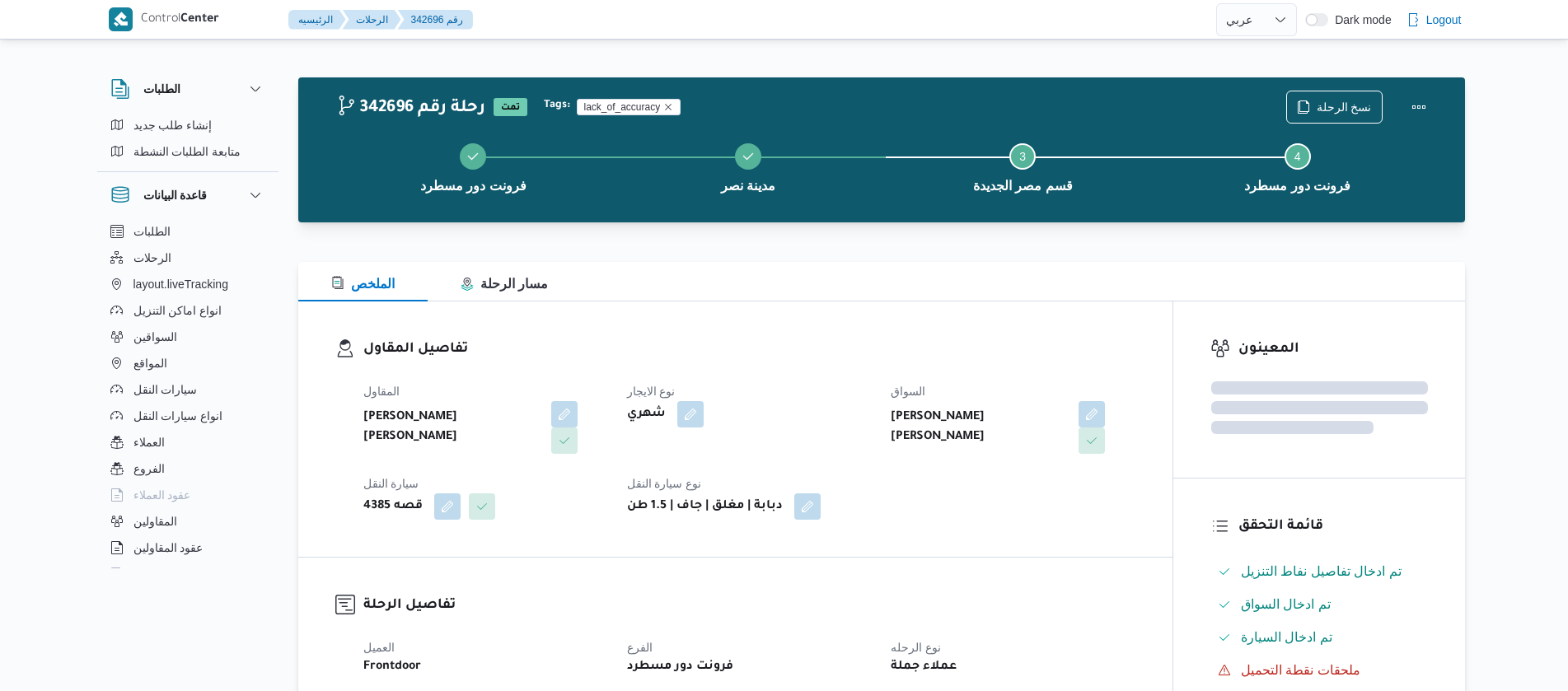
select select "ar"
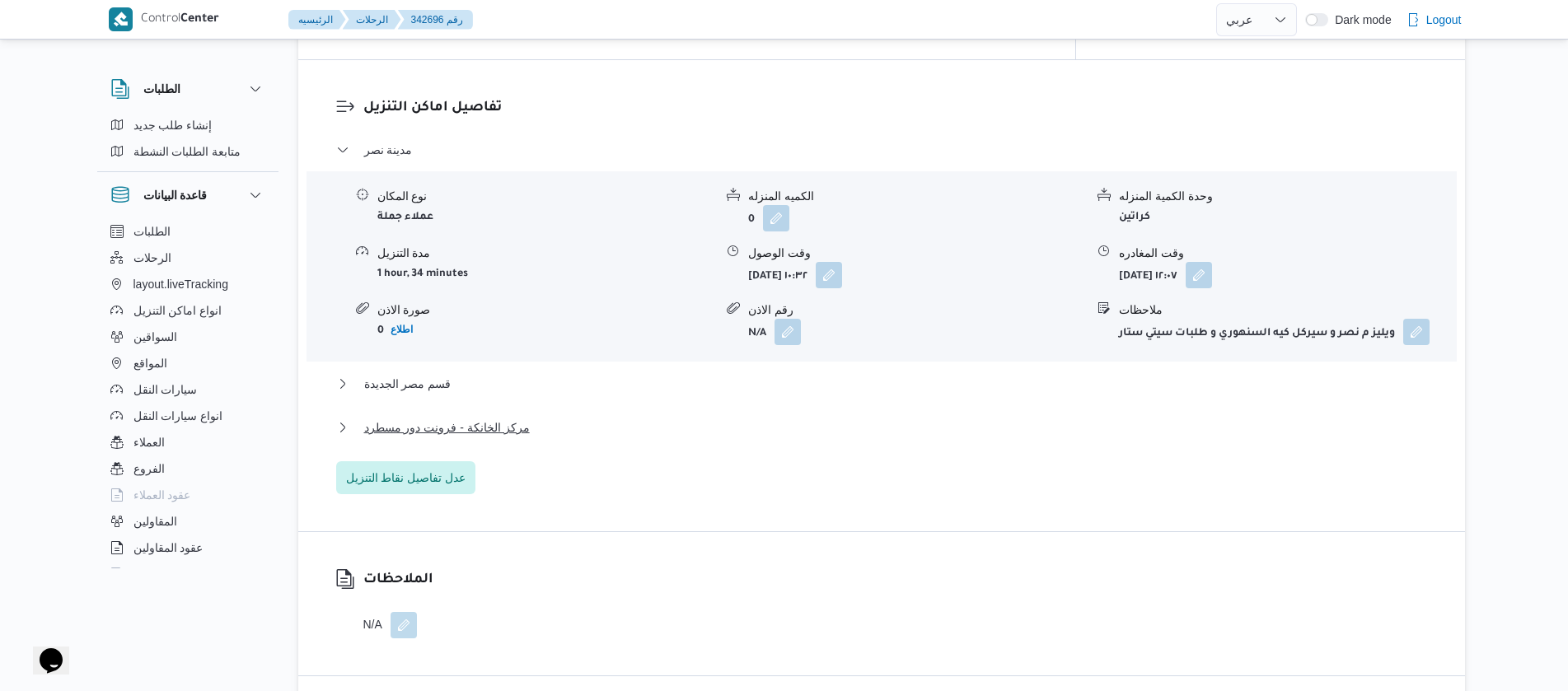
scroll to position [2556, 0]
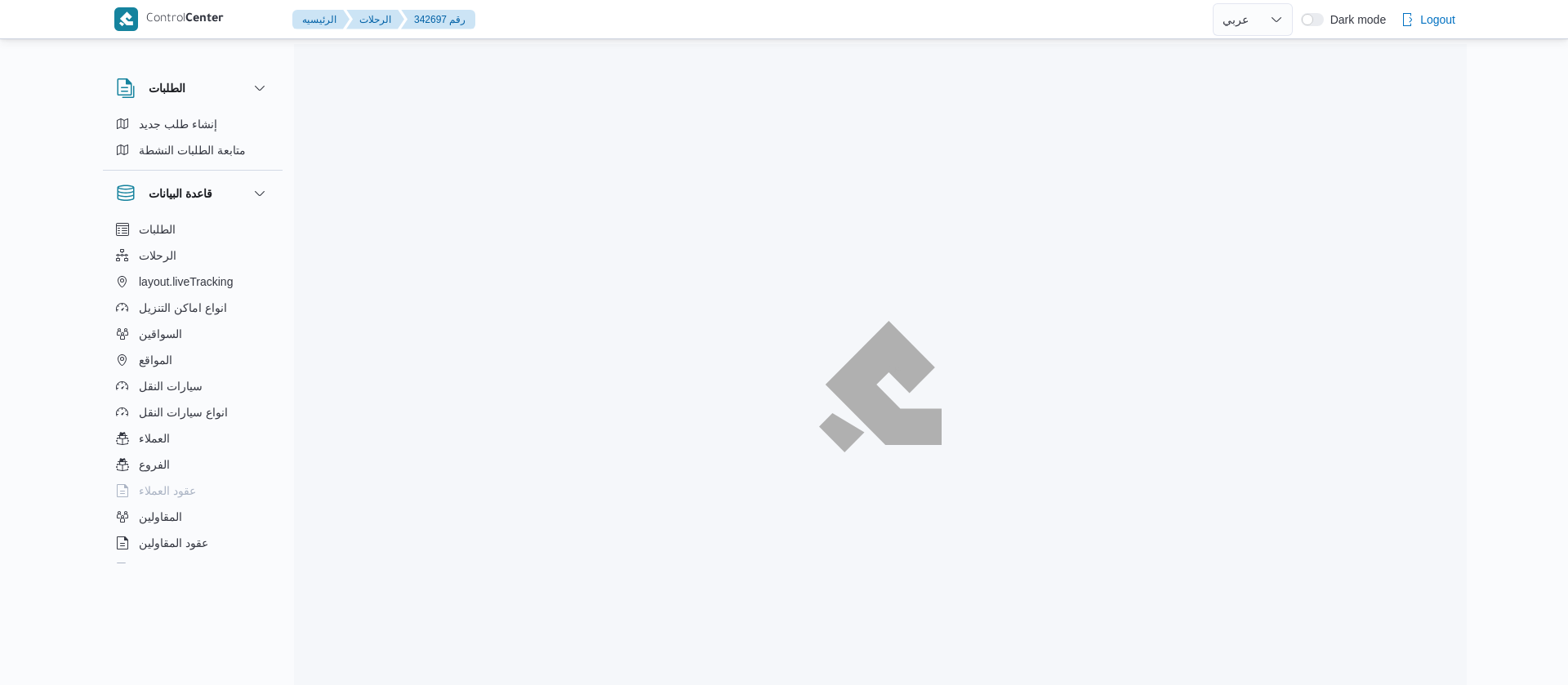
select select "ar"
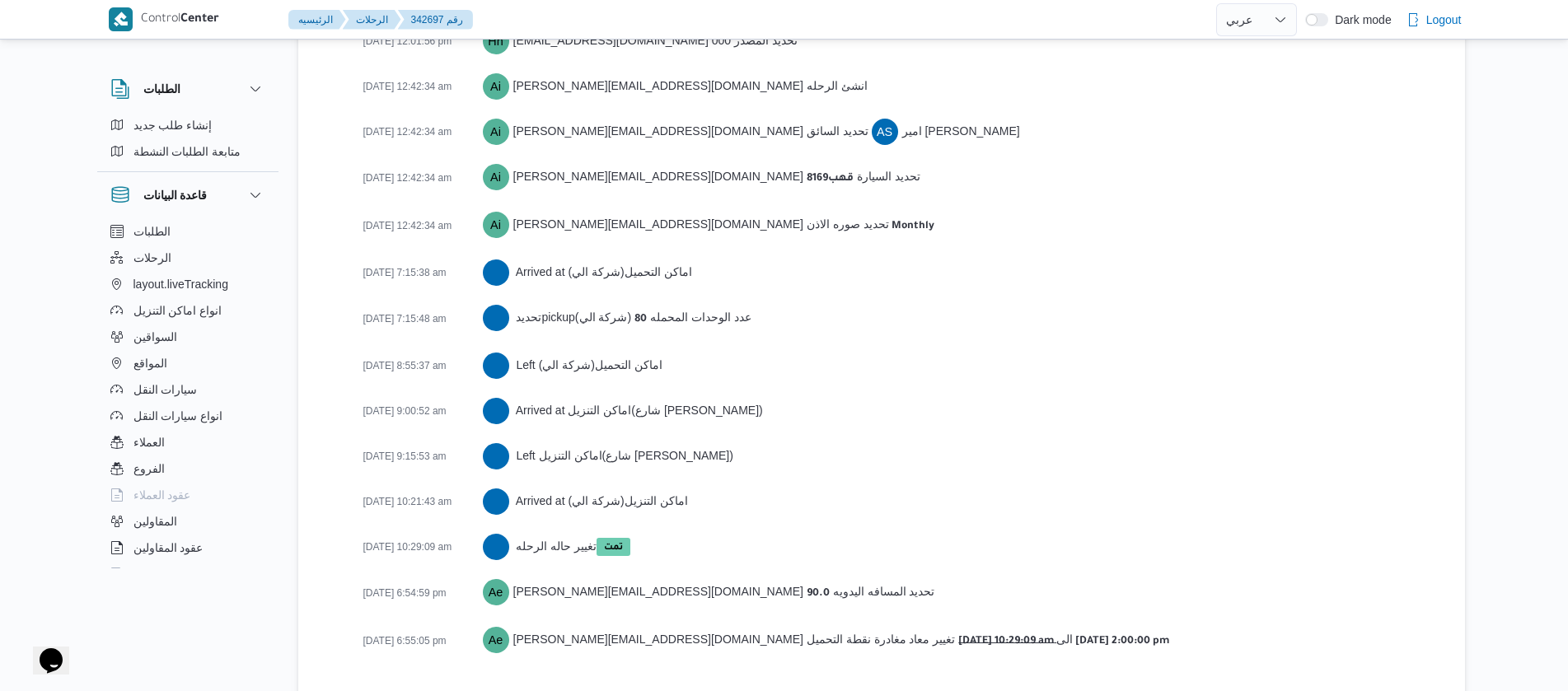
scroll to position [2494, 0]
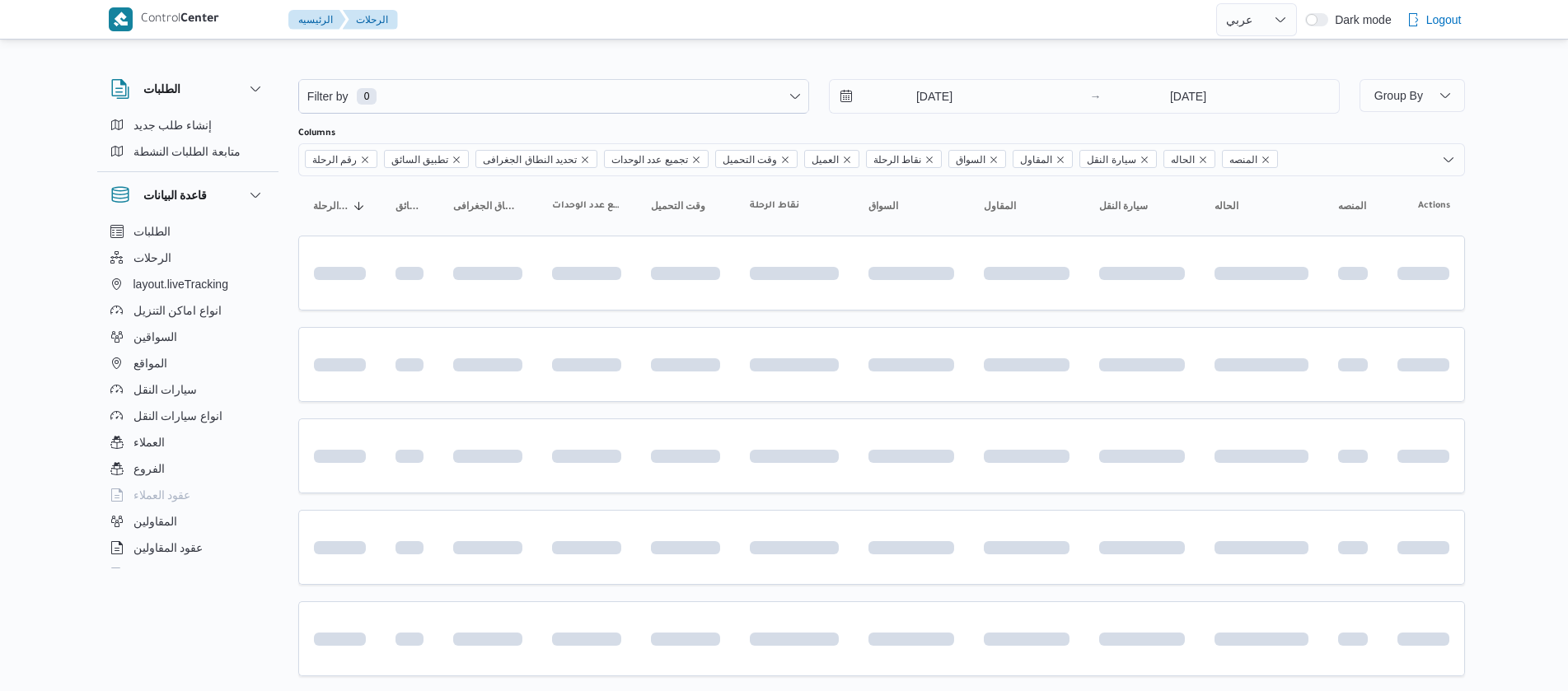
select select "ar"
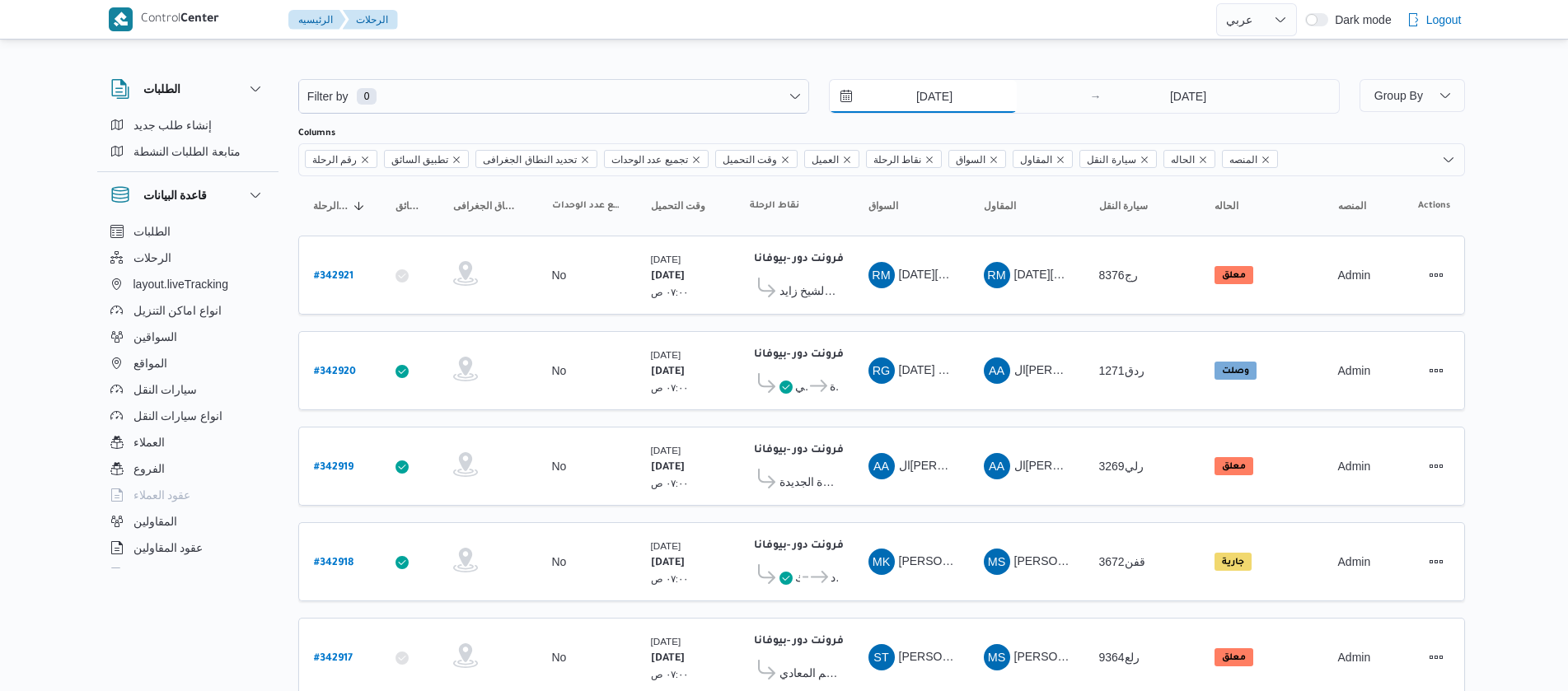
click at [885, 102] on input "6/10/2025" at bounding box center [923, 96] width 187 height 33
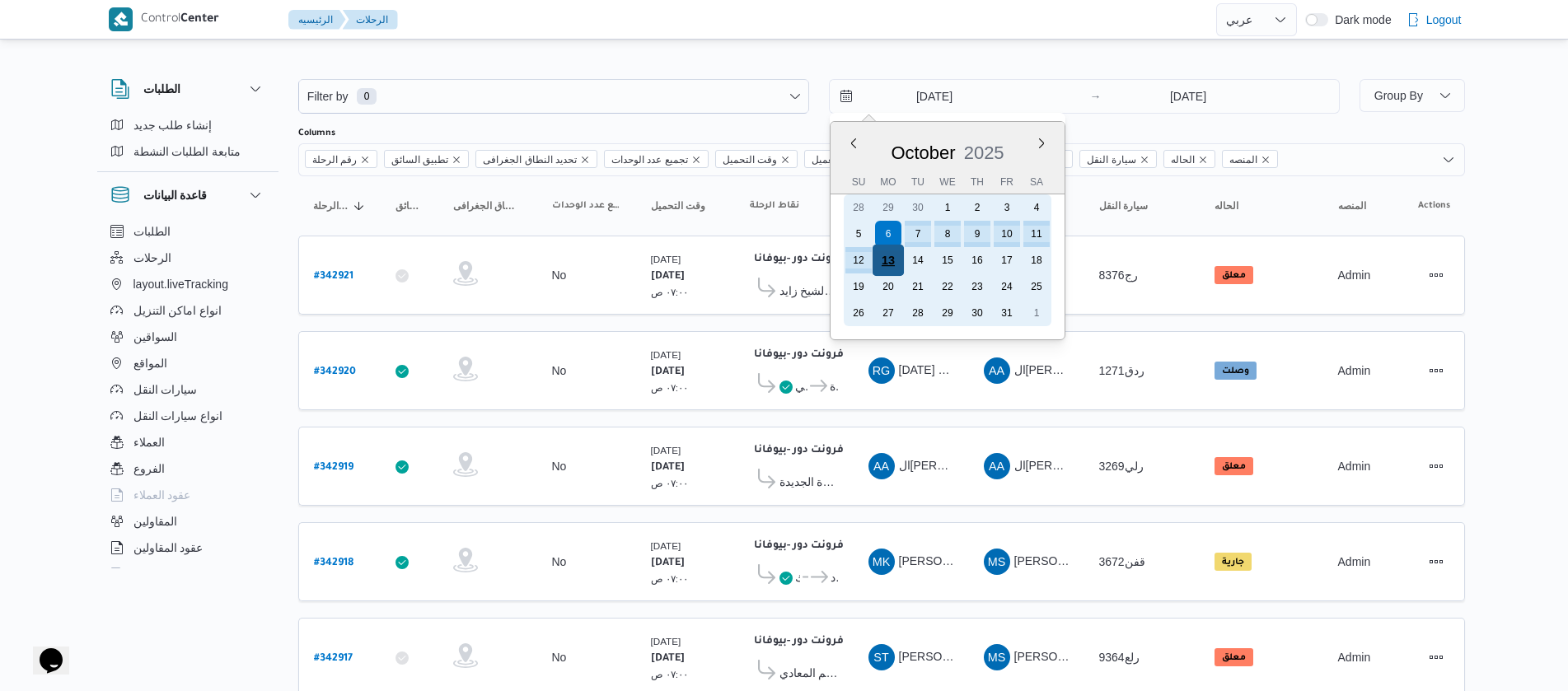
click at [884, 269] on div "13" at bounding box center [887, 260] width 31 height 31
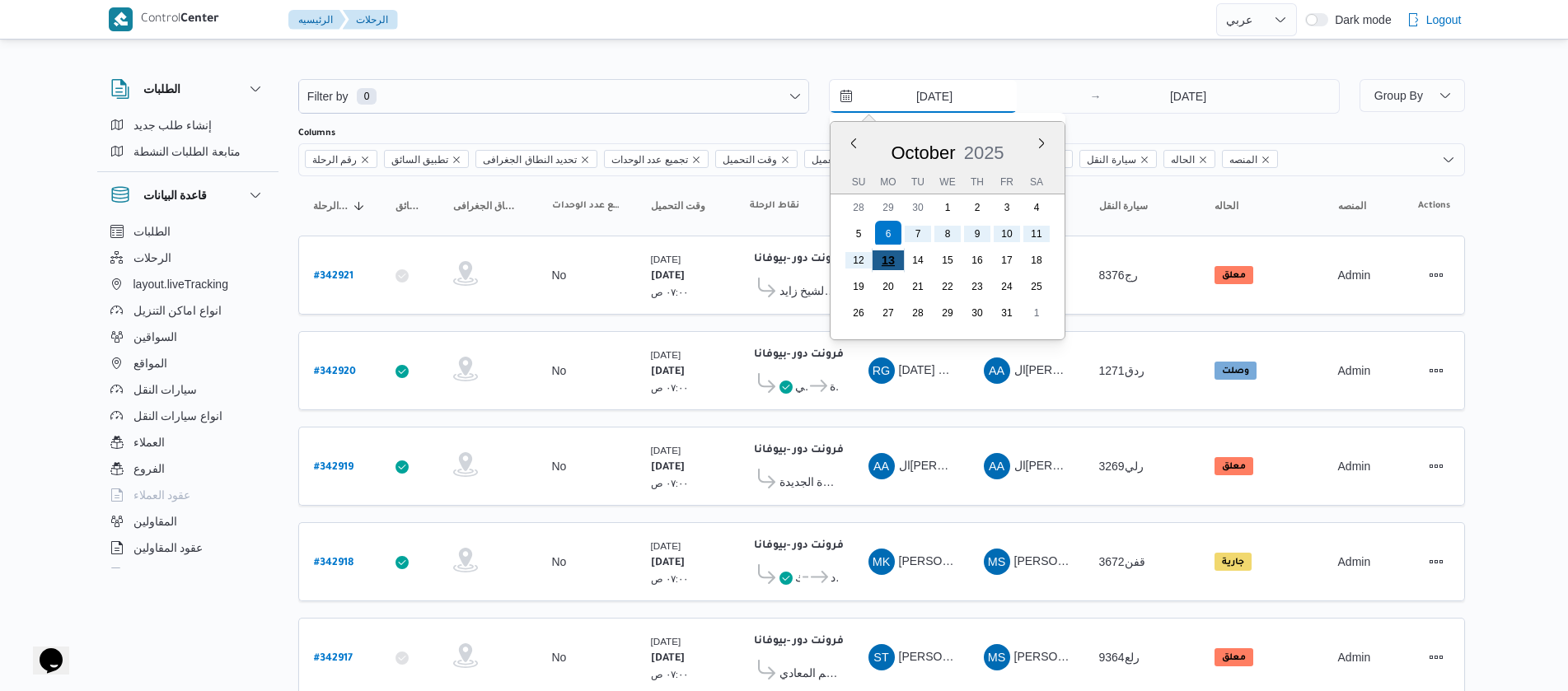
type input "13/10/2025"
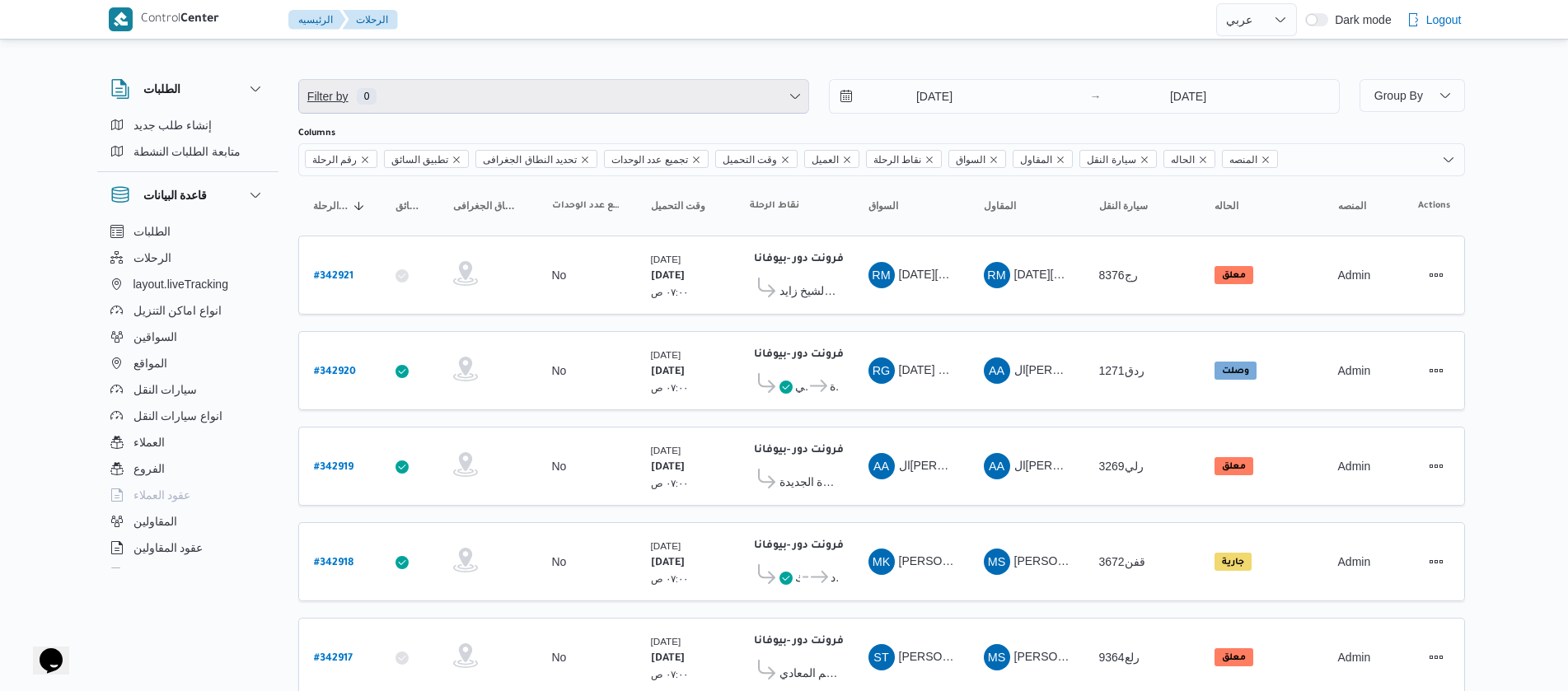
click at [481, 90] on span "Filter by 0" at bounding box center [554, 96] width 510 height 33
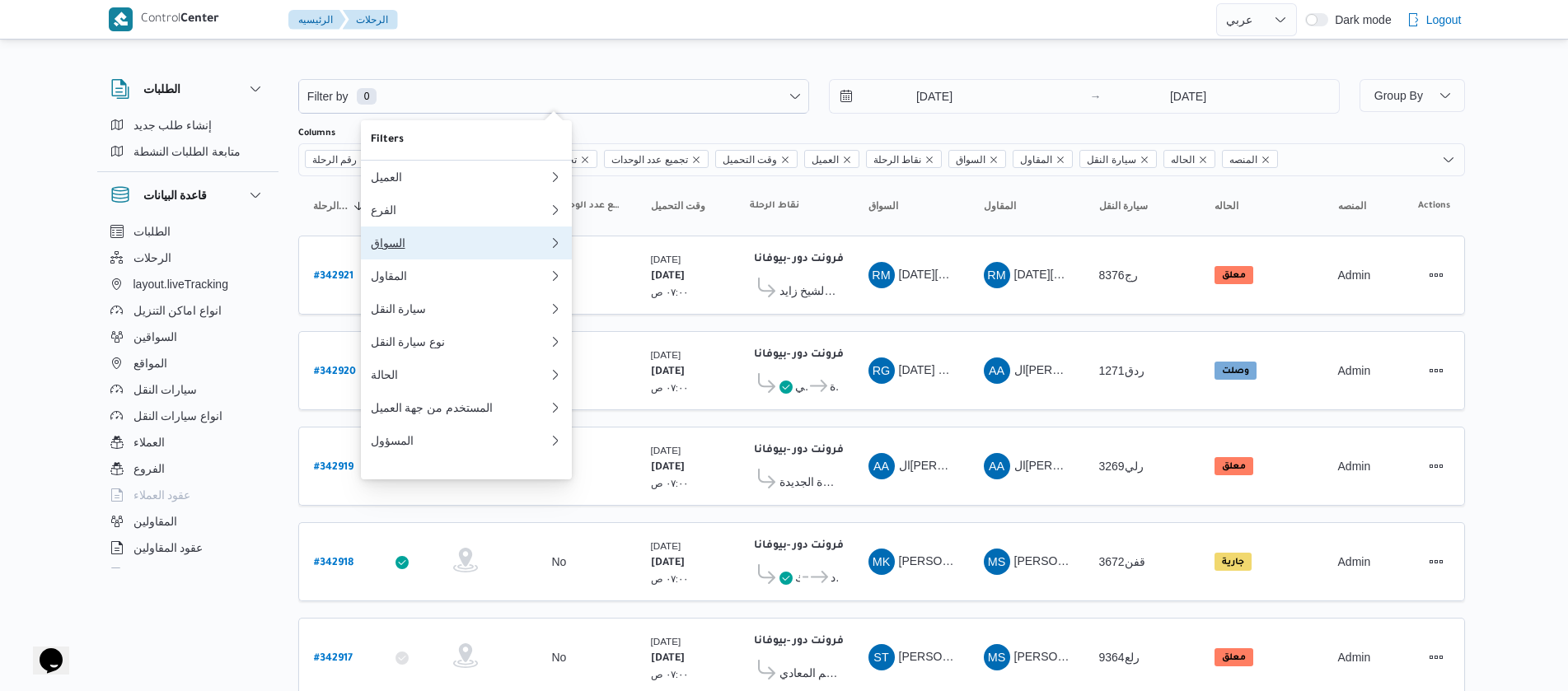
click at [409, 249] on div "السواق" at bounding box center [459, 243] width 178 height 13
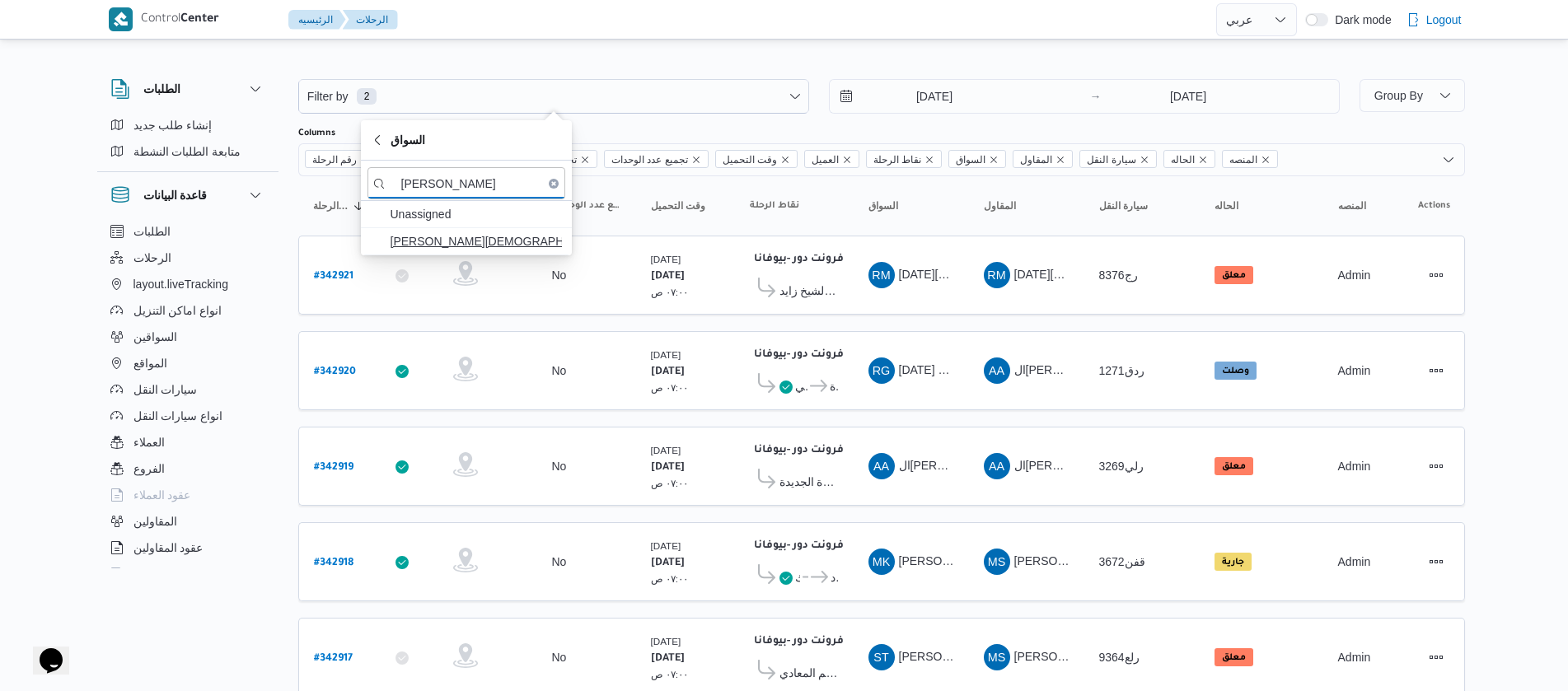
type input "ضياء شم"
click at [453, 245] on span "[PERSON_NAME][DEMOGRAPHIC_DATA]" at bounding box center [476, 241] width 171 height 20
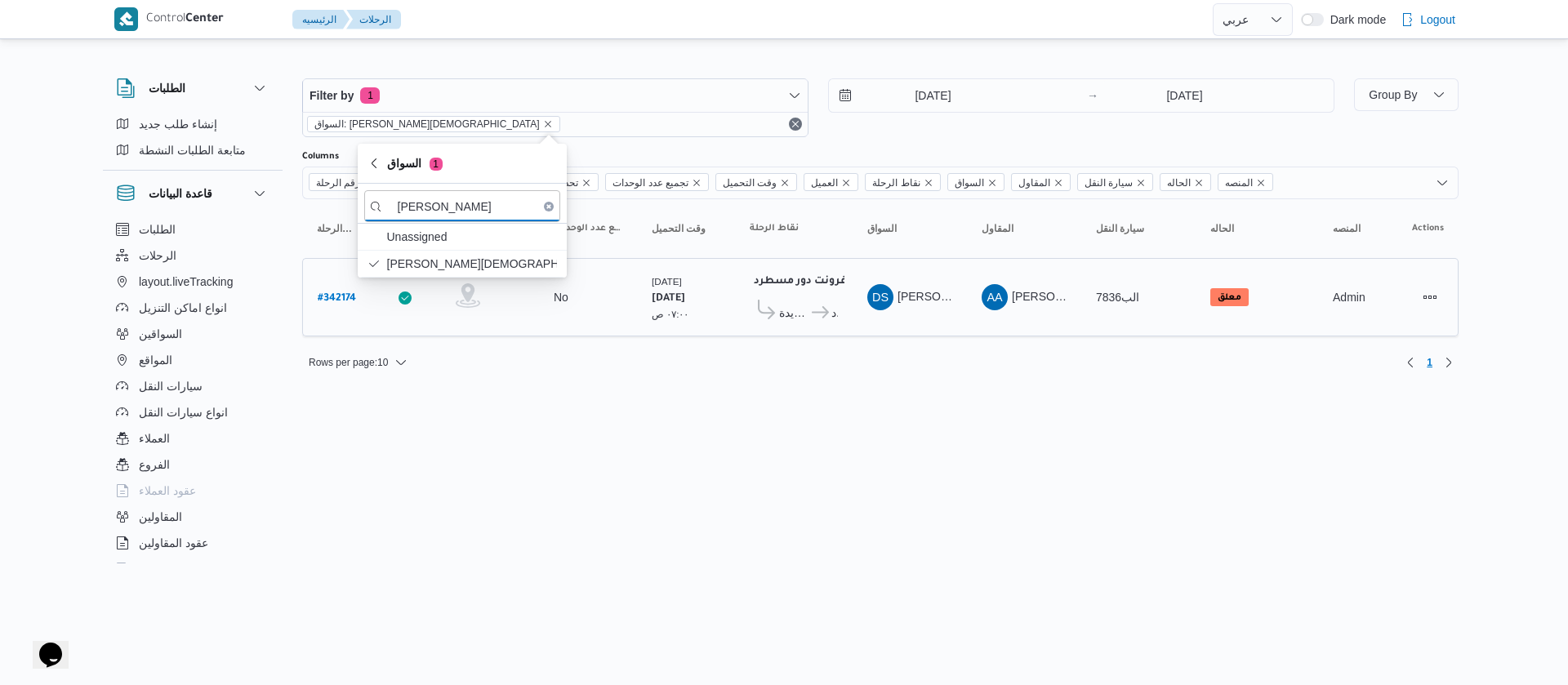
click at [350, 302] on b "# 342174" at bounding box center [337, 298] width 39 height 11
select select "ar"
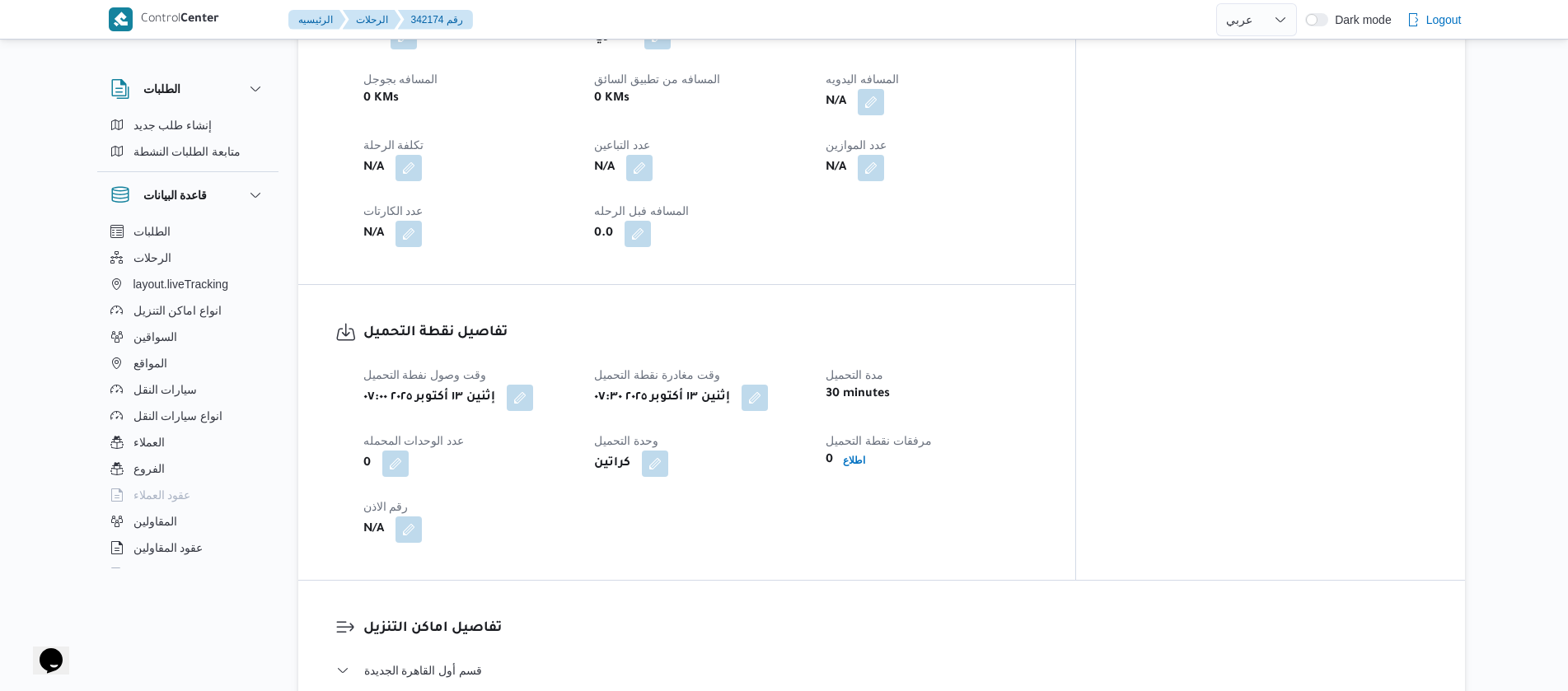
scroll to position [865, 0]
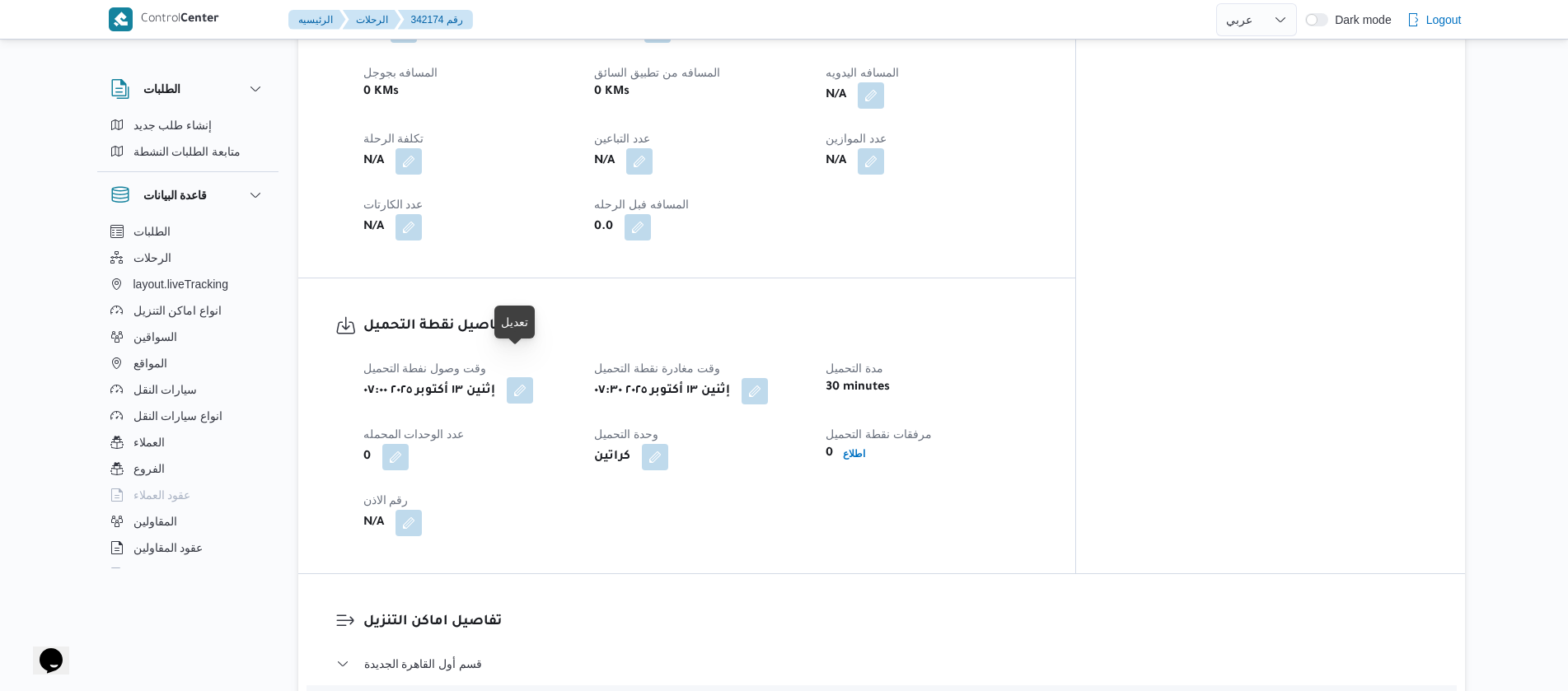
click at [526, 377] on button "button" at bounding box center [520, 390] width 26 height 26
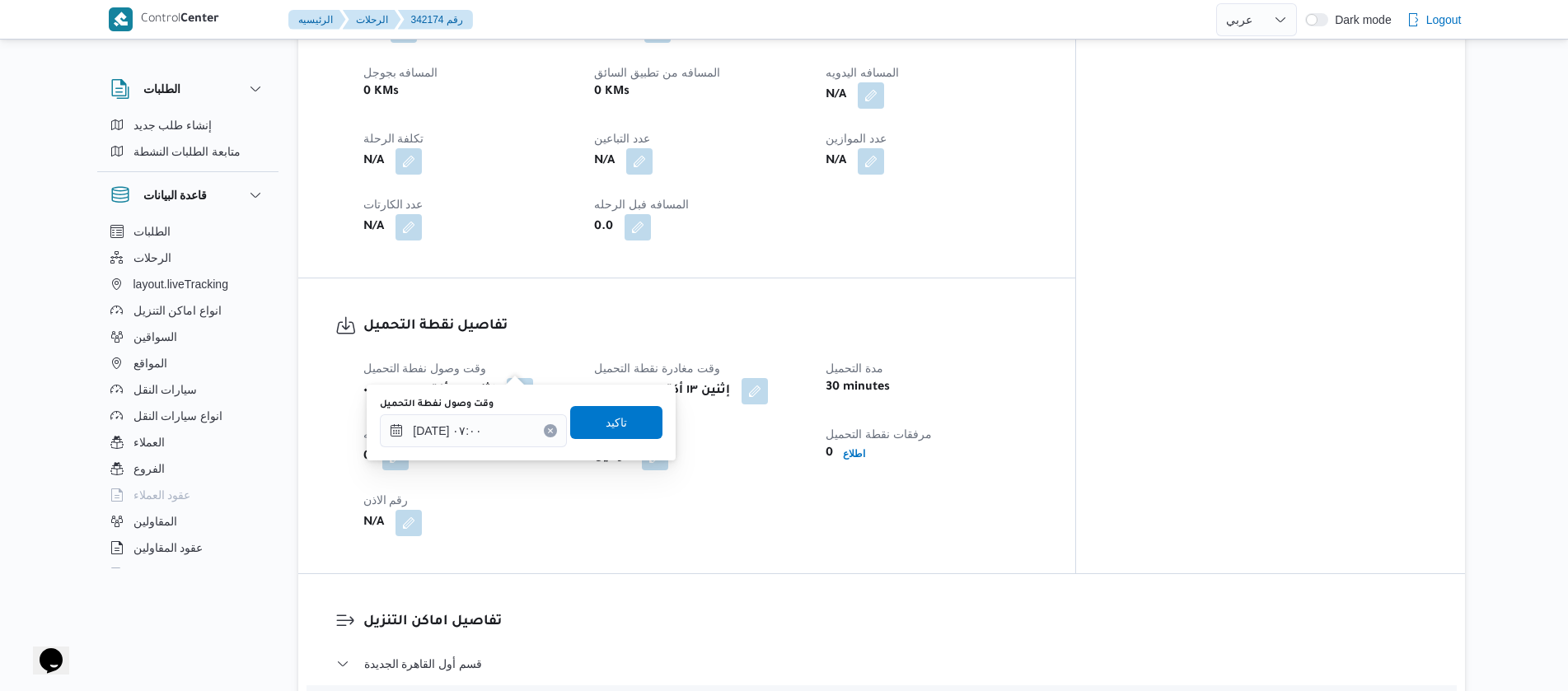
click at [547, 428] on icon "Clear input" at bounding box center [550, 431] width 7 height 7
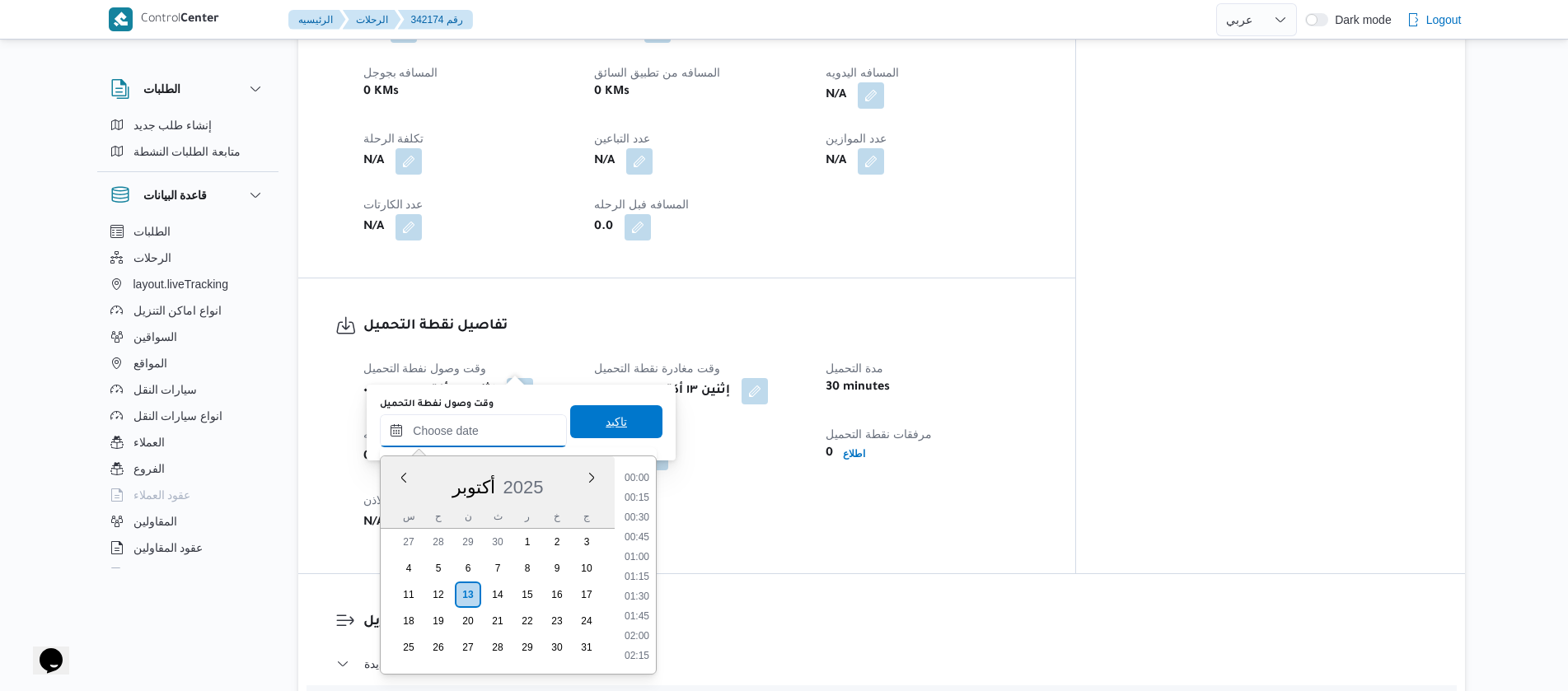
scroll to position [749, 0]
click at [618, 432] on span "تاكيد" at bounding box center [617, 422] width 92 height 33
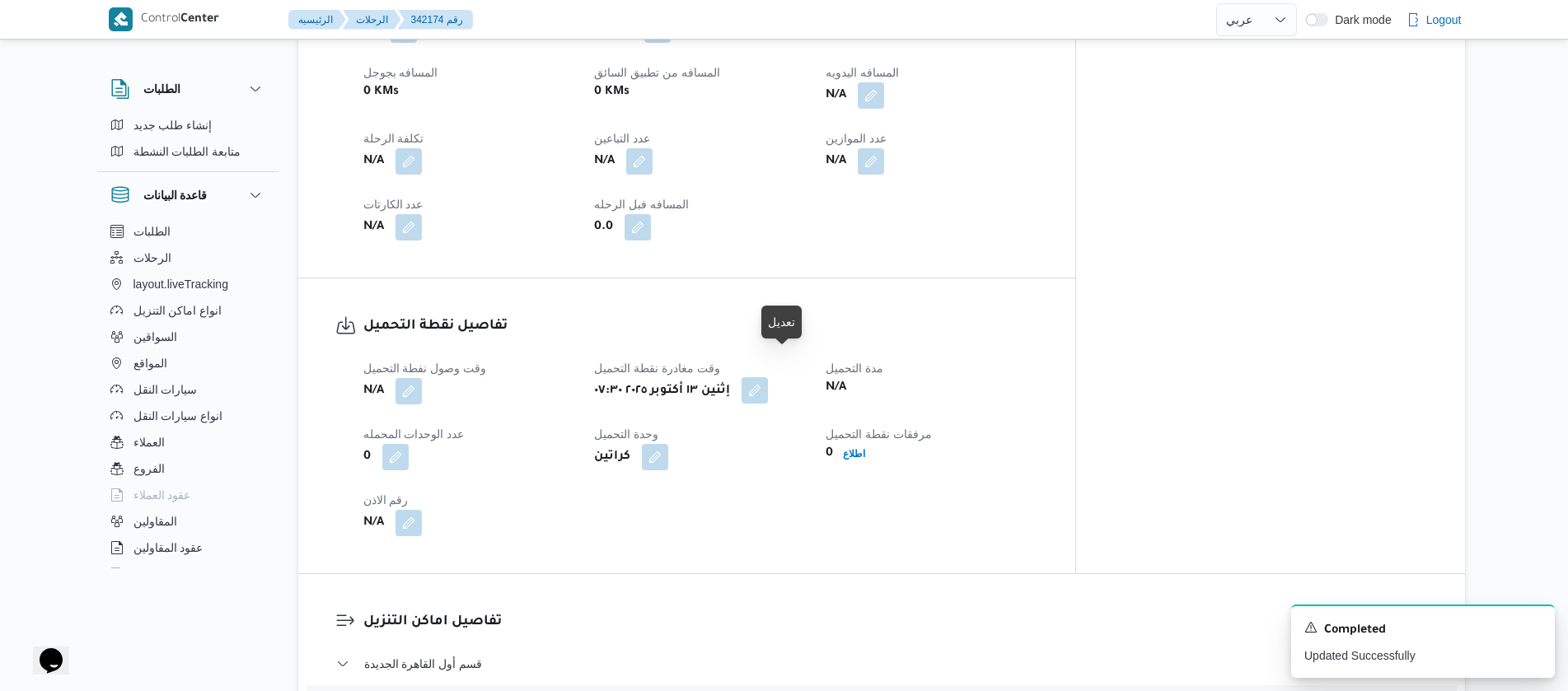
click at [768, 377] on button "button" at bounding box center [755, 390] width 26 height 26
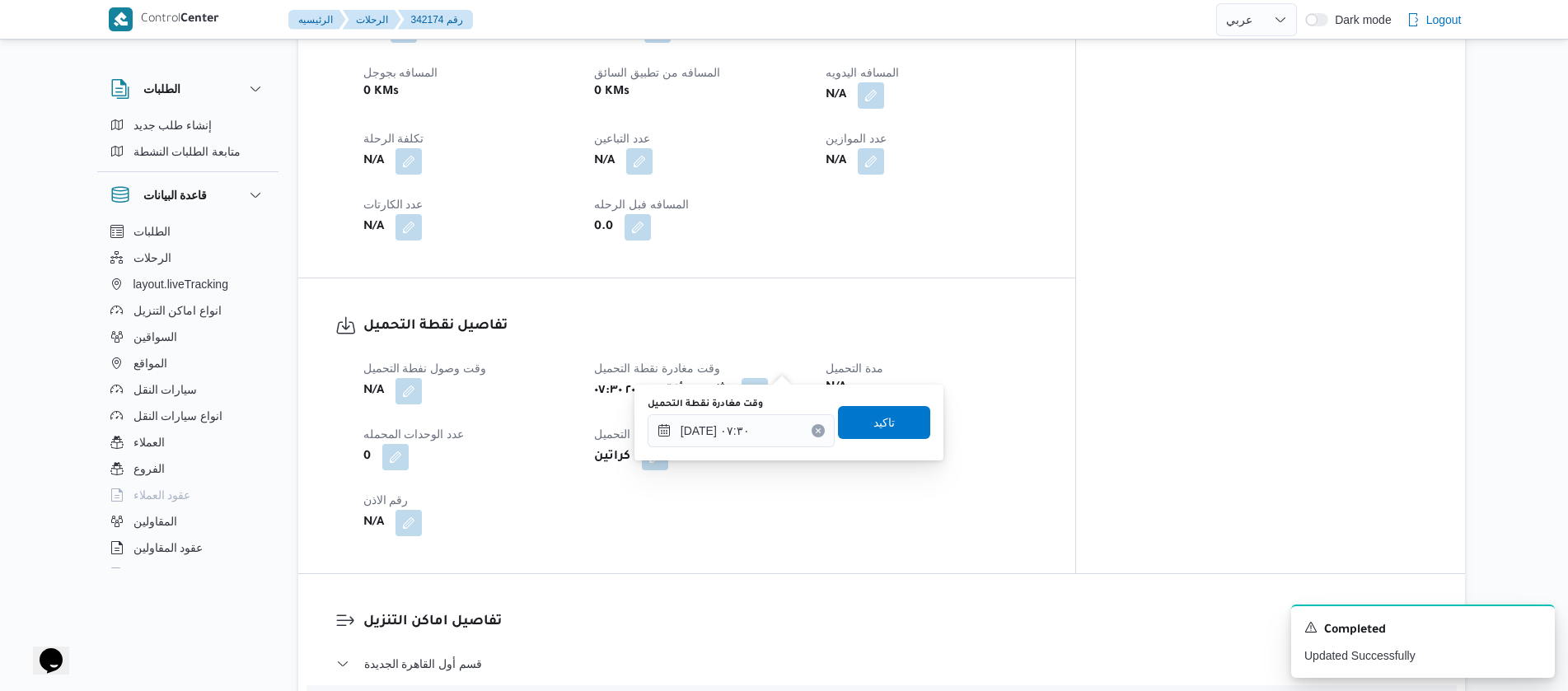
click at [811, 435] on button "Clear input" at bounding box center [817, 430] width 13 height 13
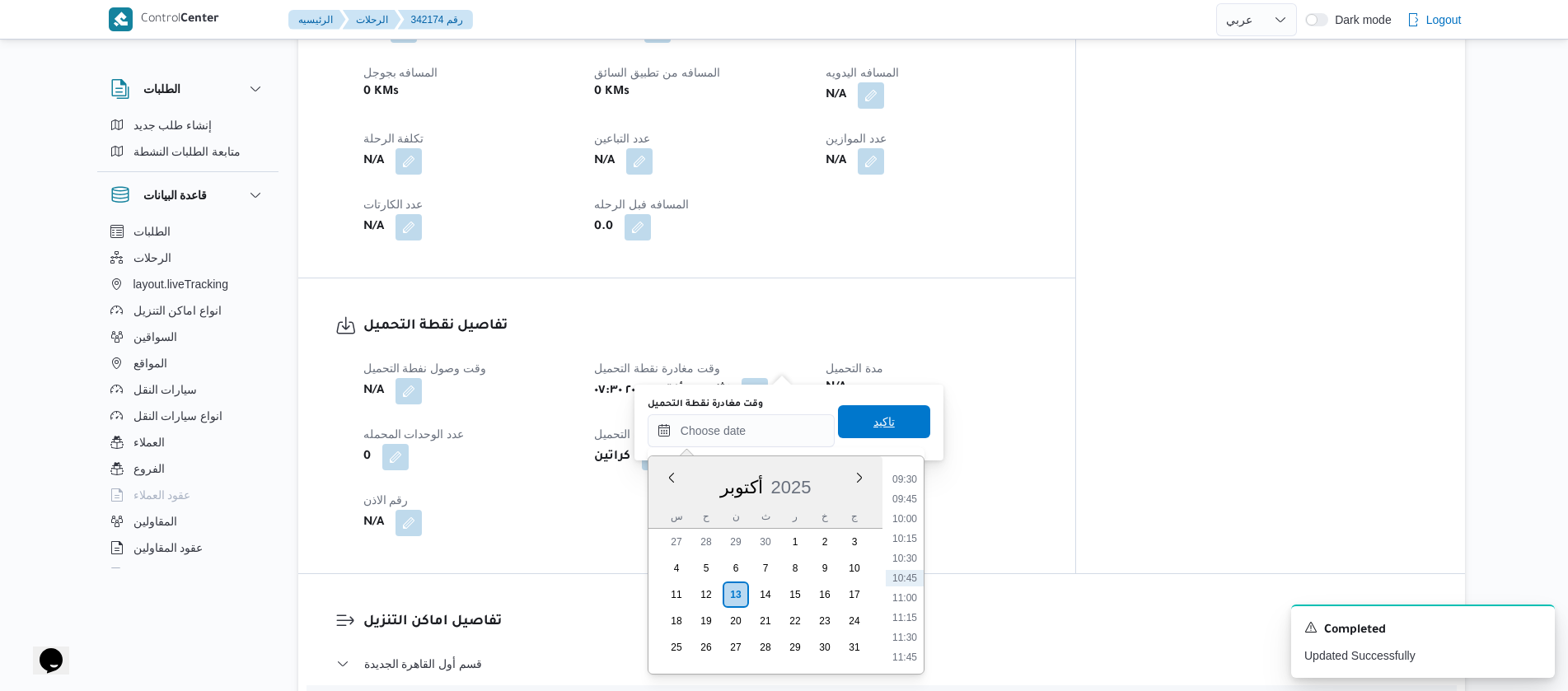
click at [851, 429] on span "تاكيد" at bounding box center [884, 422] width 92 height 33
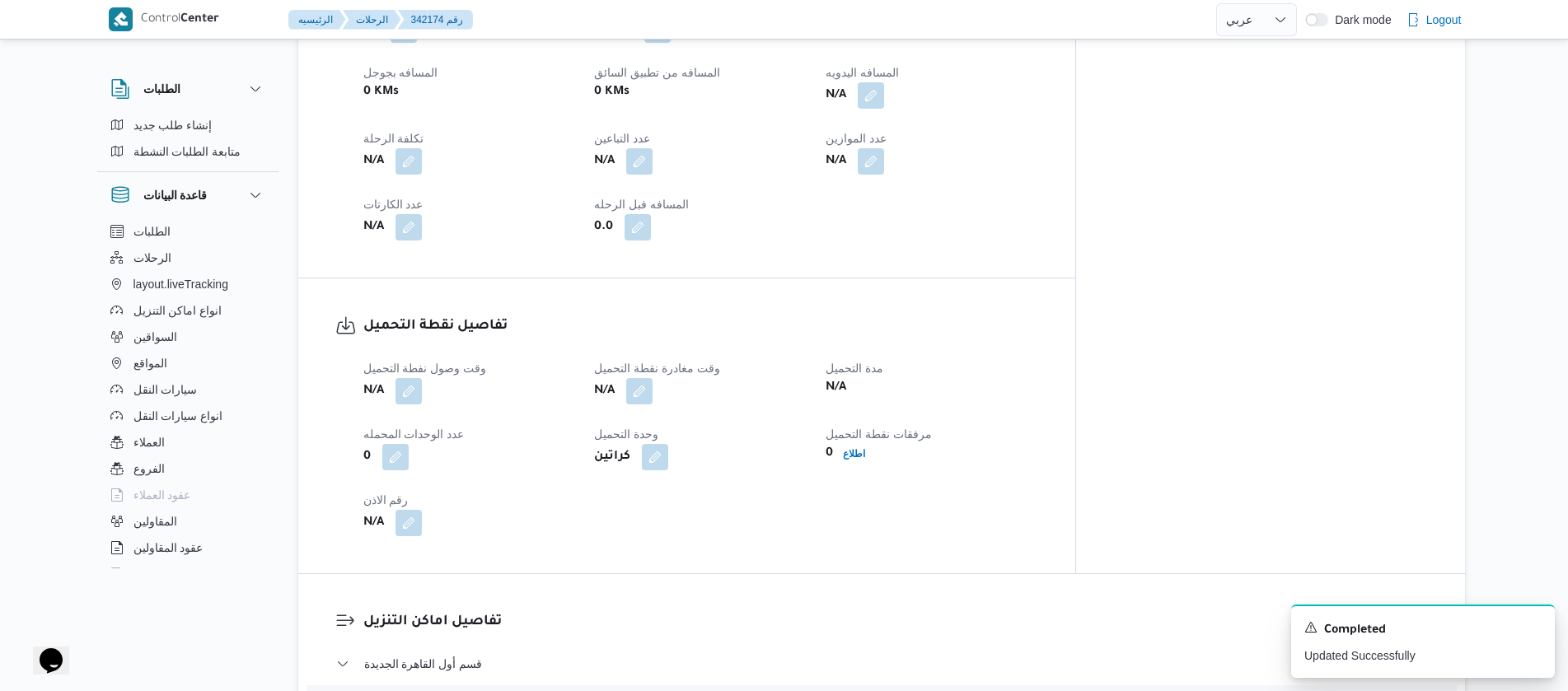
scroll to position [0, 0]
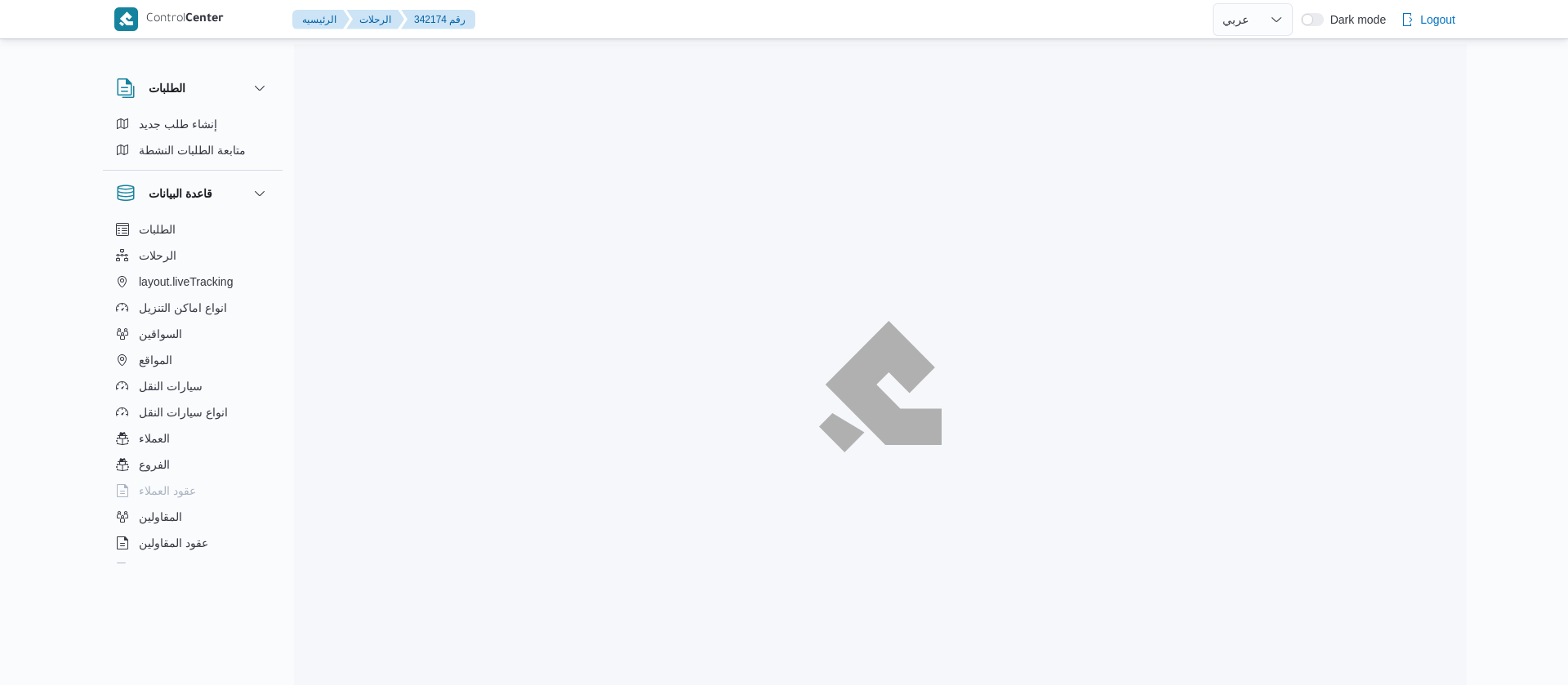
select select "ar"
